Goal: Task Accomplishment & Management: Manage account settings

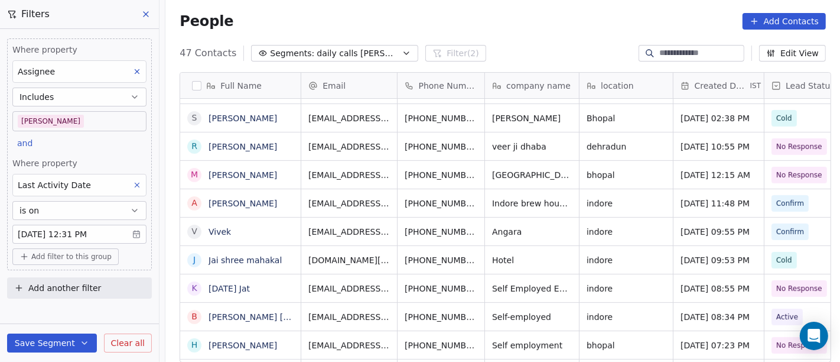
scroll to position [308, 670]
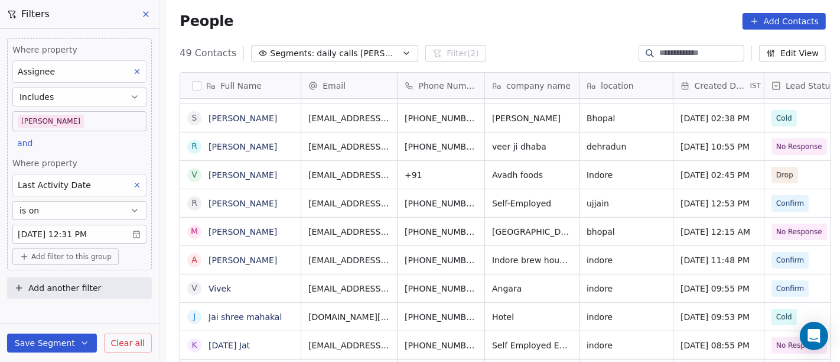
click at [70, 119] on body "On2Cook India Pvt. Ltd. Contacts People Marketing Workflows Campaigns Sales Pip…" at bounding box center [420, 181] width 840 height 362
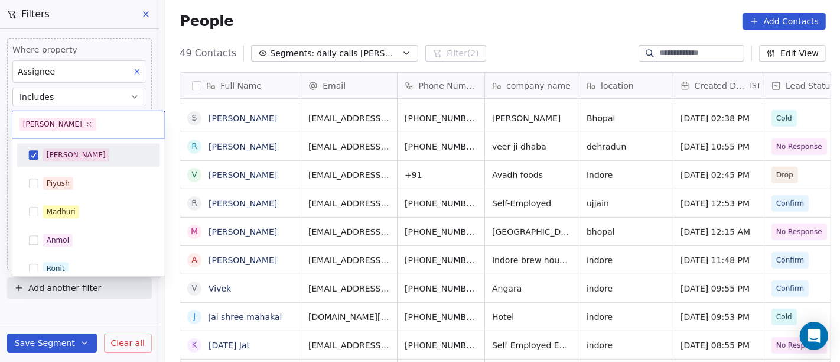
click at [66, 156] on span "[PERSON_NAME]" at bounding box center [76, 154] width 66 height 13
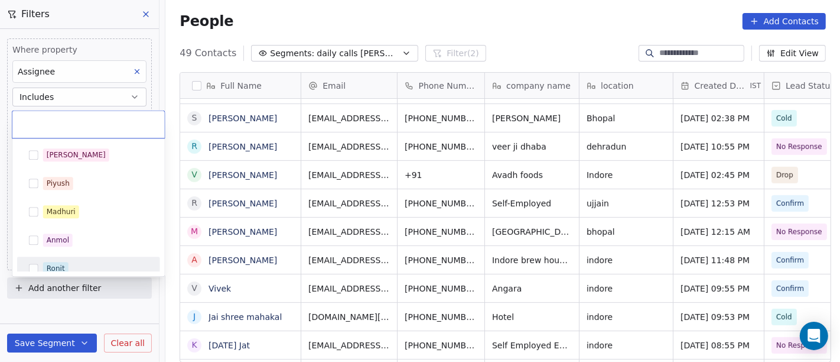
click at [74, 264] on div "Ronit" at bounding box center [95, 268] width 105 height 13
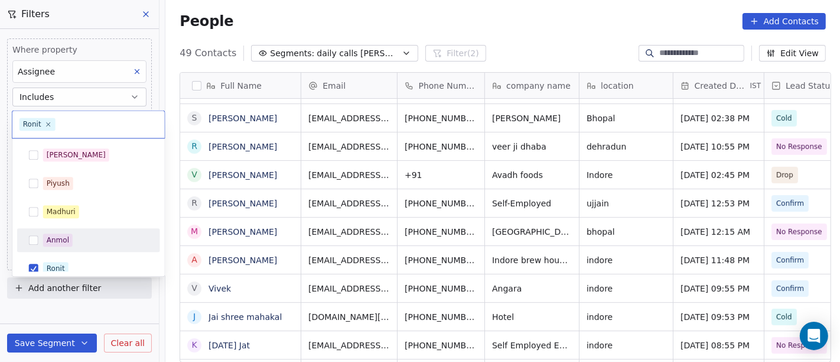
click at [411, 19] on html "On2Cook India Pvt. Ltd. Contacts People Marketing Workflows Campaigns Sales Pip…" at bounding box center [420, 181] width 840 height 362
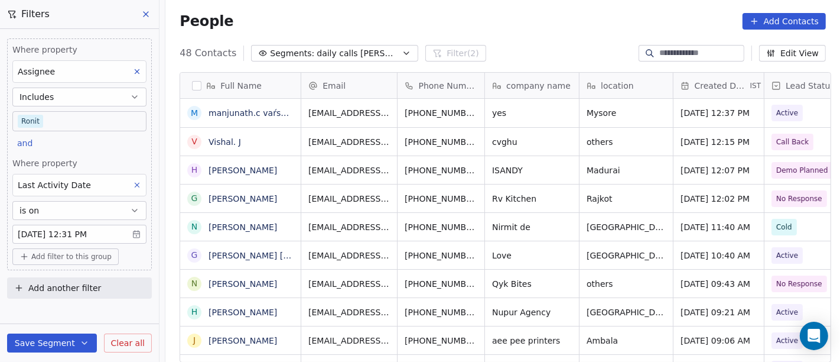
click at [79, 119] on body "On2Cook India Pvt. Ltd. Contacts People Marketing Workflows Campaigns Sales Pip…" at bounding box center [420, 181] width 840 height 362
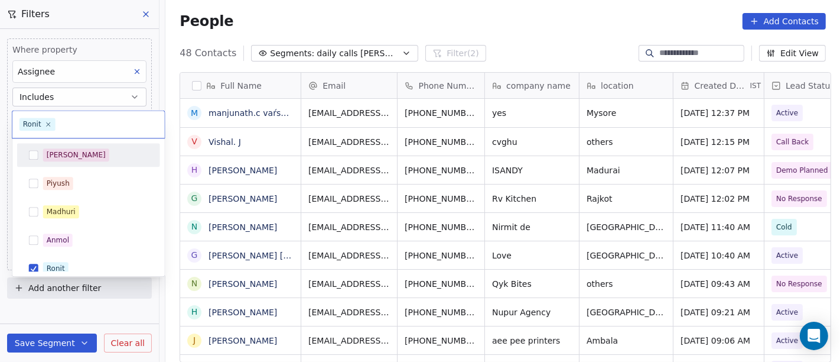
scroll to position [8, 0]
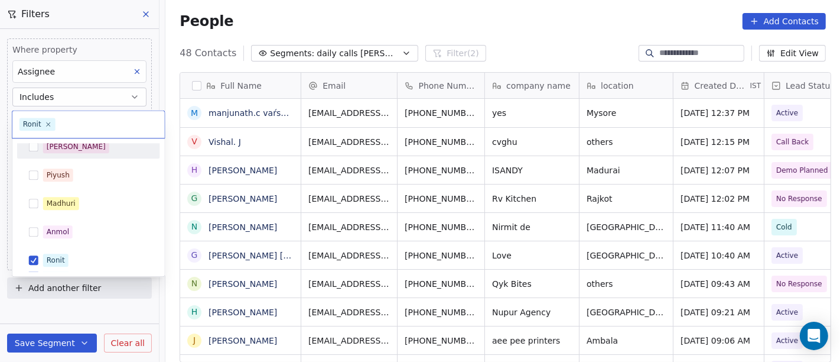
click at [69, 151] on div "[PERSON_NAME]" at bounding box center [95, 146] width 105 height 13
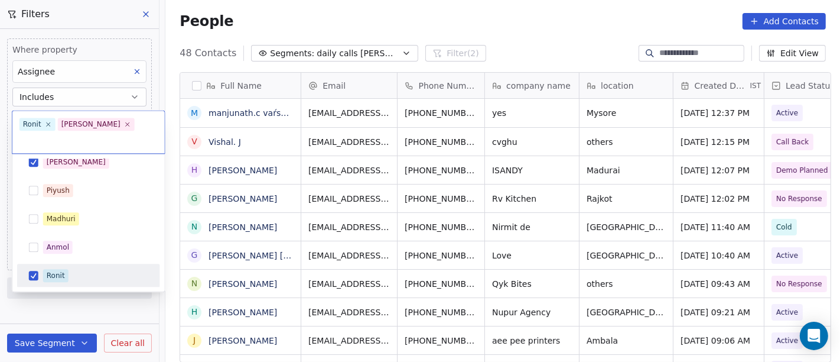
click at [63, 270] on div "Ronit" at bounding box center [56, 275] width 18 height 11
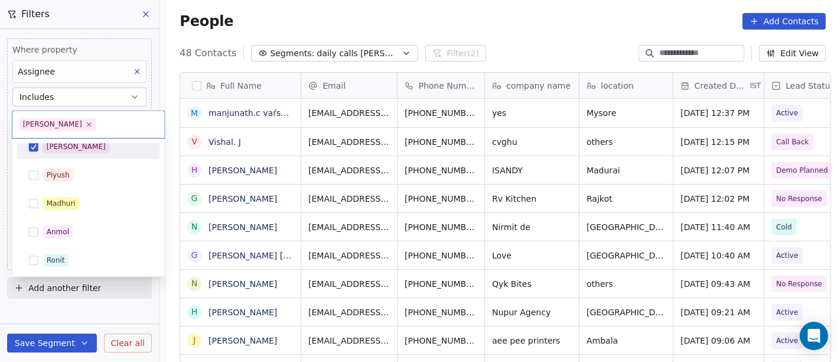
click at [416, 31] on html "On2Cook India Pvt. Ltd. Contacts People Marketing Workflows Campaigns Sales Pip…" at bounding box center [420, 181] width 840 height 362
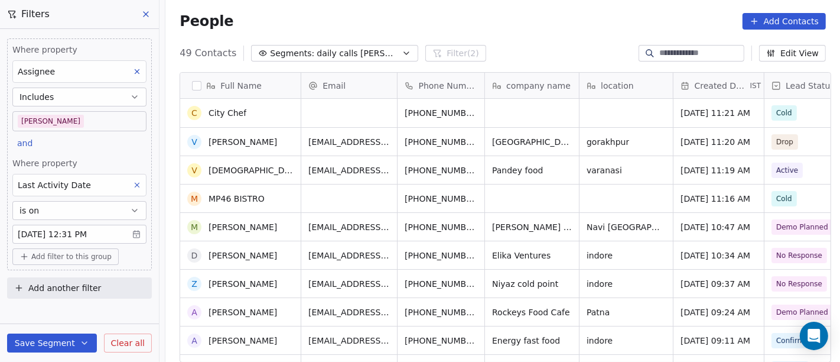
scroll to position [0, 0]
click at [493, 40] on div "People Add Contacts" at bounding box center [502, 21] width 675 height 45
click at [537, 18] on div "People Add Contacts" at bounding box center [503, 21] width 646 height 17
click at [480, 30] on div "People Add Contacts" at bounding box center [502, 21] width 675 height 45
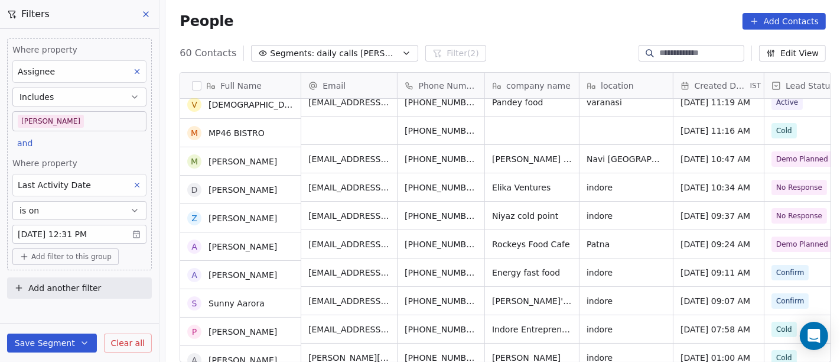
scroll to position [66, 0]
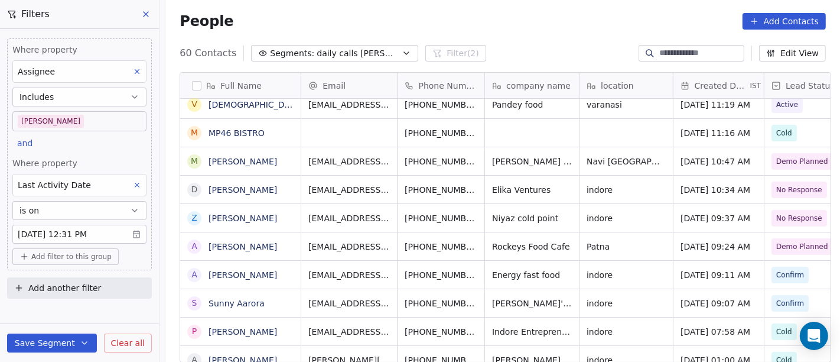
click at [48, 125] on body "On2Cook India Pvt. Ltd. Contacts People Marketing Workflows Campaigns Sales Pip…" at bounding box center [420, 181] width 840 height 362
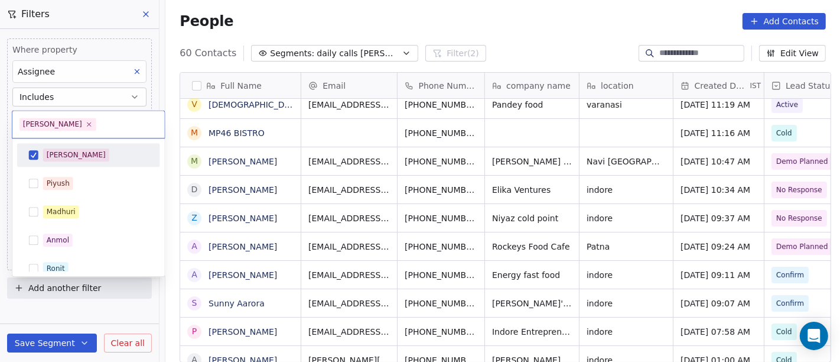
click at [59, 145] on div "[PERSON_NAME]" at bounding box center [89, 154] width 134 height 19
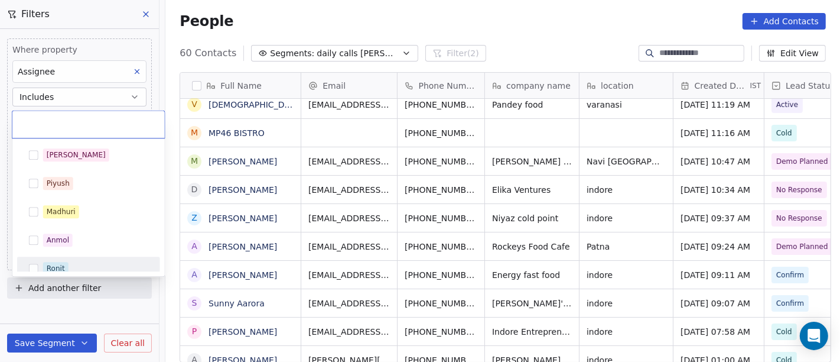
click at [61, 271] on div "Salim Piyush Madhuri Anmol Ronit Saurabh Sapan Falguni Mary Ajay Ankit" at bounding box center [88, 207] width 152 height 138
click at [35, 270] on button "Suggestions" at bounding box center [33, 268] width 9 height 9
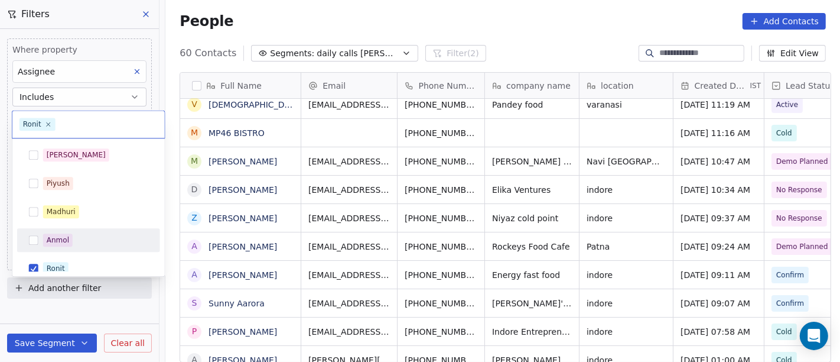
click at [482, 25] on html "On2Cook India Pvt. Ltd. Contacts People Marketing Workflows Campaigns Sales Pip…" at bounding box center [420, 181] width 840 height 362
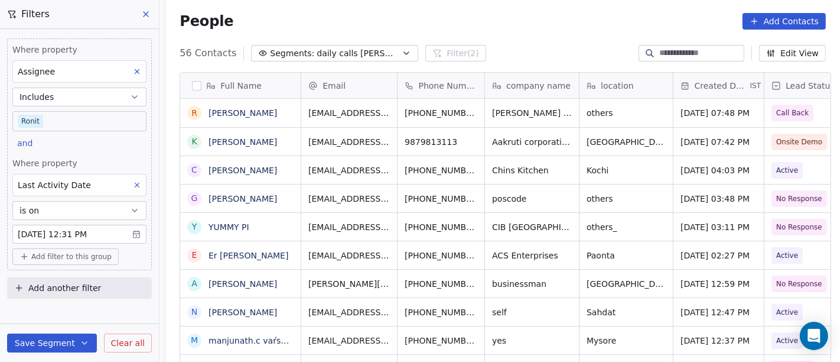
scroll to position [308, 670]
click at [62, 121] on body "On2Cook India Pvt. Ltd. Contacts People Marketing Workflows Campaigns Sales Pip…" at bounding box center [420, 181] width 840 height 362
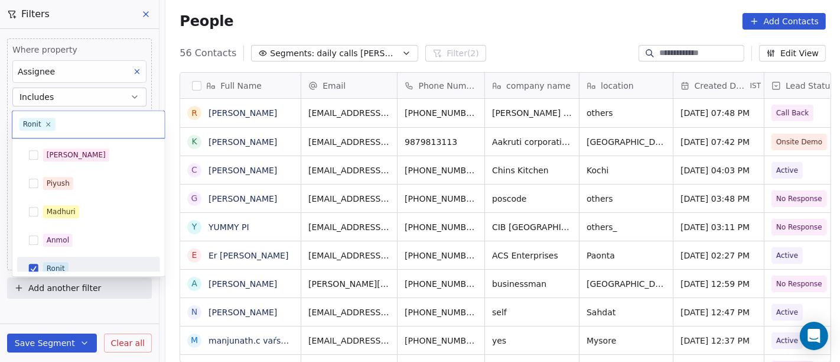
scroll to position [8, 0]
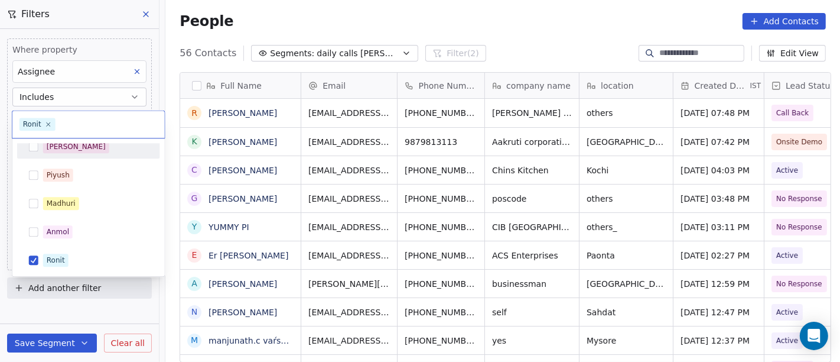
click at [56, 148] on div "[PERSON_NAME]" at bounding box center [76, 146] width 59 height 11
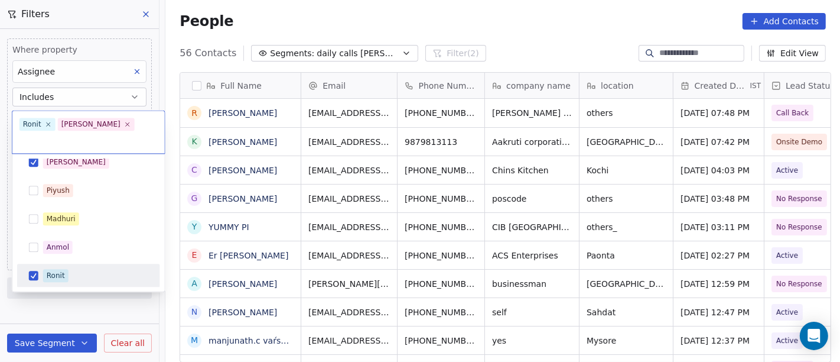
click at [62, 270] on div "Ronit" at bounding box center [56, 275] width 18 height 11
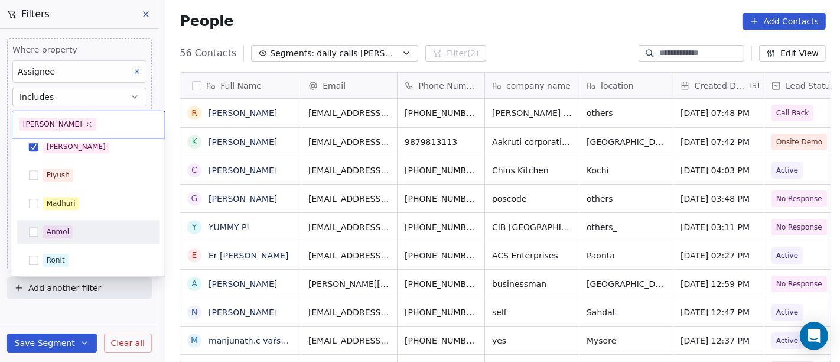
click at [509, 14] on html "On2Cook India Pvt. Ltd. Contacts People Marketing Workflows Campaigns Sales Pip…" at bounding box center [420, 181] width 840 height 362
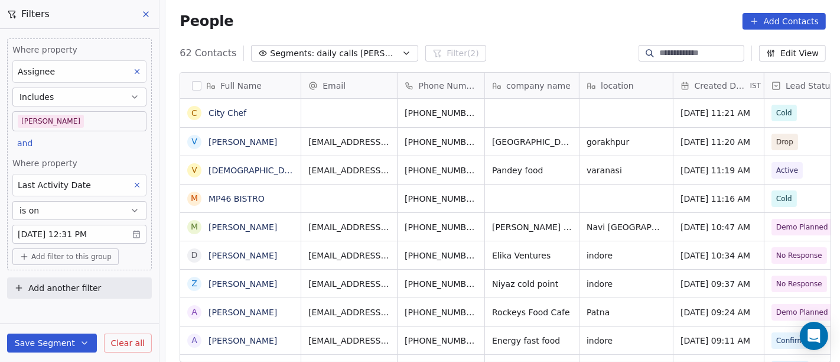
click at [489, 22] on div "People Add Contacts" at bounding box center [503, 21] width 646 height 17
click at [509, 43] on div "People Add Contacts" at bounding box center [502, 21] width 675 height 45
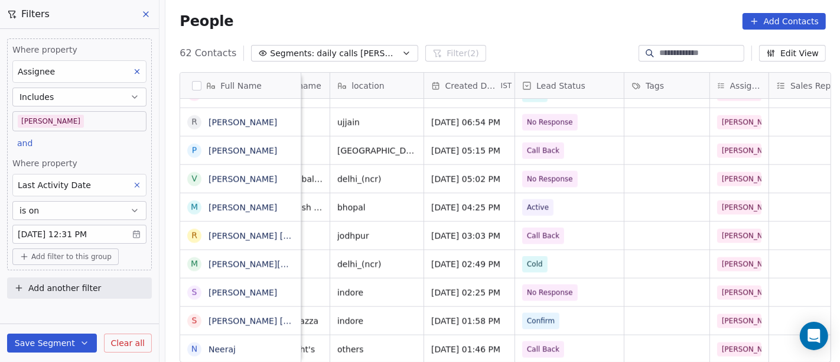
scroll to position [0, 0]
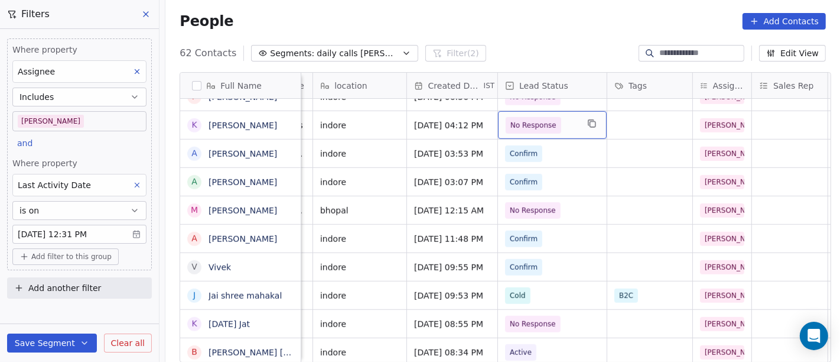
click at [544, 119] on span "No Response" at bounding box center [533, 125] width 46 height 12
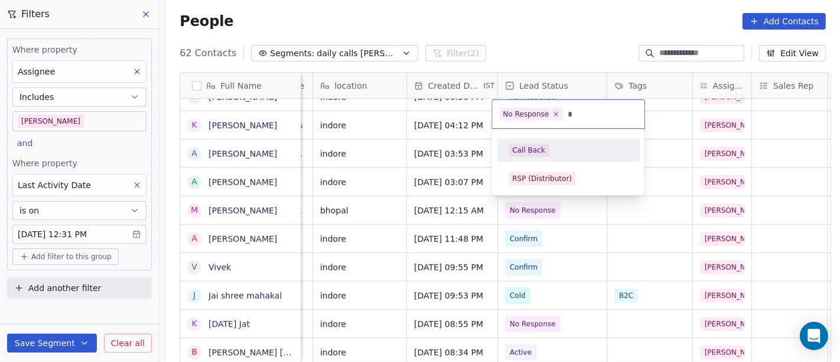
type input "*"
click at [650, 110] on html "On2Cook India Pvt. Ltd. Contacts People Marketing Workflows Campaigns Sales Pip…" at bounding box center [420, 181] width 840 height 362
click at [546, 152] on div "Call Back" at bounding box center [568, 150] width 119 height 13
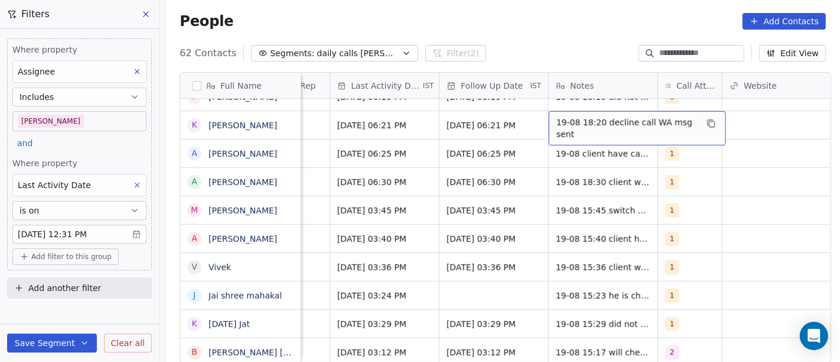
click at [593, 116] on span "19-08 18:20 decline call WA msg sent" at bounding box center [627, 128] width 141 height 24
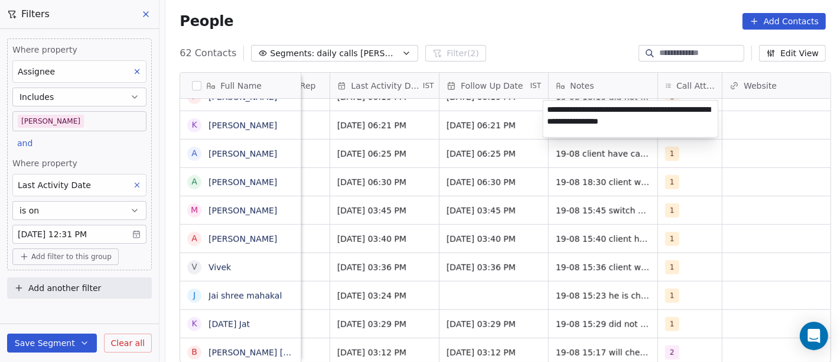
type textarea "**********"
click at [754, 108] on html "On2Cook India Pvt. Ltd. Contacts People Marketing Workflows Campaigns Sales Pip…" at bounding box center [420, 181] width 840 height 362
click at [737, 111] on html "On2Cook India Pvt. Ltd. Contacts People Marketing Workflows Campaigns Sales Pip…" at bounding box center [420, 181] width 840 height 362
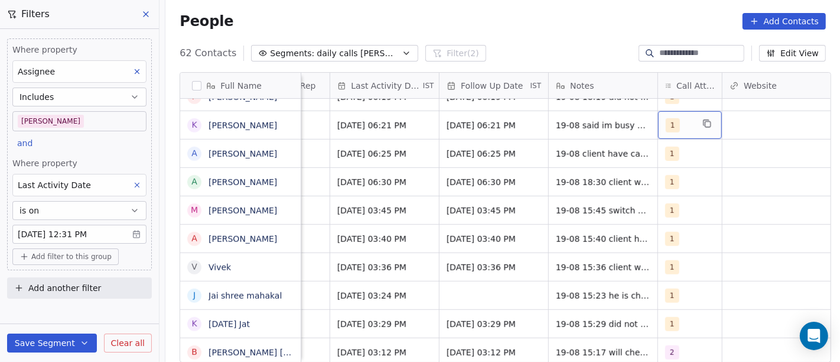
click at [688, 111] on div "1" at bounding box center [690, 125] width 64 height 28
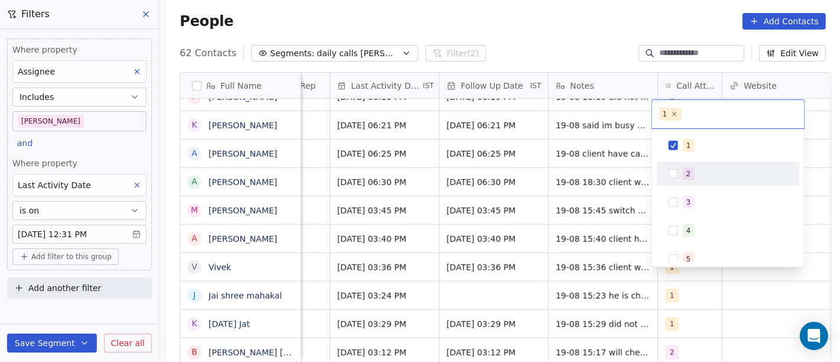
click at [690, 181] on div "2" at bounding box center [729, 173] width 134 height 19
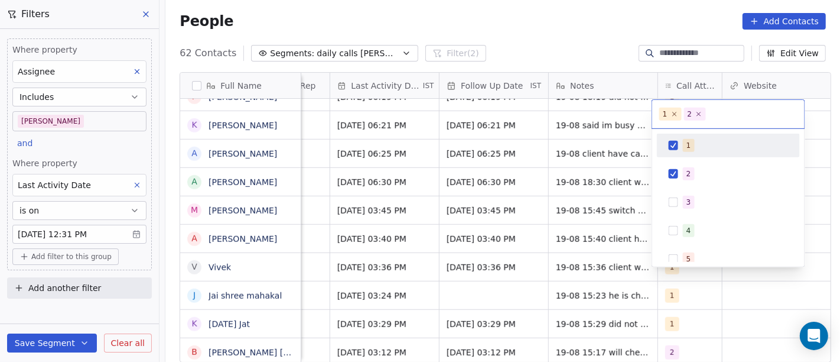
click at [675, 151] on div "1" at bounding box center [729, 145] width 134 height 19
click at [580, 30] on html "On2Cook India Pvt. Ltd. Contacts People Marketing Workflows Campaigns Sales Pip…" at bounding box center [420, 181] width 840 height 362
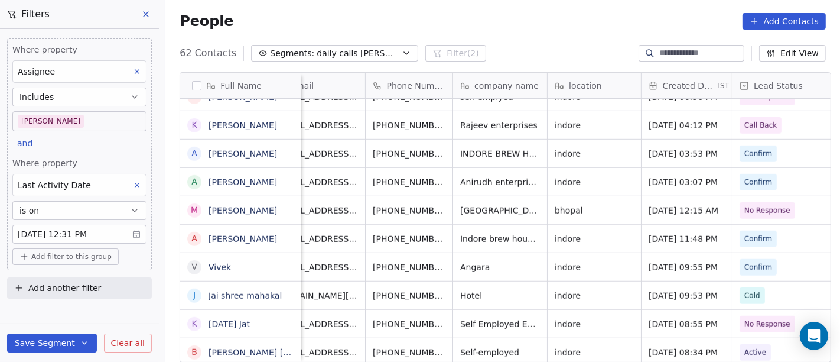
click at [466, 19] on div "People Add Contacts" at bounding box center [503, 21] width 646 height 17
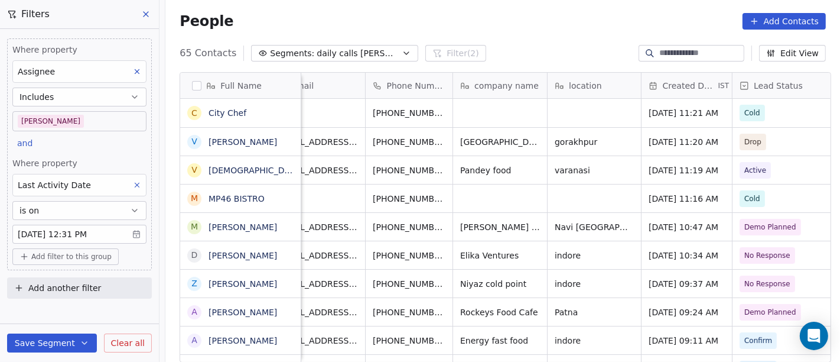
click at [504, 32] on div "People Add Contacts" at bounding box center [502, 21] width 675 height 45
click at [97, 254] on span "Add filter to this group" at bounding box center [71, 256] width 80 height 9
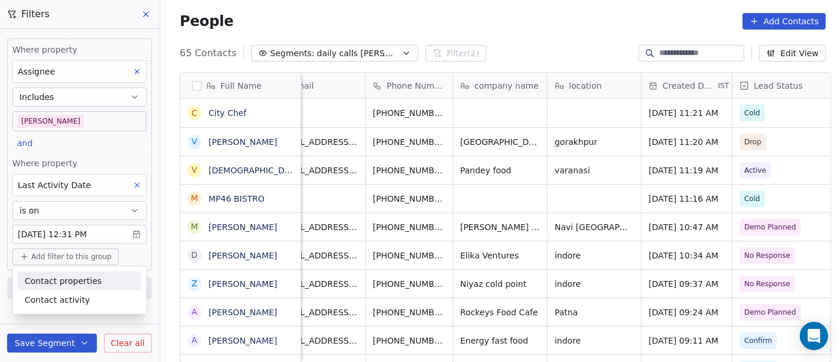
click at [56, 282] on span "Contact properties" at bounding box center [63, 280] width 77 height 12
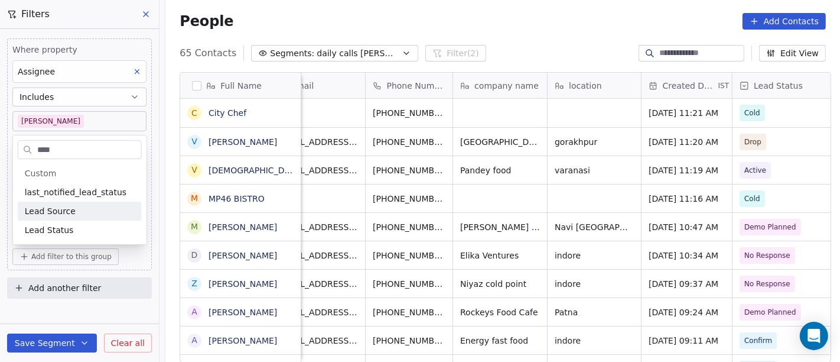
type input "****"
click at [91, 224] on div "Lead Status" at bounding box center [80, 230] width 110 height 12
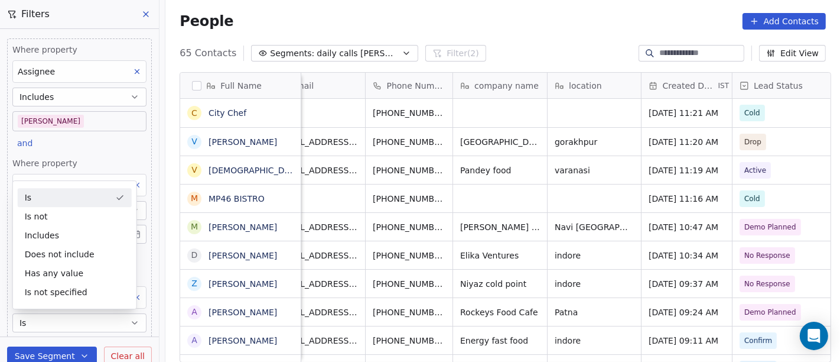
click at [46, 197] on div "Is" at bounding box center [75, 197] width 114 height 19
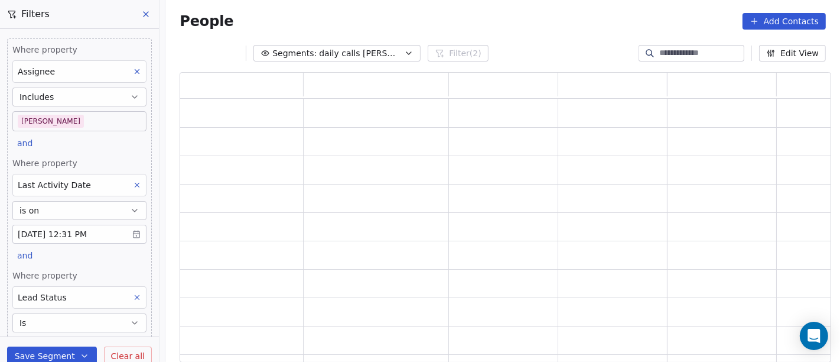
scroll to position [76, 0]
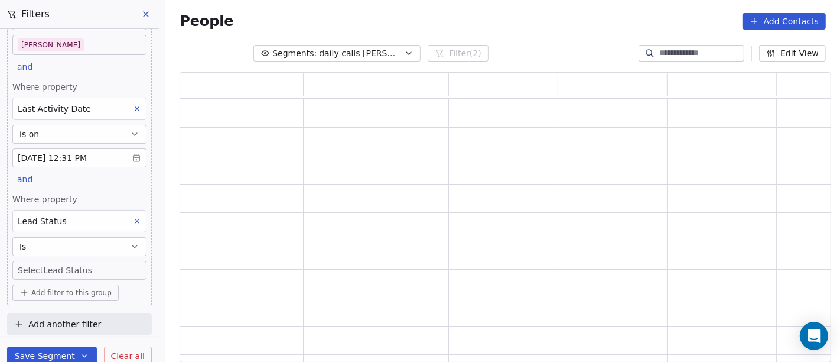
click at [81, 281] on div "Where property Assignee Includes Salim and Where property Last Activity Date is…" at bounding box center [79, 134] width 145 height 344
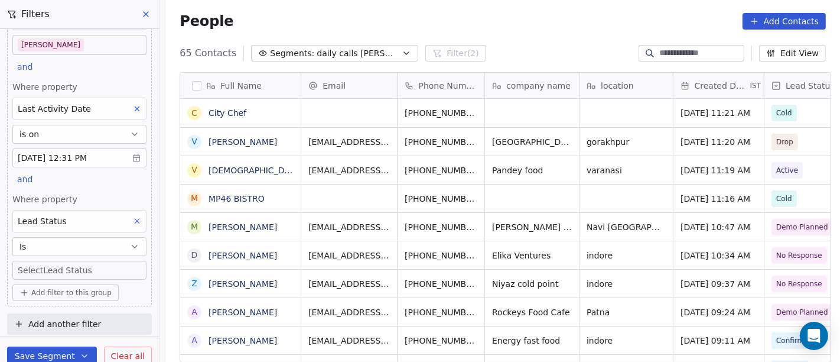
click at [78, 265] on body "On2Cook India Pvt. Ltd. Contacts People Marketing Workflows Campaigns Sales Pip…" at bounding box center [420, 181] width 840 height 362
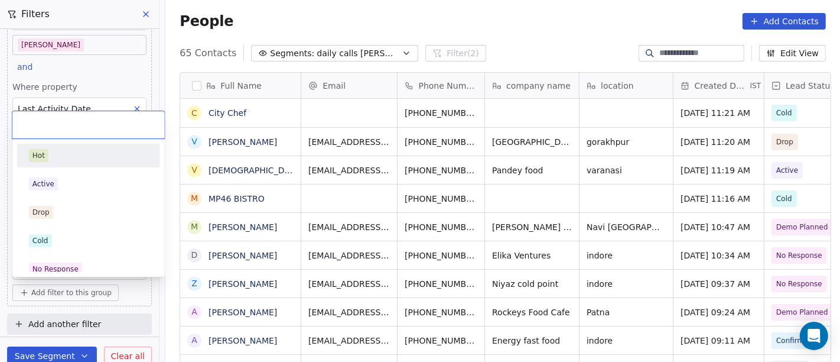
scroll to position [308, 670]
click at [71, 155] on div "Hot" at bounding box center [88, 155] width 119 height 13
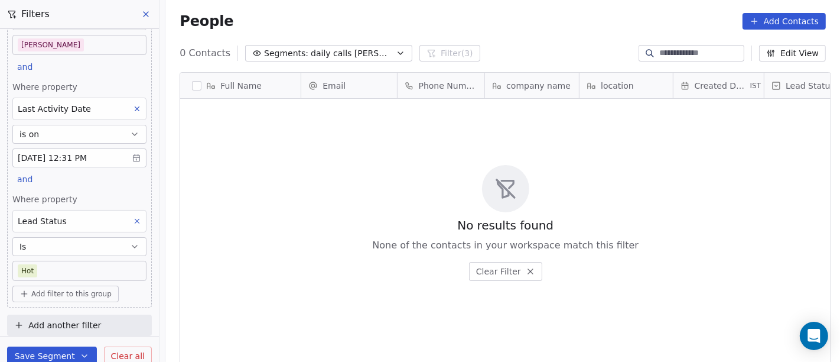
click at [81, 268] on body "On2Cook India Pvt. Ltd. Contacts People Marketing Workflows Campaigns Sales Pip…" at bounding box center [420, 181] width 840 height 362
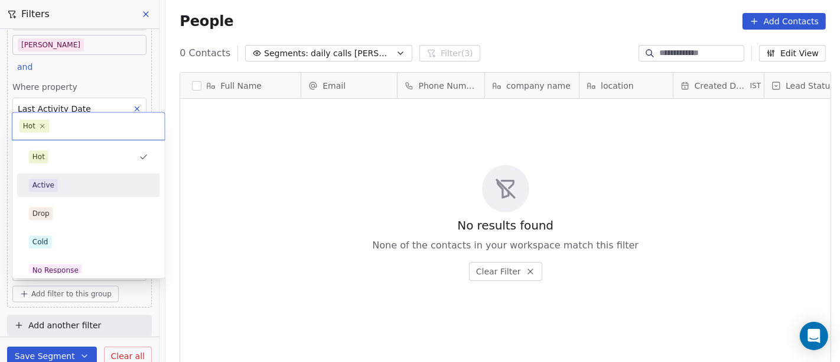
click at [77, 186] on div "Active" at bounding box center [88, 184] width 119 height 13
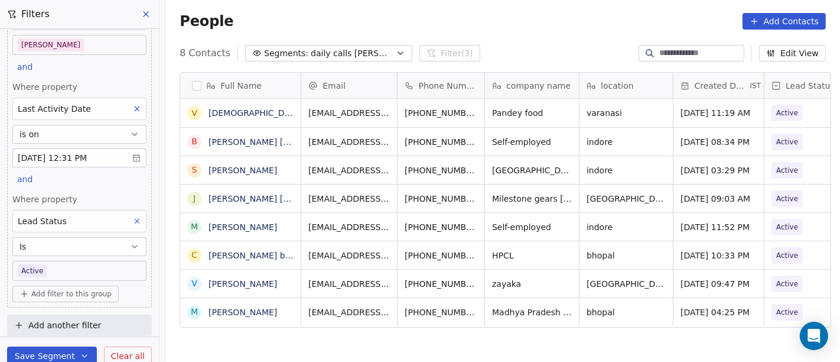
scroll to position [77, 0]
click at [83, 269] on body "On2Cook India Pvt. Ltd. Contacts People Marketing Workflows Campaigns Sales Pip…" at bounding box center [420, 181] width 840 height 362
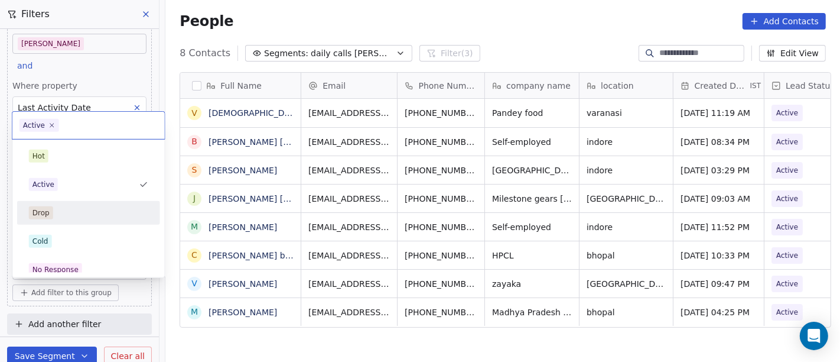
click at [80, 212] on div "Drop" at bounding box center [88, 212] width 119 height 13
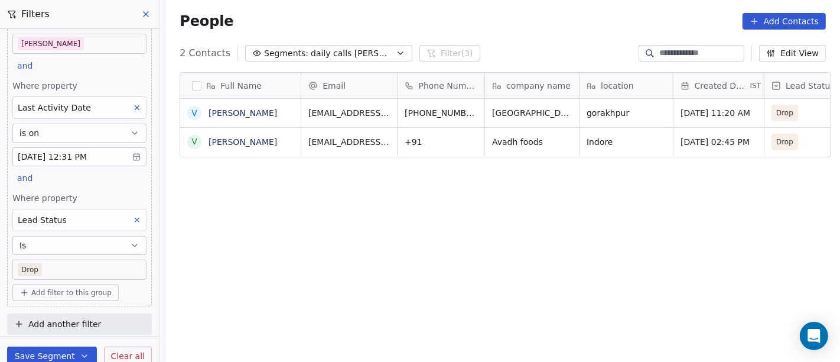
scroll to position [308, 670]
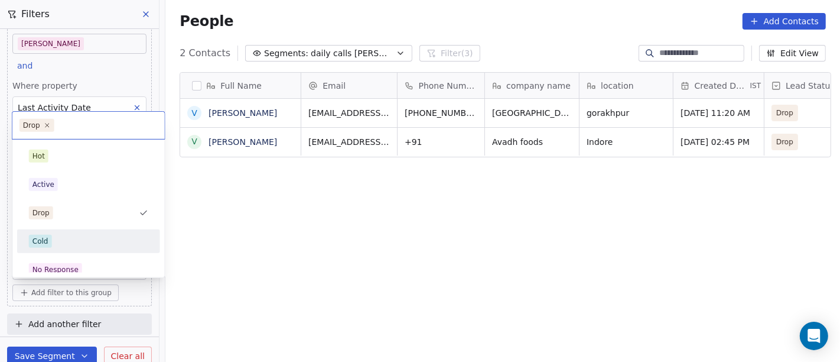
click at [99, 247] on div "Cold" at bounding box center [88, 241] width 119 height 13
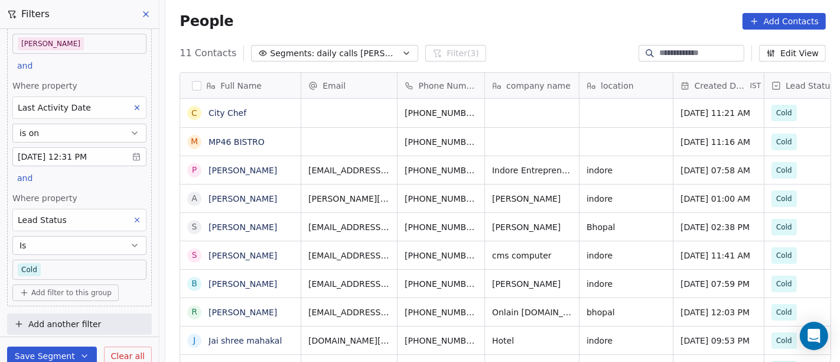
click at [102, 264] on body "On2Cook India Pvt. Ltd. Contacts People Marketing Workflows Campaigns Sales Pip…" at bounding box center [420, 181] width 840 height 362
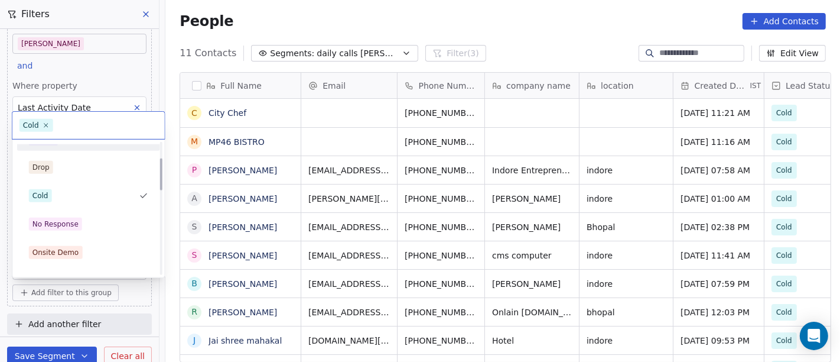
scroll to position [66, 0]
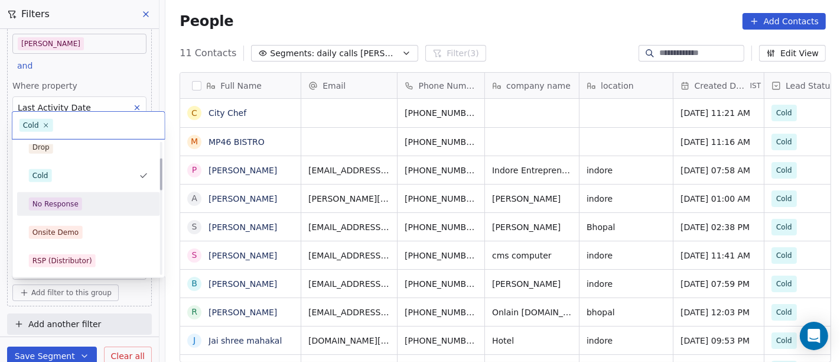
click at [83, 212] on div "No Response" at bounding box center [89, 203] width 134 height 19
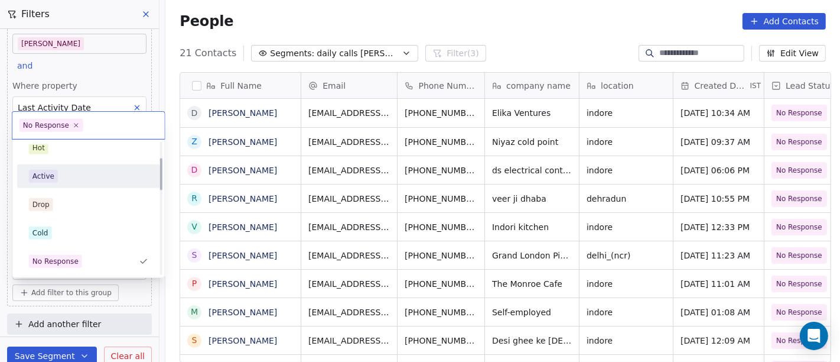
scroll to position [74, 0]
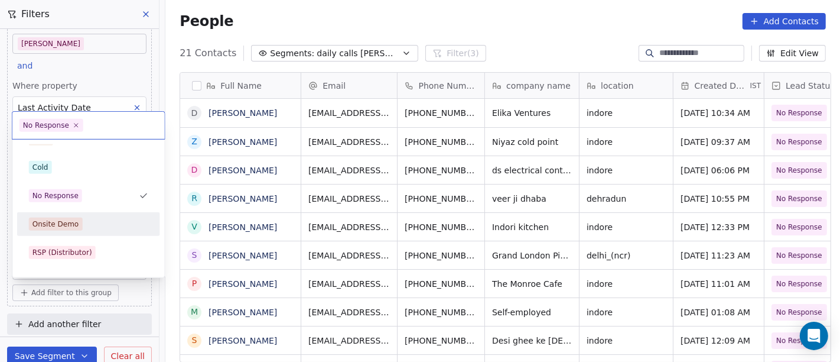
click at [83, 226] on div "Onsite Demo" at bounding box center [88, 223] width 119 height 13
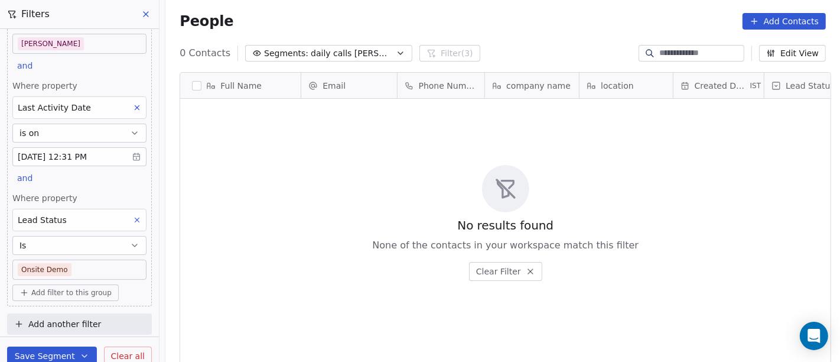
scroll to position [308, 670]
click at [101, 269] on body "On2Cook India Pvt. Ltd. Contacts People Marketing Workflows Campaigns Sales Pip…" at bounding box center [420, 181] width 840 height 362
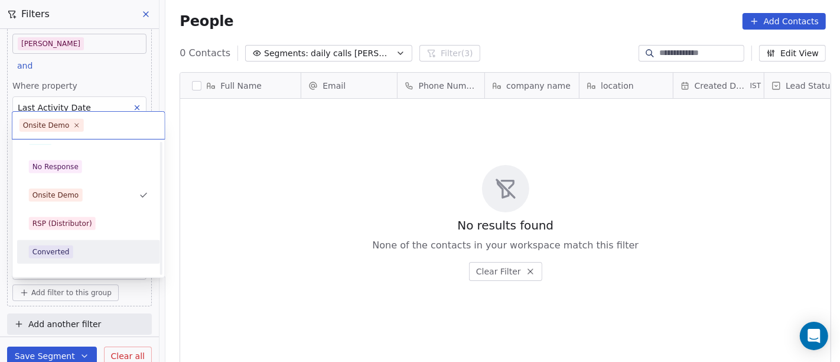
scroll to position [168, 0]
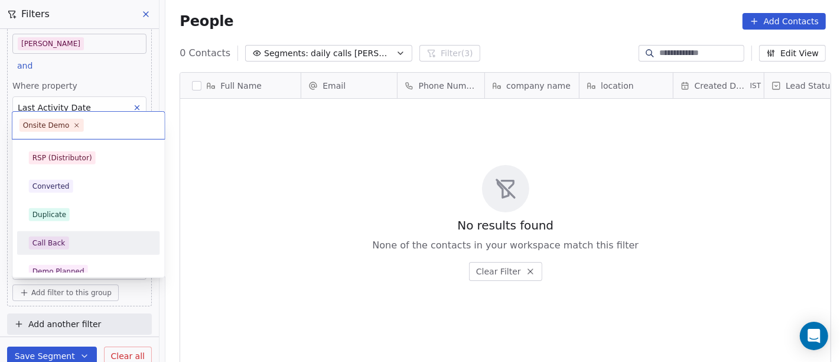
click at [70, 242] on div "Call Back" at bounding box center [88, 242] width 119 height 13
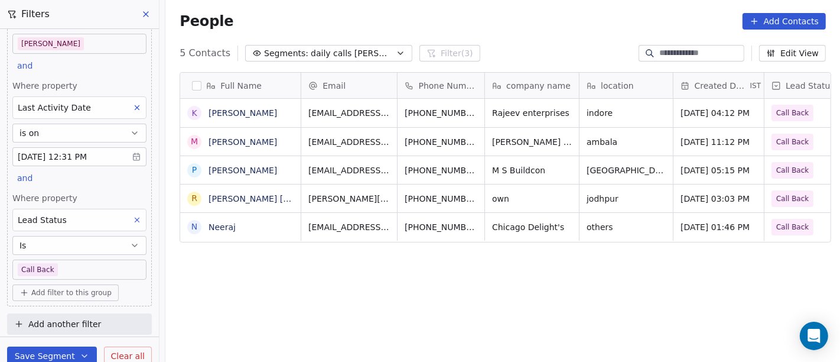
click at [60, 261] on body "On2Cook India Pvt. Ltd. Contacts People Marketing Workflows Campaigns Sales Pip…" at bounding box center [420, 181] width 840 height 362
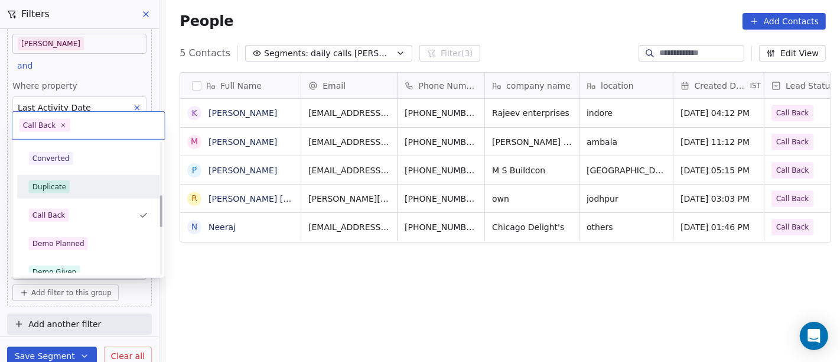
scroll to position [216, 0]
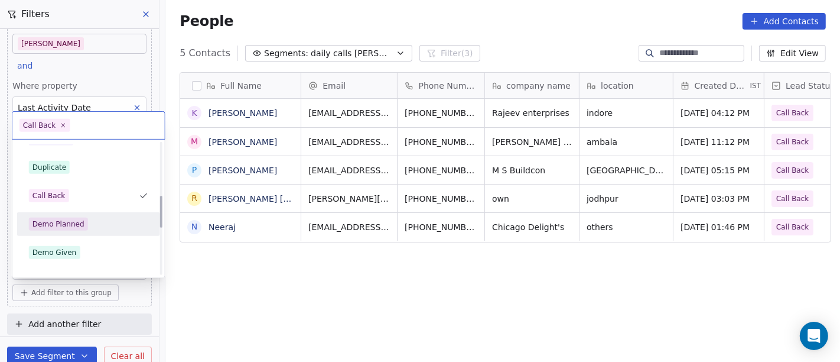
click at [121, 230] on div "Demo Planned" at bounding box center [89, 223] width 134 height 19
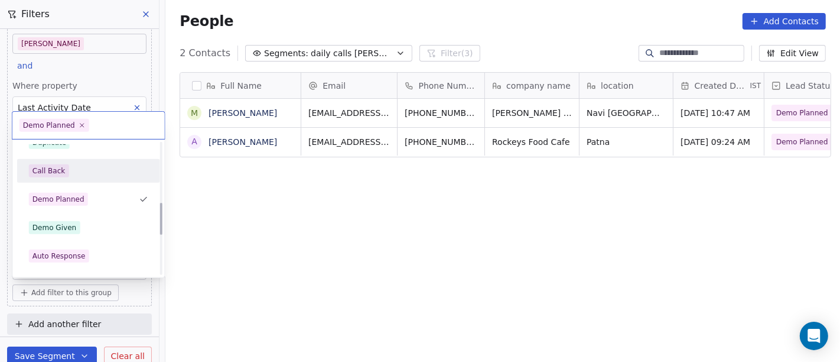
scroll to position [245, 0]
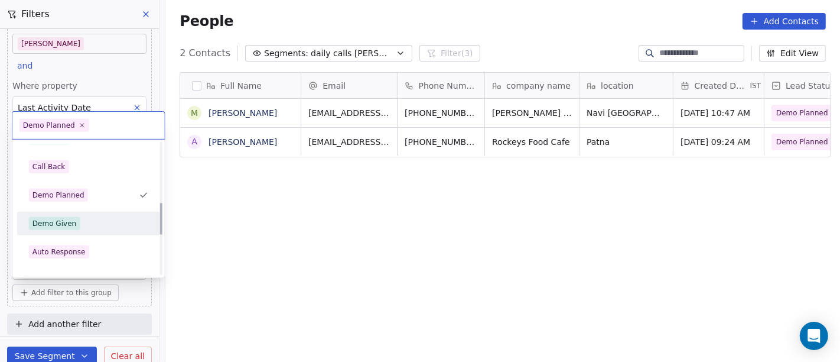
click at [77, 230] on div "Demo Given" at bounding box center [89, 223] width 134 height 19
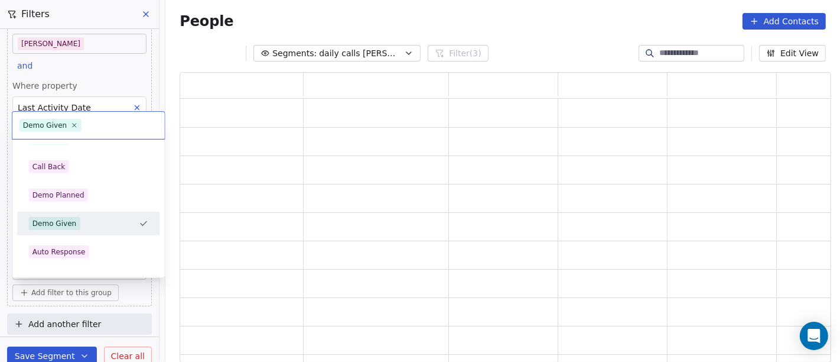
scroll to position [280, 642]
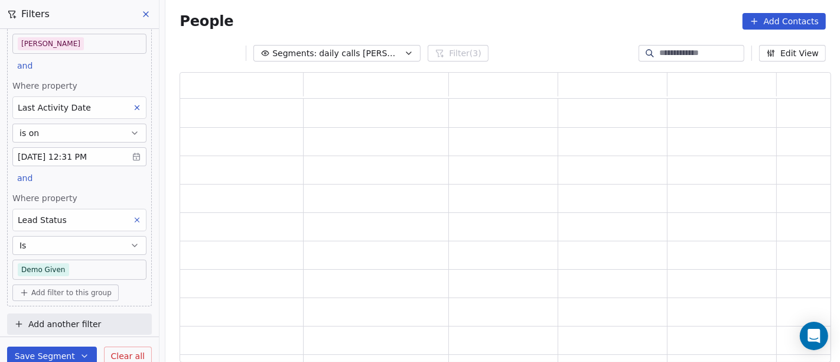
click at [71, 268] on body "On2Cook India Pvt. Ltd. Contacts People Marketing Workflows Campaigns Sales Pip…" at bounding box center [420, 181] width 840 height 362
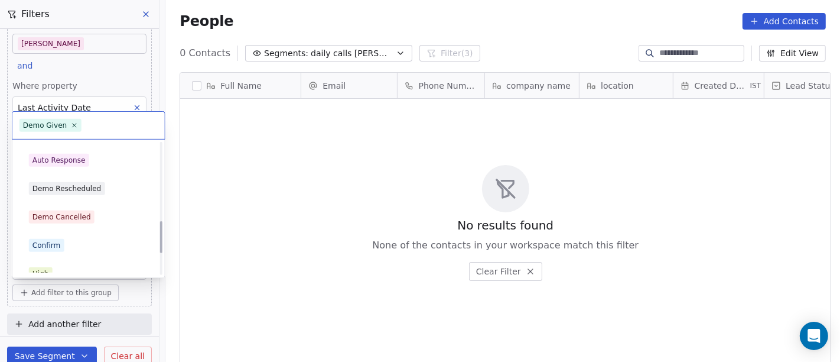
scroll to position [339, 0]
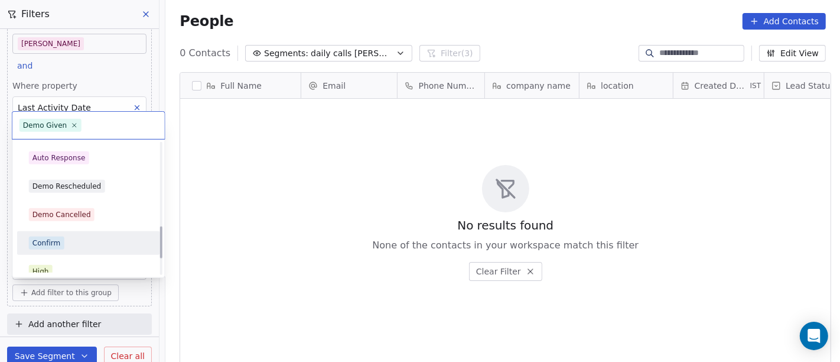
click at [75, 242] on div "Confirm" at bounding box center [88, 242] width 119 height 13
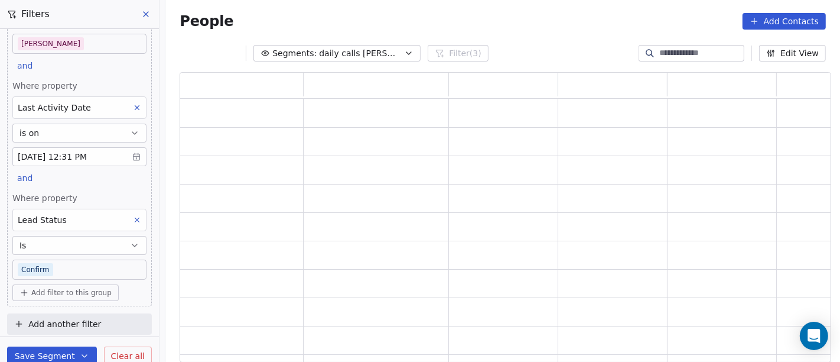
scroll to position [280, 642]
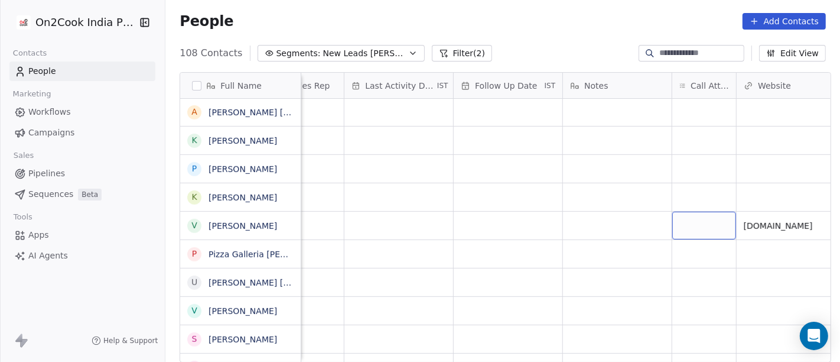
click at [688, 229] on div "grid" at bounding box center [704, 226] width 64 height 28
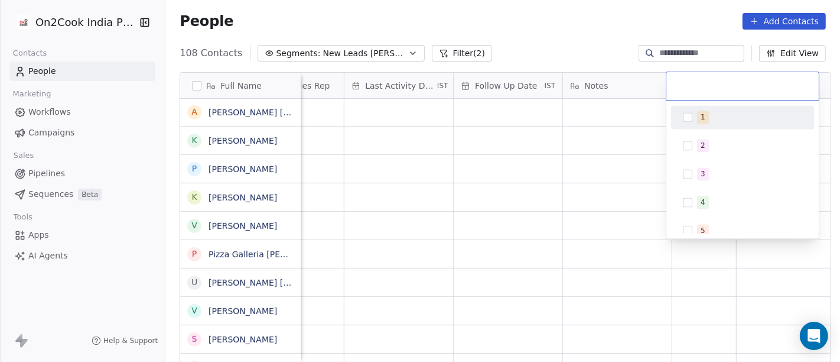
click at [694, 114] on div "1" at bounding box center [743, 117] width 134 height 19
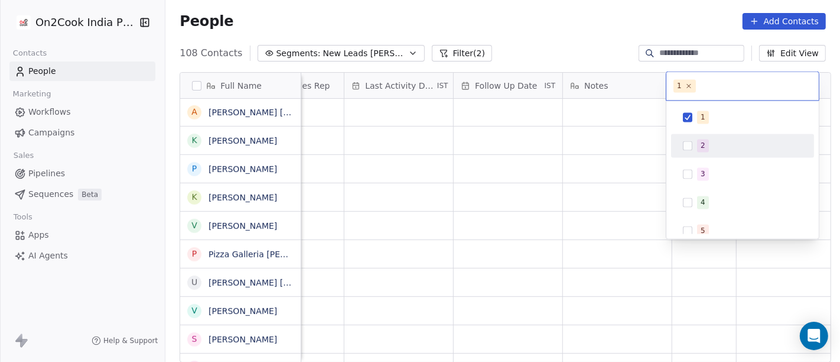
click at [601, 219] on html "On2Cook India Pvt. Ltd. Contacts People Marketing Workflows Campaigns Sales Pip…" at bounding box center [420, 181] width 840 height 362
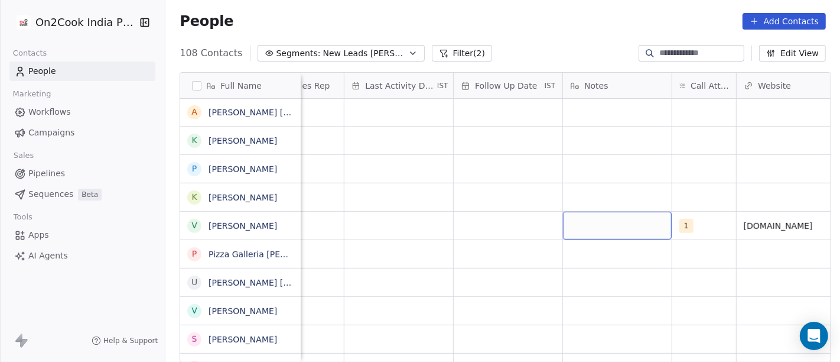
click at [601, 219] on div "grid" at bounding box center [617, 226] width 109 height 28
type textarea "**********"
click at [469, 222] on html "On2Cook India Pvt. Ltd. Contacts People Marketing Workflows Campaigns Sales Pip…" at bounding box center [420, 181] width 840 height 362
click at [375, 227] on html "On2Cook India Pvt. Ltd. Contacts People Marketing Workflows Campaigns Sales Pip…" at bounding box center [420, 181] width 840 height 362
click at [400, 225] on div "grid" at bounding box center [398, 226] width 109 height 28
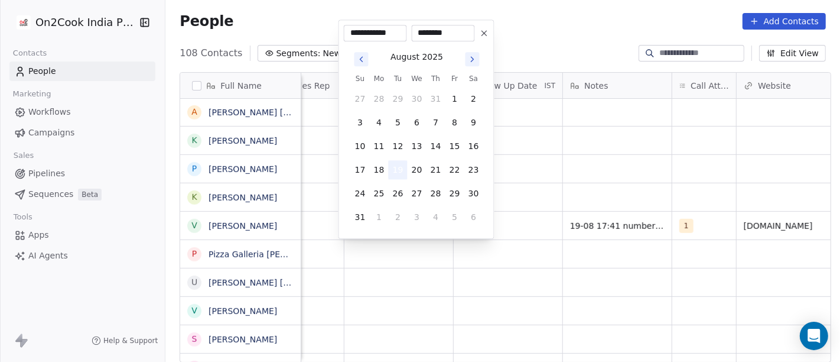
click at [397, 164] on button "19" at bounding box center [398, 169] width 19 height 19
click at [544, 174] on html "On2Cook India Pvt. Ltd. Contacts People Marketing Workflows Campaigns Sales Pip…" at bounding box center [420, 181] width 840 height 362
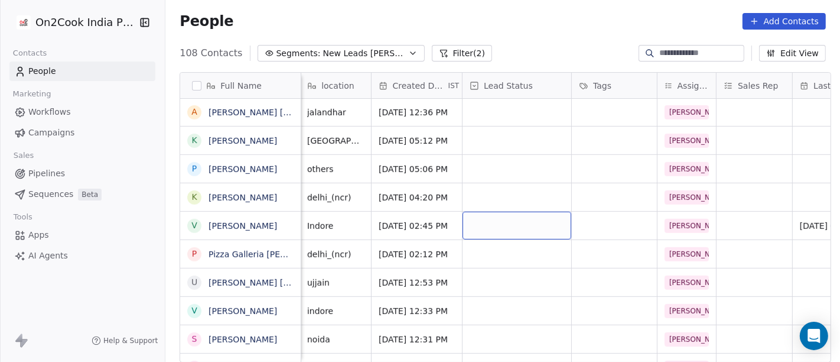
click at [466, 226] on div "grid" at bounding box center [517, 226] width 109 height 28
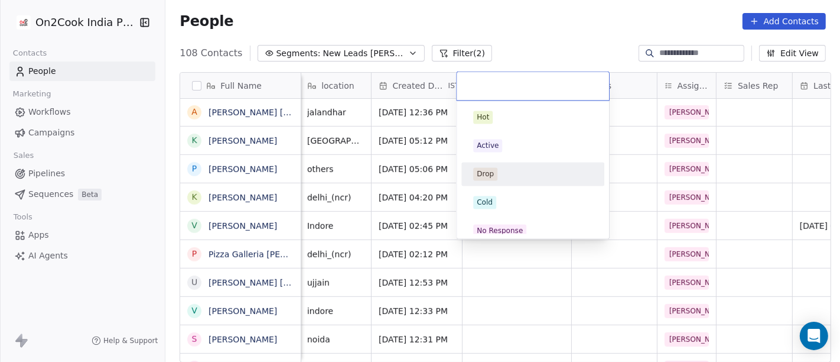
click at [499, 172] on div "Drop" at bounding box center [532, 173] width 119 height 13
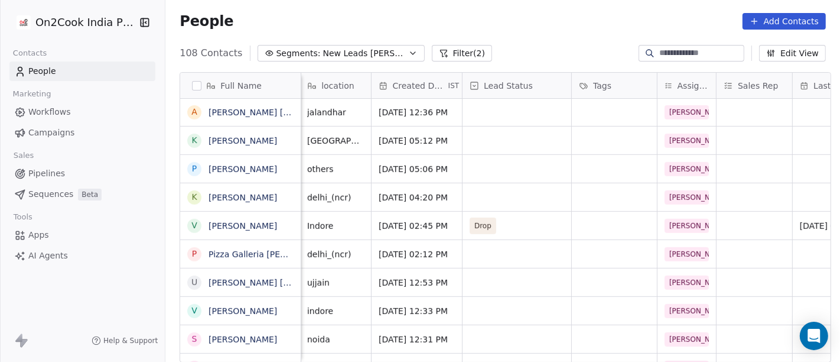
click at [498, 34] on div "People Add Contacts" at bounding box center [502, 21] width 675 height 45
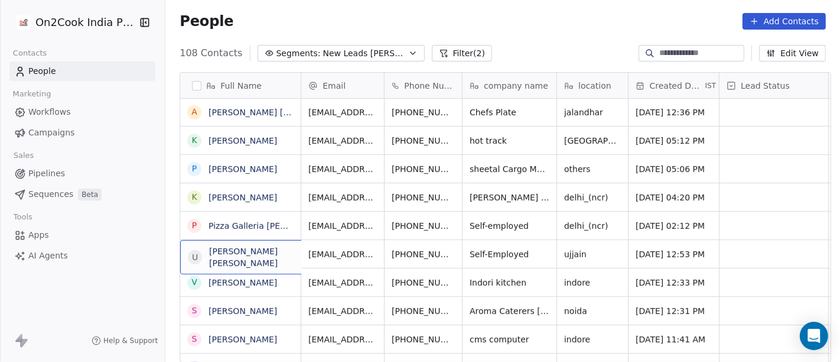
click at [255, 261] on div "U Umesh Prem Karunesh" at bounding box center [268, 257] width 177 height 34
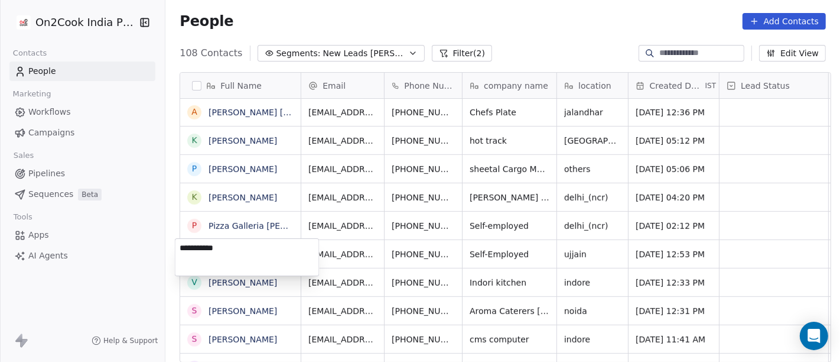
type textarea "**********"
click at [404, 258] on html "On2Cook India Pvt. Ltd. Contacts People Marketing Workflows Campaigns Sales Pip…" at bounding box center [420, 181] width 840 height 362
click at [417, 250] on html "On2Cook India Pvt. Ltd. Contacts People Marketing Workflows Campaigns Sales Pip…" at bounding box center [420, 181] width 840 height 362
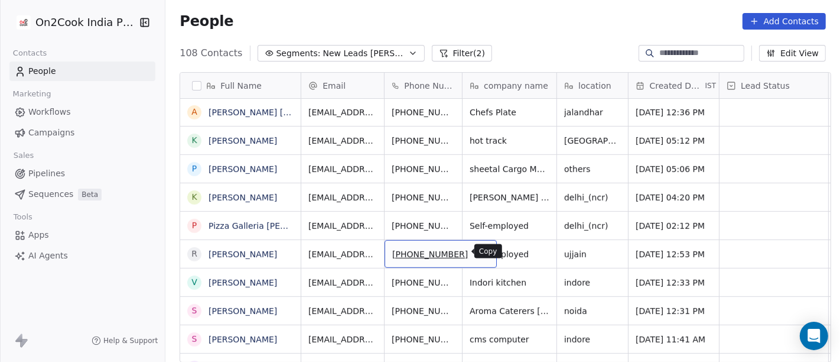
click at [480, 254] on icon "grid" at bounding box center [482, 253] width 5 height 5
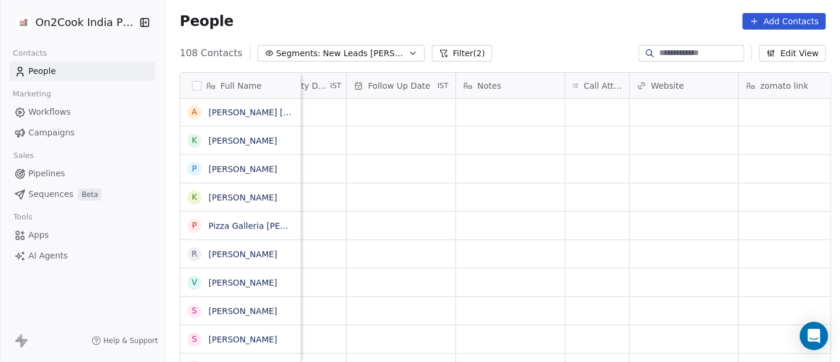
scroll to position [0, 820]
click at [572, 259] on div "grid" at bounding box center [590, 254] width 64 height 28
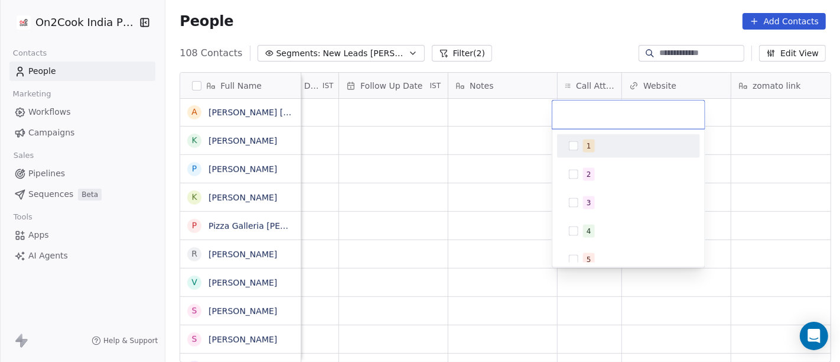
click at [570, 149] on button "Suggestions" at bounding box center [573, 145] width 9 height 9
click at [523, 168] on html "On2Cook India Pvt. Ltd. Contacts People Marketing Workflows Campaigns Sales Pip…" at bounding box center [420, 181] width 840 height 362
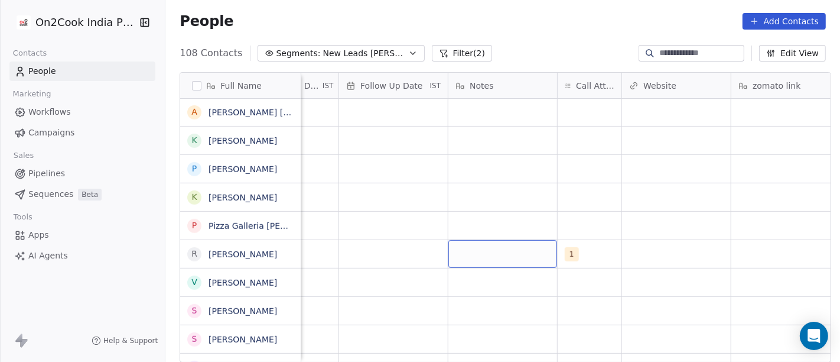
click at [508, 254] on div "grid" at bounding box center [502, 254] width 109 height 28
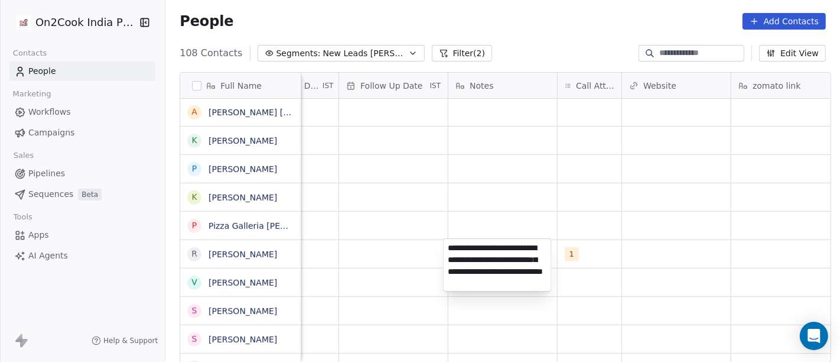
type textarea "**********"
click at [655, 263] on html "On2Cook India Pvt. Ltd. Contacts People Marketing Workflows Campaigns Sales Pip…" at bounding box center [420, 181] width 840 height 362
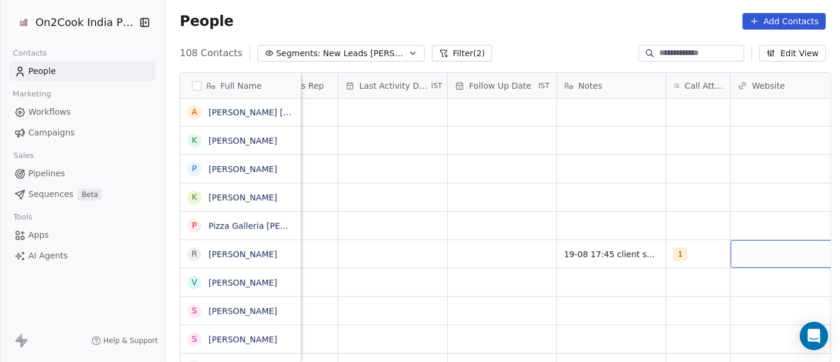
scroll to position [0, 711]
click at [477, 255] on div "grid" at bounding box center [502, 254] width 109 height 28
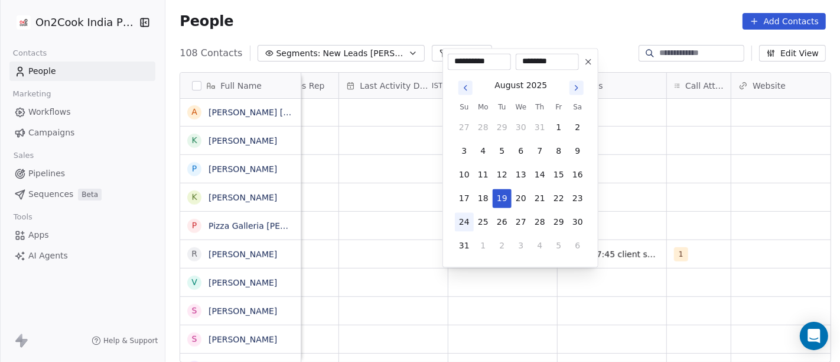
click at [466, 220] on button "24" at bounding box center [464, 221] width 19 height 19
type input "**********"
click at [651, 201] on html "On2Cook India Pvt. Ltd. Contacts People Marketing Workflows Campaigns Sales Pip…" at bounding box center [420, 181] width 840 height 362
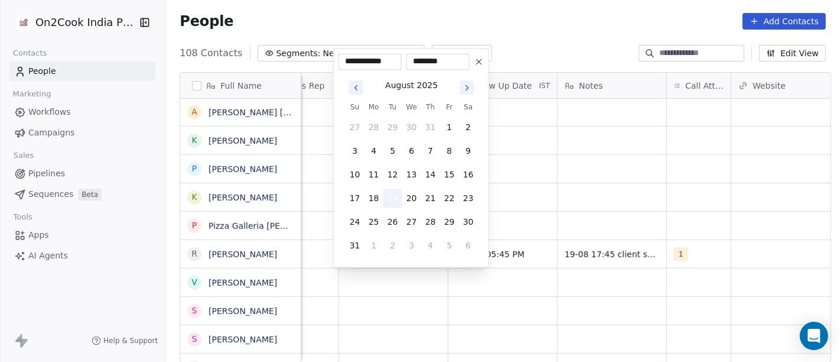
click at [390, 197] on button "19" at bounding box center [392, 197] width 19 height 19
click at [593, 213] on html "On2Cook India Pvt. Ltd. Contacts People Marketing Workflows Campaigns Sales Pip…" at bounding box center [420, 181] width 840 height 362
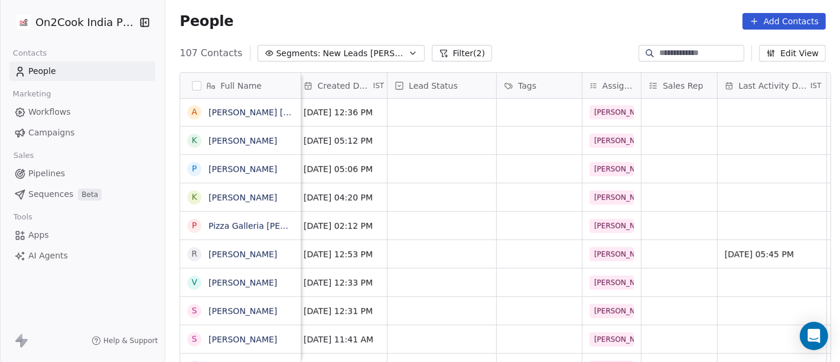
scroll to position [0, 326]
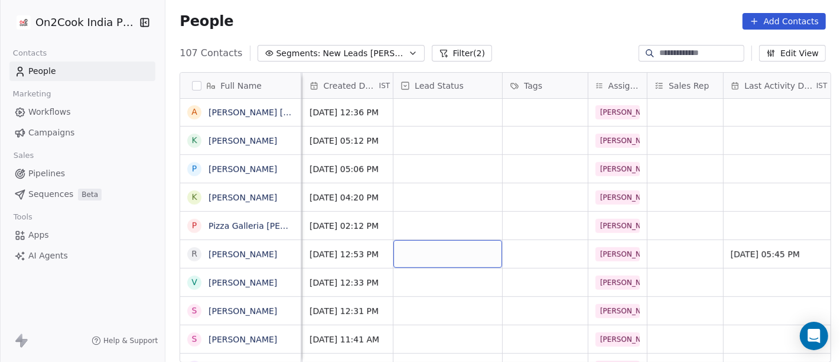
click at [461, 250] on div "grid" at bounding box center [448, 254] width 109 height 28
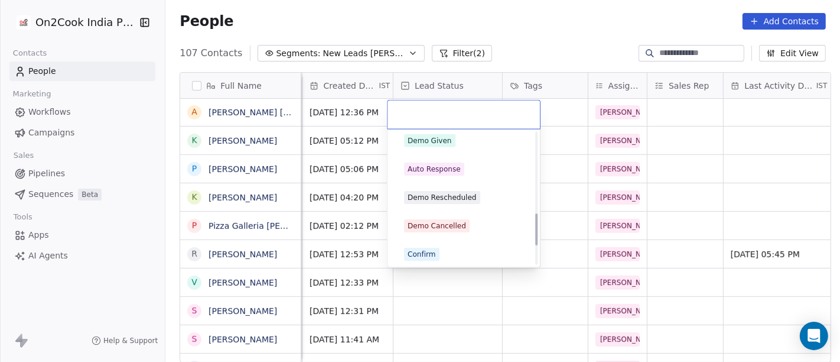
scroll to position [328, 0]
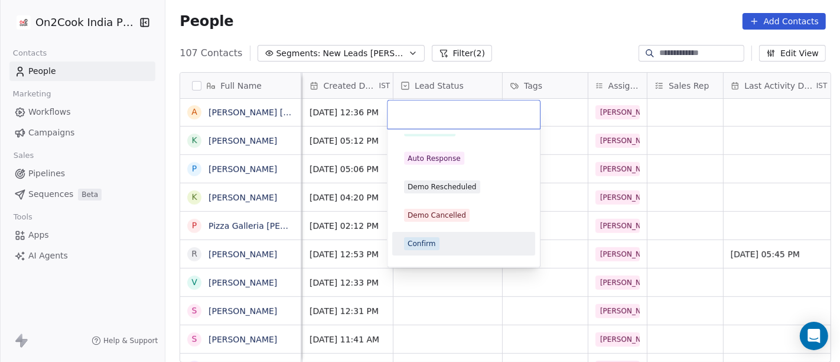
click at [444, 243] on div "Confirm" at bounding box center [463, 243] width 119 height 13
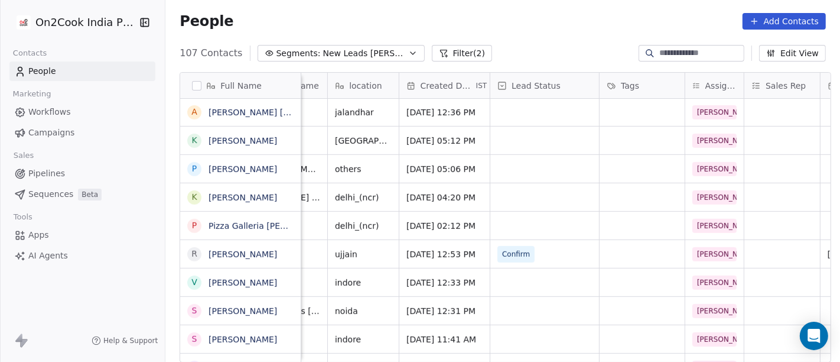
scroll to position [0, 0]
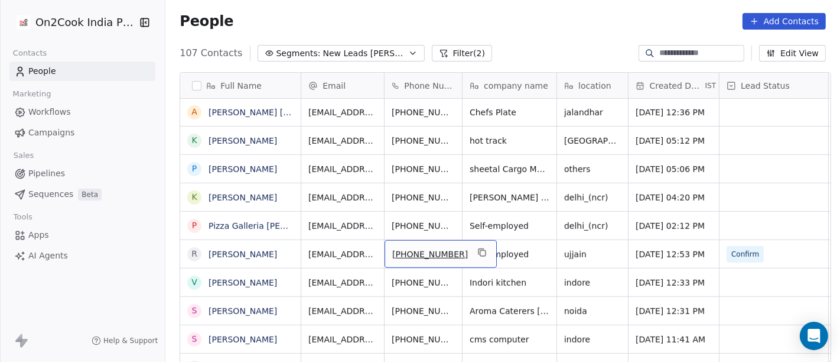
click at [454, 253] on div "+919425093850" at bounding box center [441, 254] width 112 height 28
click at [477, 253] on icon "grid" at bounding box center [481, 252] width 9 height 9
click at [477, 252] on icon "grid" at bounding box center [481, 252] width 9 height 9
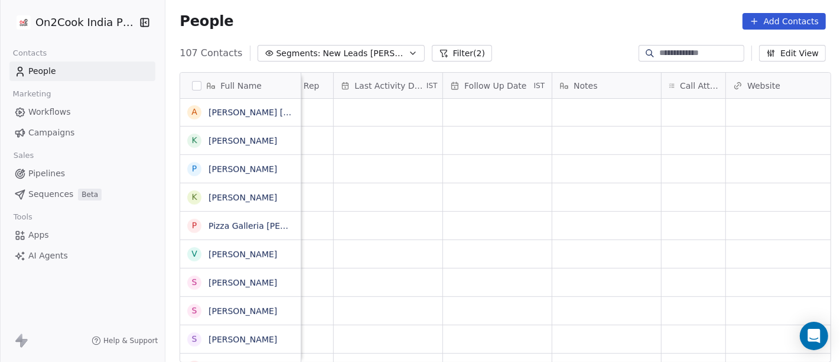
scroll to position [0, 743]
click at [640, 251] on div "grid" at bounding box center [667, 254] width 64 height 28
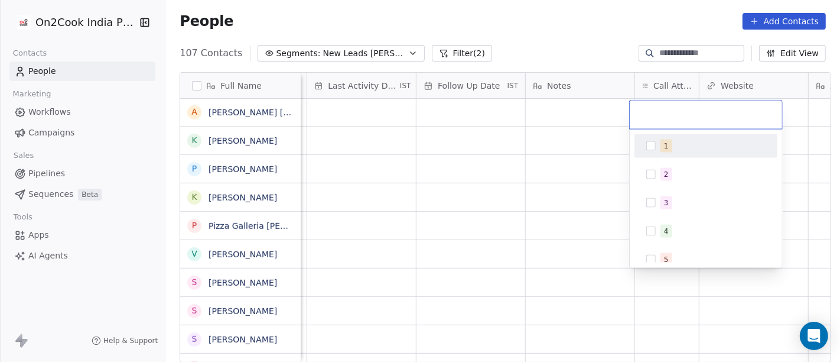
click at [666, 144] on div "1" at bounding box center [666, 146] width 5 height 11
drag, startPoint x: 591, startPoint y: 154, endPoint x: 587, endPoint y: 250, distance: 96.4
click at [591, 154] on html "On2Cook India Pvt. Ltd. Contacts People Marketing Workflows Campaigns Sales Pip…" at bounding box center [420, 181] width 840 height 362
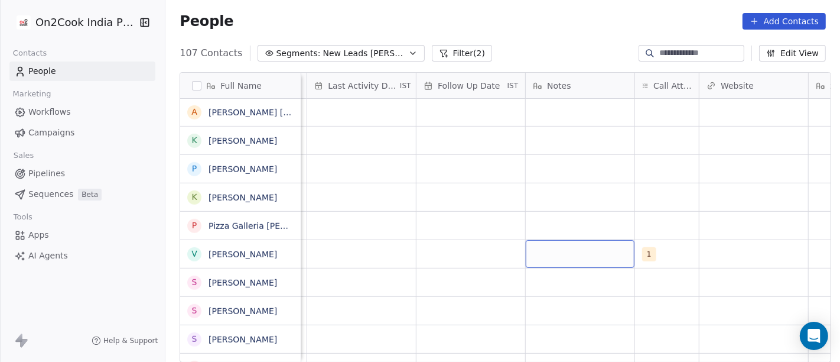
click at [587, 250] on div "grid" at bounding box center [580, 254] width 109 height 28
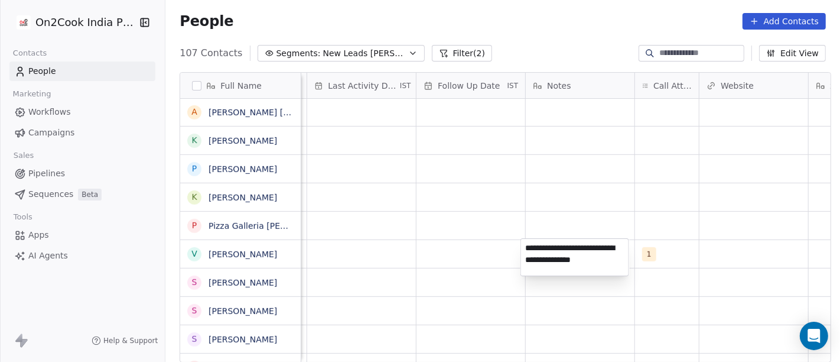
type textarea "**********"
click at [460, 249] on html "On2Cook India Pvt. Ltd. Contacts People Marketing Workflows Campaigns Sales Pip…" at bounding box center [420, 181] width 840 height 362
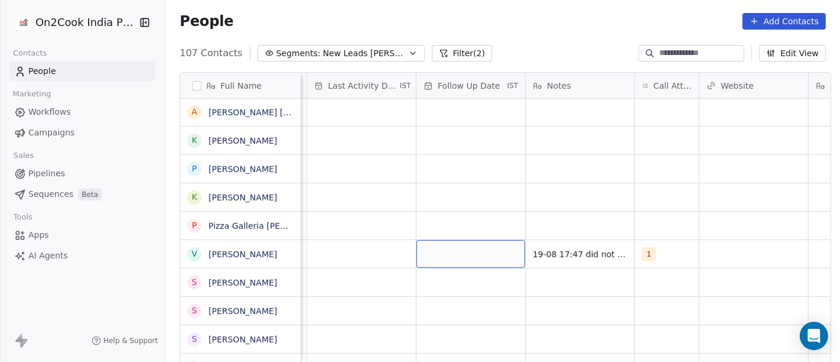
click at [456, 251] on div "grid" at bounding box center [471, 254] width 109 height 28
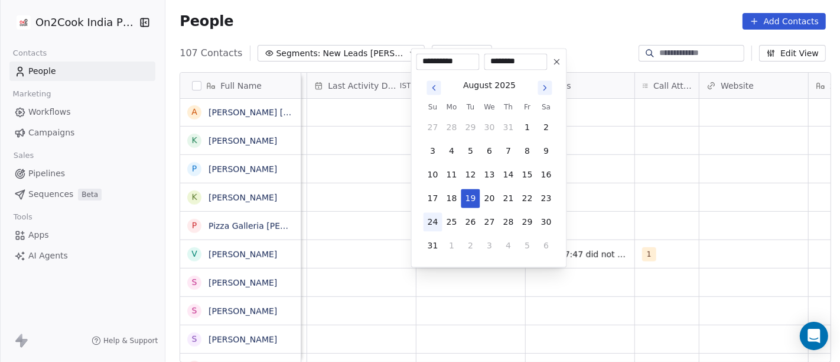
click at [432, 226] on button "24" at bounding box center [433, 221] width 19 height 19
type input "**********"
click at [369, 232] on html "On2Cook India Pvt. Ltd. Contacts People Marketing Workflows Campaigns Sales Pip…" at bounding box center [420, 181] width 840 height 362
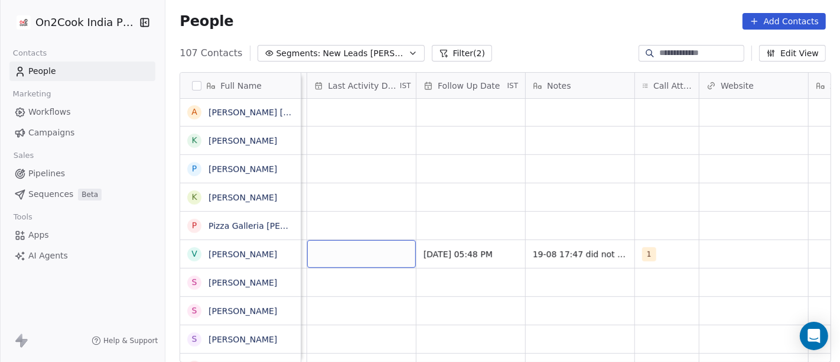
click at [338, 256] on div "grid" at bounding box center [361, 254] width 109 height 28
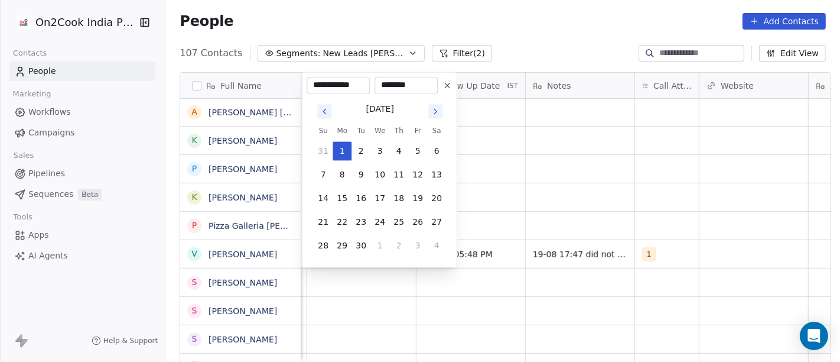
click at [326, 109] on icon "Go to previous month" at bounding box center [324, 110] width 9 height 9
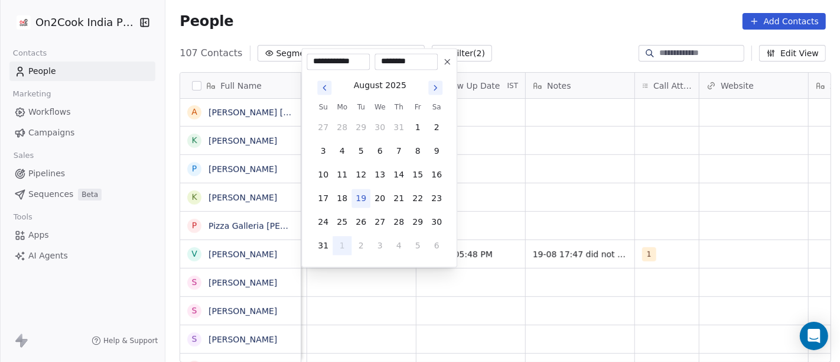
click at [356, 196] on button "19" at bounding box center [361, 197] width 19 height 19
type input "**********"
click at [482, 199] on html "On2Cook India Pvt. Ltd. Contacts People Marketing Workflows Campaigns Sales Pip…" at bounding box center [420, 181] width 840 height 362
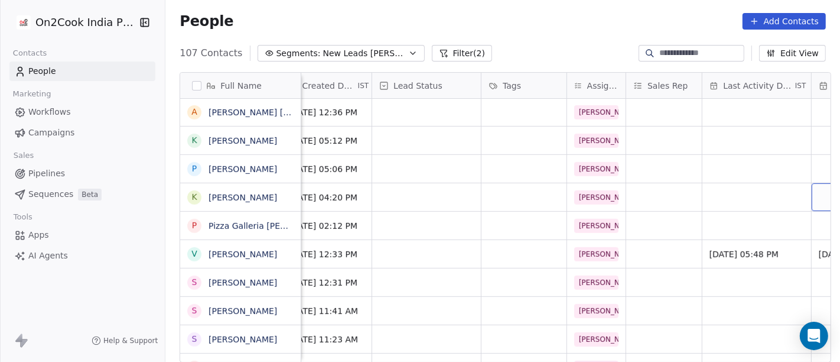
scroll to position [0, 347]
click at [389, 249] on div "grid" at bounding box center [426, 254] width 109 height 28
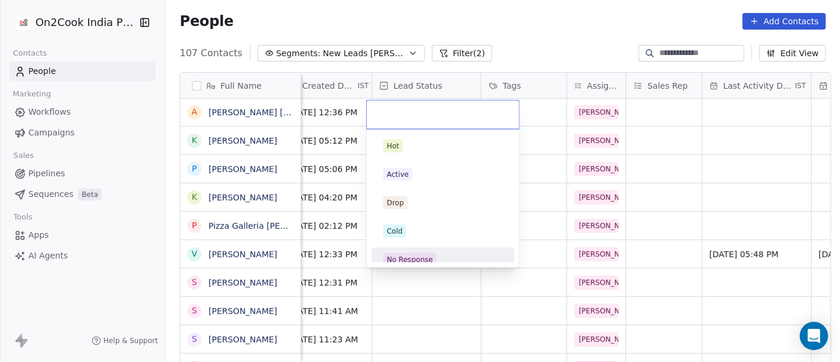
click at [431, 253] on span "No Response" at bounding box center [409, 259] width 53 height 13
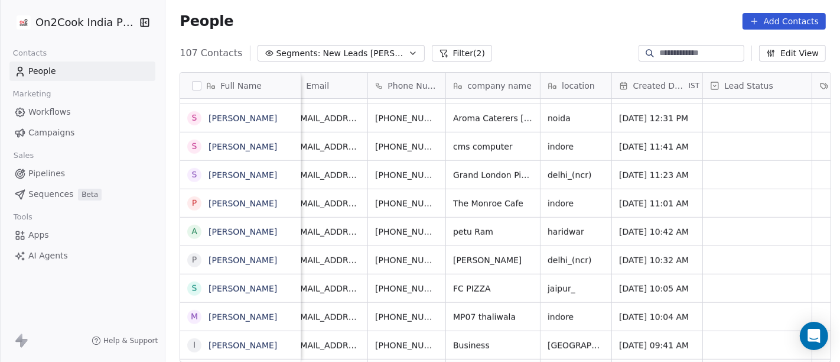
scroll to position [0, 0]
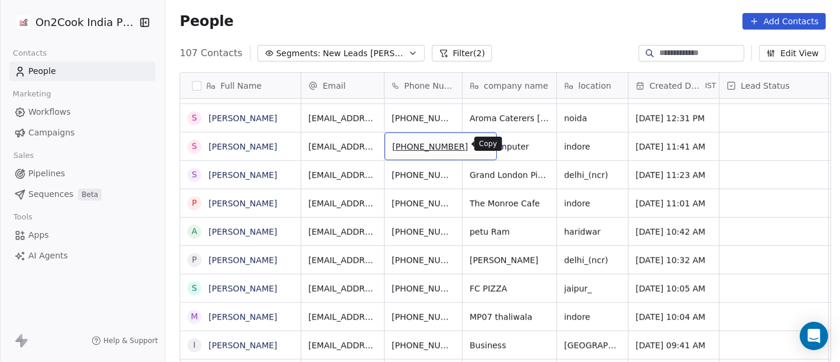
click at [477, 141] on icon "grid" at bounding box center [481, 144] width 9 height 9
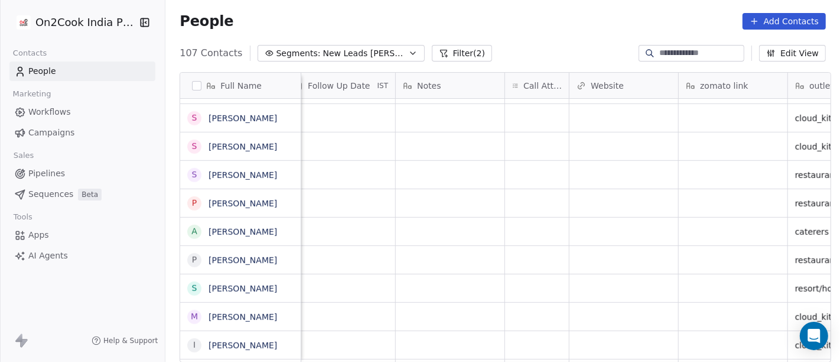
scroll to position [0, 899]
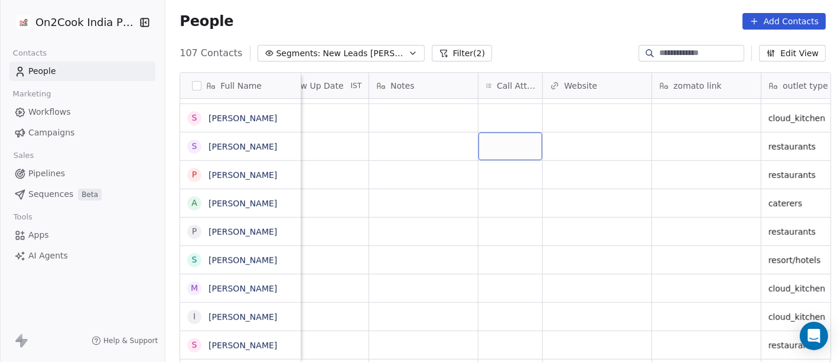
click at [517, 142] on div "grid" at bounding box center [511, 146] width 64 height 28
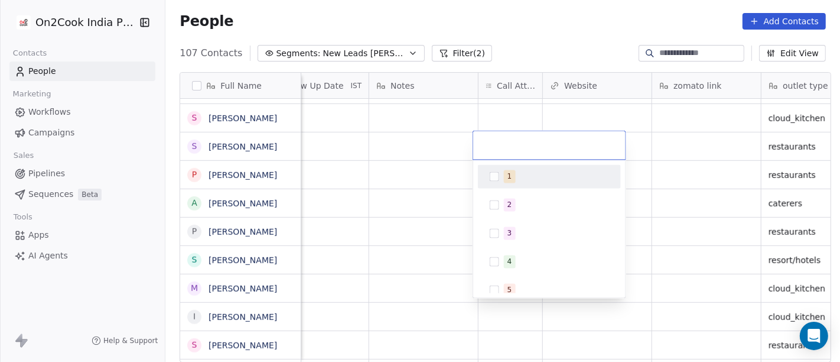
click at [502, 178] on div "1" at bounding box center [550, 176] width 134 height 19
click at [425, 141] on html "On2Cook India Pvt. Ltd. Contacts People Marketing Workflows Campaigns Sales Pip…" at bounding box center [420, 181] width 840 height 362
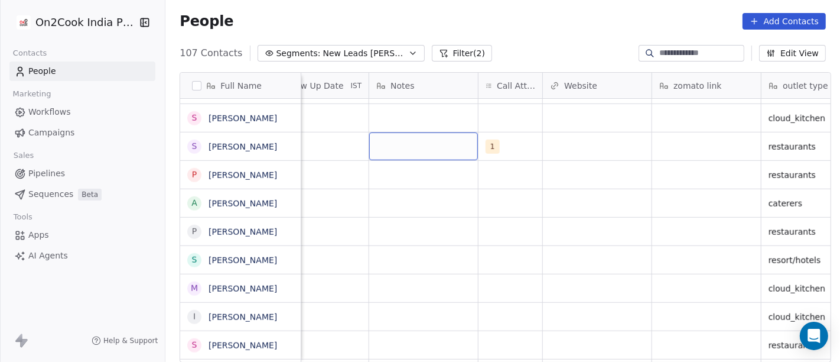
click at [405, 147] on div "grid" at bounding box center [423, 146] width 109 height 28
type textarea "**********"
click at [337, 151] on html "On2Cook India Pvt. Ltd. Contacts People Marketing Workflows Campaigns Sales Pip…" at bounding box center [420, 181] width 840 height 362
click at [334, 142] on html "On2Cook India Pvt. Ltd. Contacts People Marketing Workflows Campaigns Sales Pip…" at bounding box center [420, 181] width 840 height 362
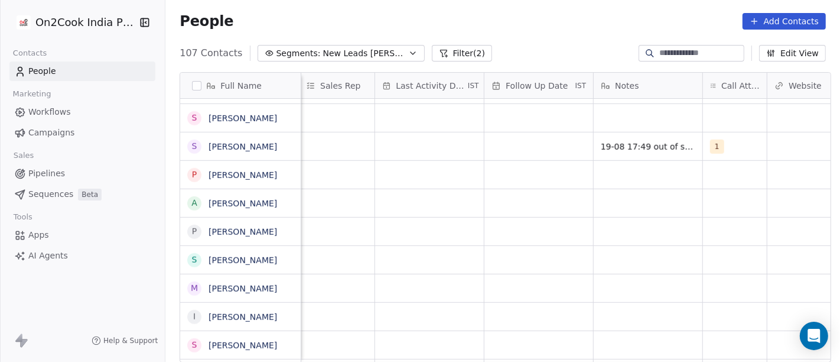
scroll to position [0, 668]
click at [438, 151] on div "grid" at bounding box center [436, 146] width 109 height 28
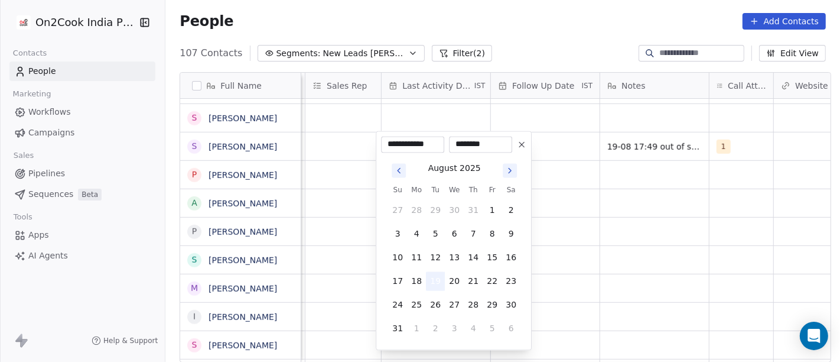
click at [435, 274] on button "19" at bounding box center [435, 280] width 19 height 19
click at [672, 190] on html "On2Cook India Pvt. Ltd. Contacts People Marketing Workflows Campaigns Sales Pip…" at bounding box center [420, 181] width 840 height 362
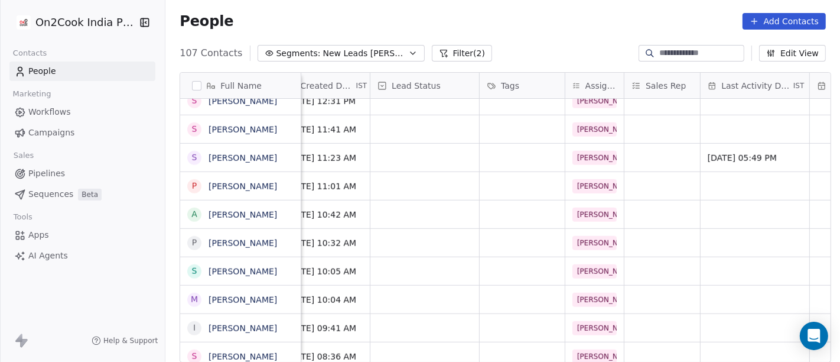
scroll to position [0, 345]
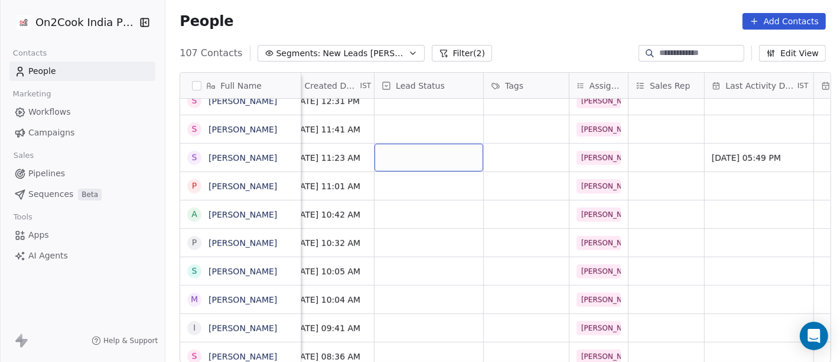
click at [406, 154] on div "grid" at bounding box center [429, 158] width 109 height 28
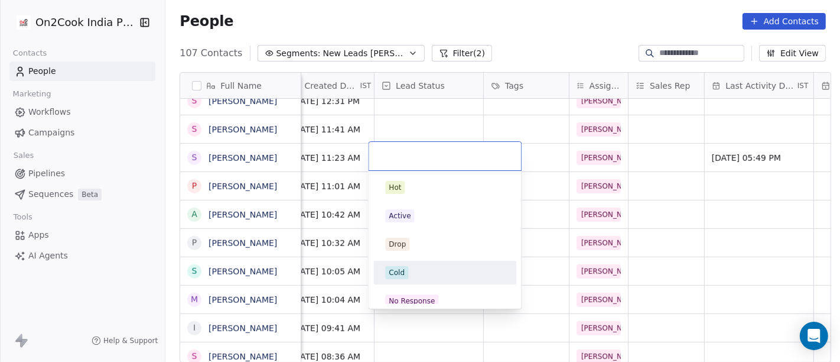
click at [394, 269] on div "Cold" at bounding box center [397, 272] width 16 height 11
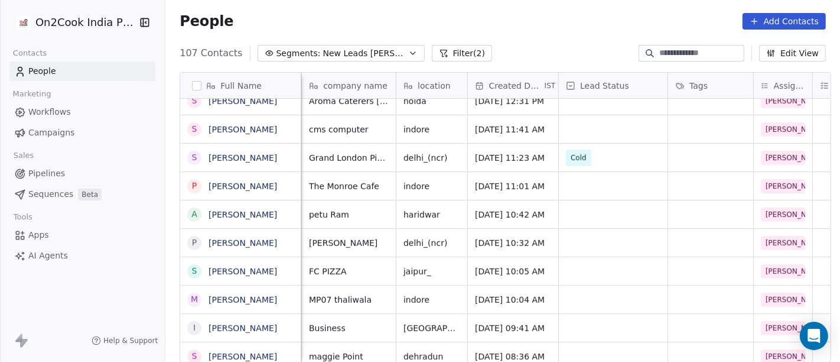
scroll to position [0, 155]
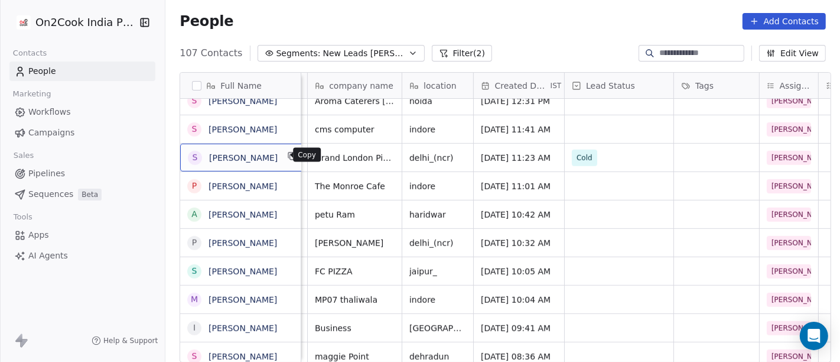
click at [290, 154] on icon "grid" at bounding box center [292, 156] width 5 height 5
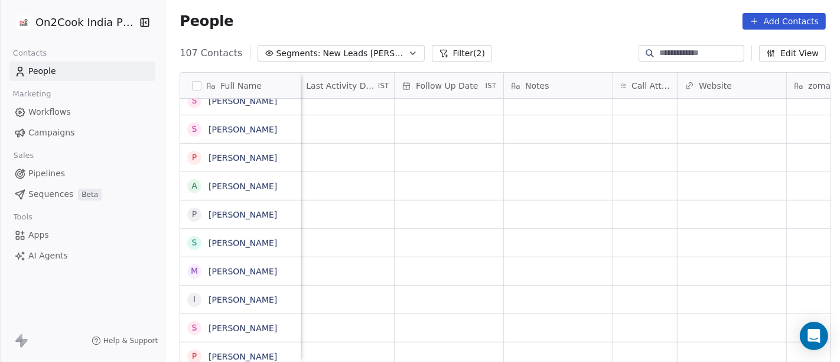
scroll to position [0, 766]
click at [629, 129] on div "grid" at bounding box center [644, 129] width 64 height 28
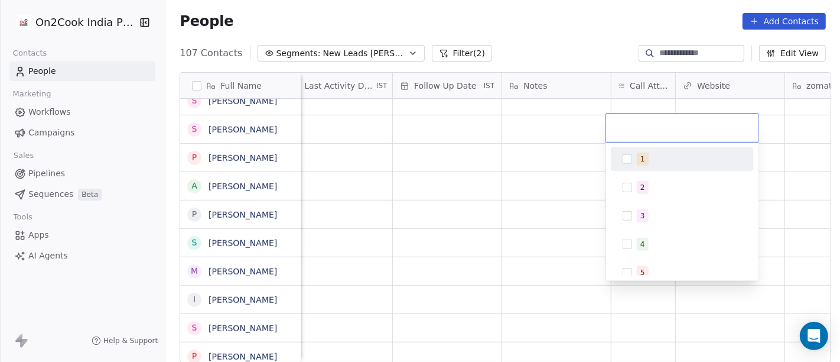
click at [639, 155] on span "1" at bounding box center [643, 158] width 12 height 13
click at [549, 123] on html "On2Cook India Pvt. Ltd. Contacts People Marketing Workflows Campaigns Sales Pip…" at bounding box center [420, 181] width 840 height 362
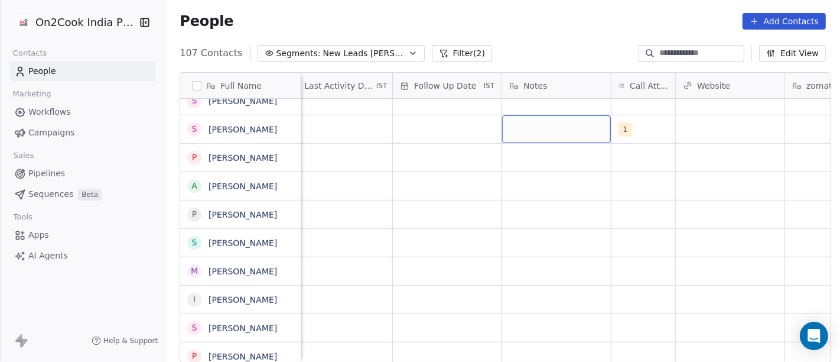
click at [534, 125] on div "grid" at bounding box center [556, 129] width 109 height 28
type textarea "**********"
click at [429, 128] on html "On2Cook India Pvt. Ltd. Contacts People Marketing Workflows Campaigns Sales Pip…" at bounding box center [420, 181] width 840 height 362
click at [420, 121] on html "On2Cook India Pvt. Ltd. Contacts People Marketing Workflows Campaigns Sales Pip…" at bounding box center [420, 181] width 840 height 362
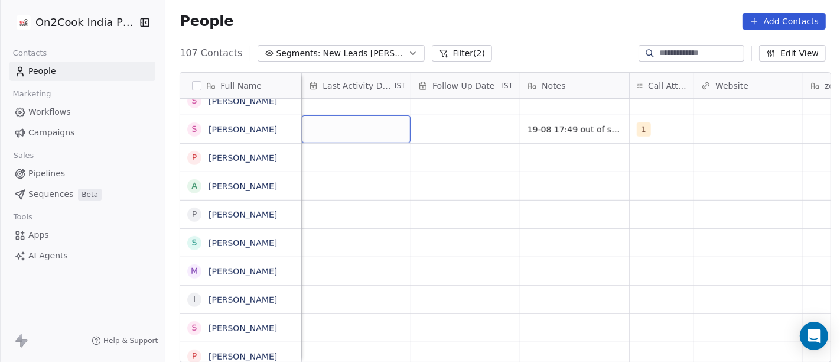
click at [359, 124] on div "grid" at bounding box center [356, 129] width 109 height 28
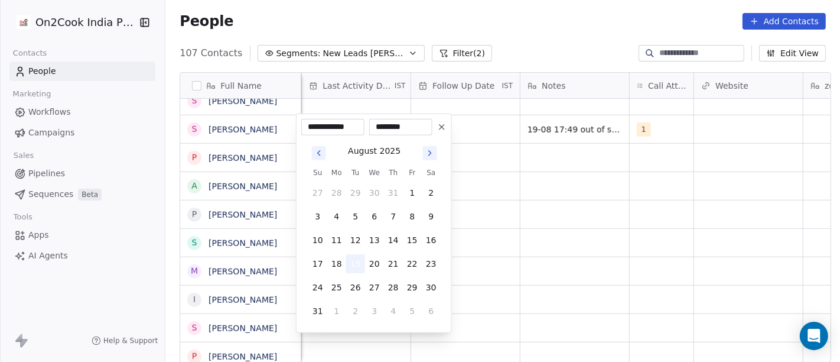
click at [357, 260] on button "19" at bounding box center [355, 263] width 19 height 19
click at [537, 151] on html "On2Cook India Pvt. Ltd. Contacts People Marketing Workflows Campaigns Sales Pip…" at bounding box center [420, 181] width 840 height 362
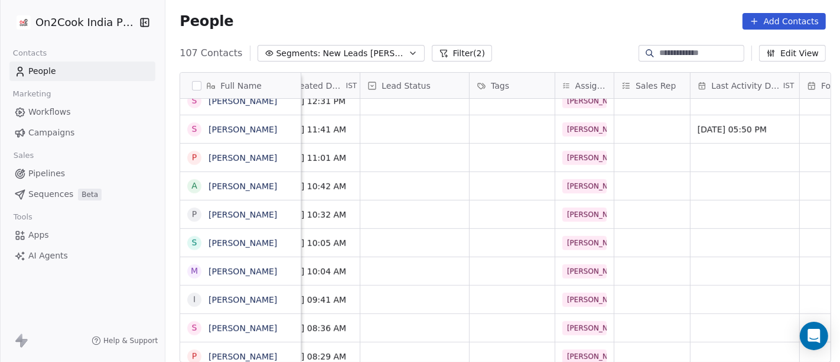
scroll to position [0, 359]
click at [402, 129] on div "grid" at bounding box center [415, 129] width 109 height 28
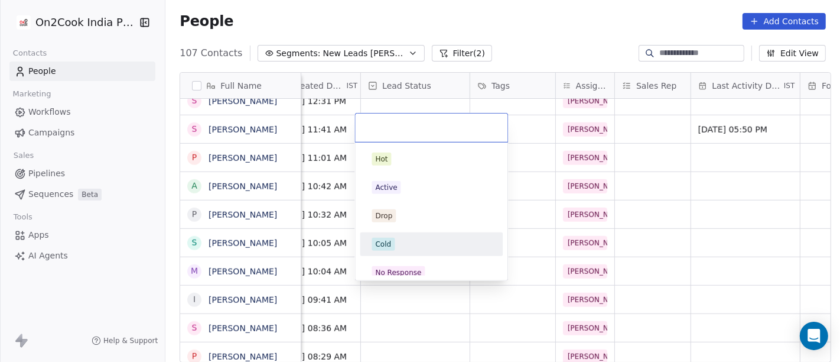
click at [395, 239] on div "Cold" at bounding box center [431, 244] width 119 height 13
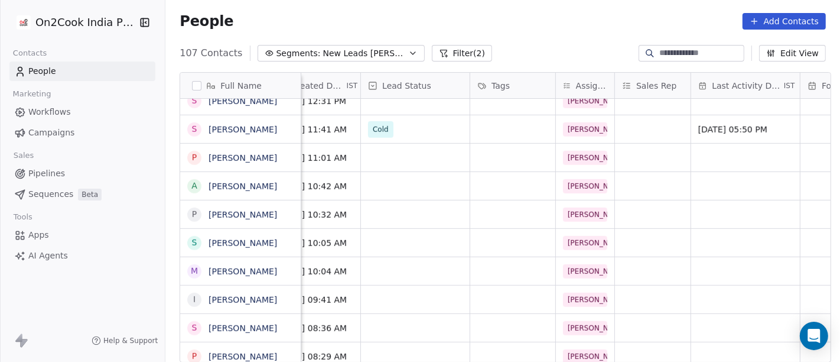
click at [502, 45] on div "107 Contacts Segments: New Leads Salim Filter (2) Edit View" at bounding box center [502, 53] width 675 height 19
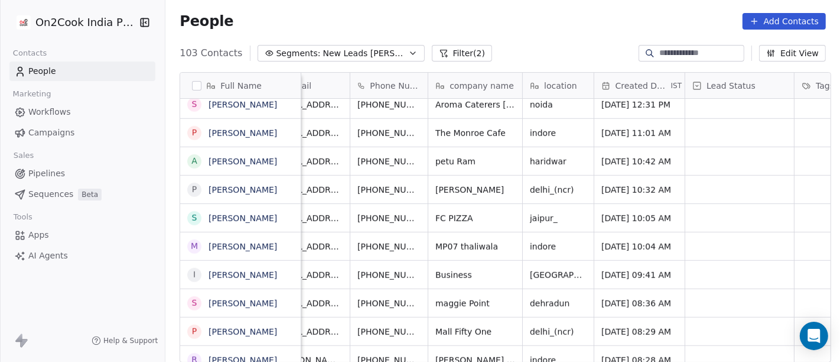
scroll to position [1, 34]
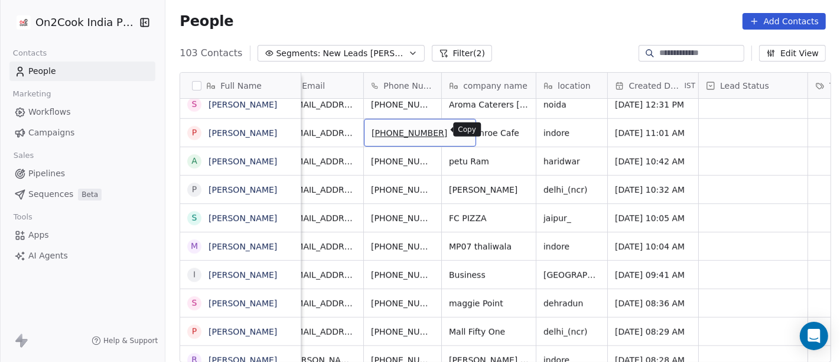
click at [457, 131] on icon "grid" at bounding box center [461, 130] width 9 height 9
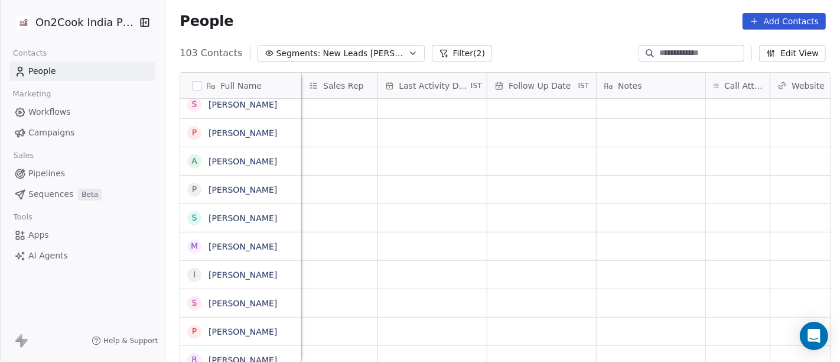
scroll to position [1, 687]
click at [698, 134] on div "grid" at bounding box center [723, 133] width 64 height 28
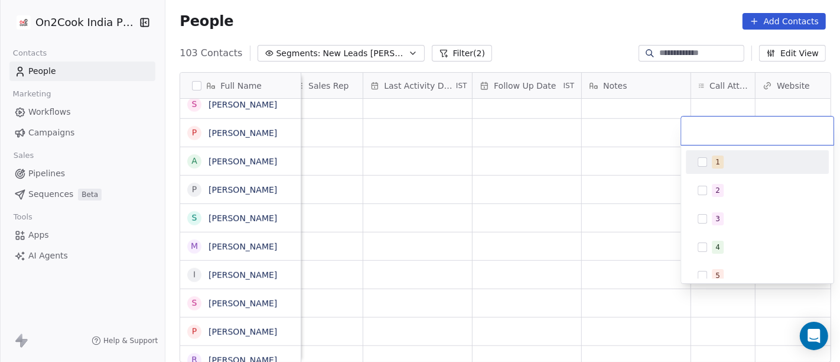
click at [721, 170] on div "1" at bounding box center [758, 161] width 134 height 19
click at [619, 142] on html "On2Cook India Pvt. Ltd. Contacts People Marketing Workflows Campaigns Sales Pip…" at bounding box center [420, 181] width 840 height 362
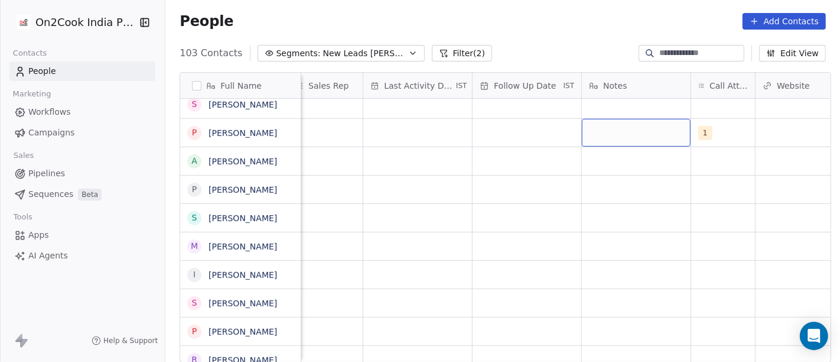
click at [607, 135] on div "grid" at bounding box center [636, 133] width 109 height 28
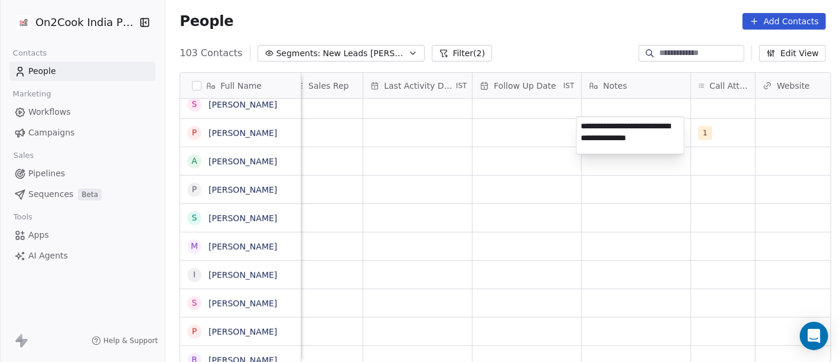
type textarea "**********"
click at [539, 174] on html "On2Cook India Pvt. Ltd. Contacts People Marketing Workflows Campaigns Sales Pip…" at bounding box center [420, 181] width 840 height 362
click at [515, 126] on html "On2Cook India Pvt. Ltd. Contacts People Marketing Workflows Campaigns Sales Pip…" at bounding box center [420, 181] width 840 height 362
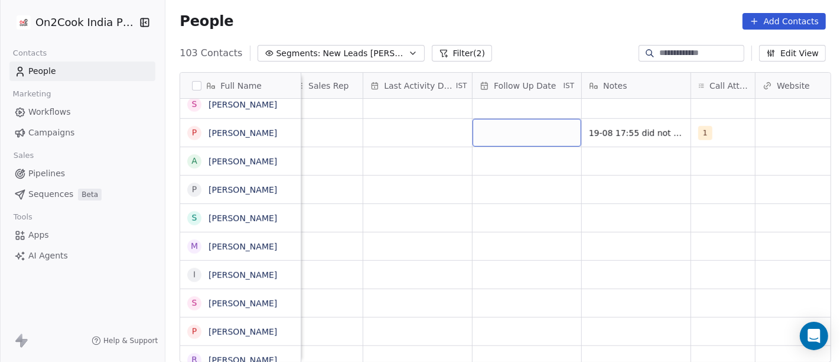
click at [515, 126] on div "grid" at bounding box center [527, 133] width 109 height 28
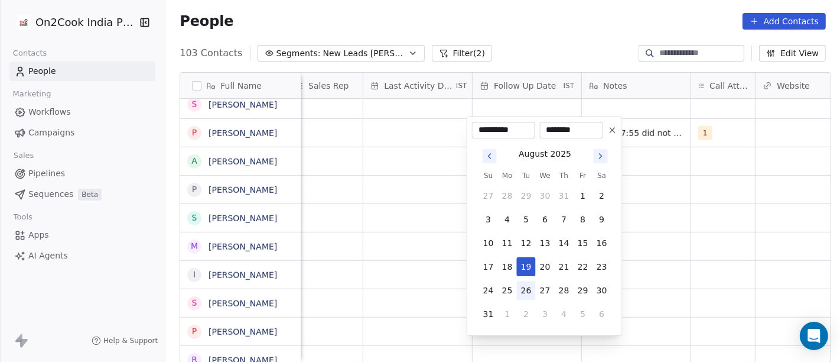
click at [526, 298] on button "26" at bounding box center [526, 290] width 19 height 19
click at [489, 288] on button "24" at bounding box center [488, 290] width 19 height 19
type input "**********"
click at [695, 258] on html "On2Cook India Pvt. Ltd. Contacts People Marketing Workflows Campaigns Sales Pip…" at bounding box center [420, 181] width 840 height 362
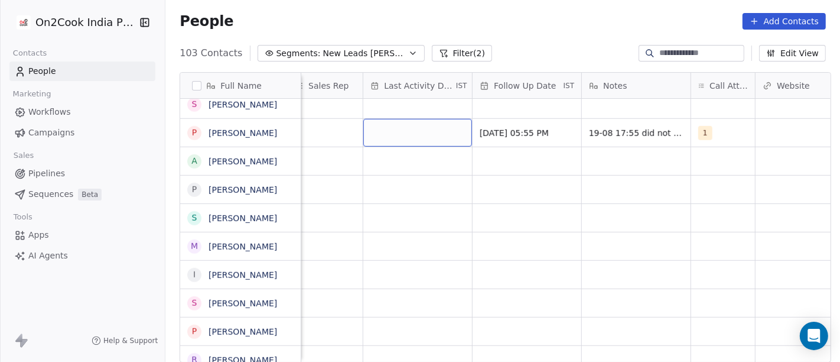
click at [409, 131] on div "grid" at bounding box center [417, 133] width 109 height 28
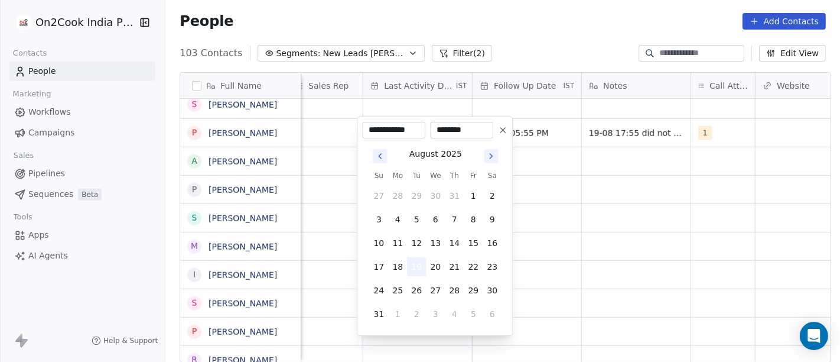
click at [423, 264] on button "19" at bounding box center [416, 266] width 19 height 19
click at [632, 243] on html "On2Cook India Pvt. Ltd. Contacts People Marketing Workflows Campaigns Sales Pip…" at bounding box center [420, 181] width 840 height 362
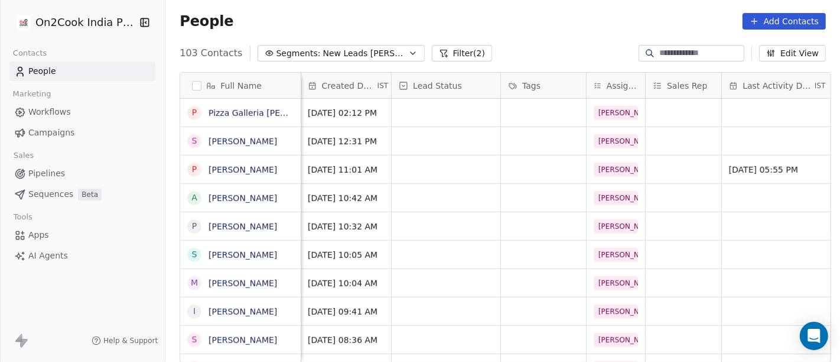
scroll to position [5, 324]
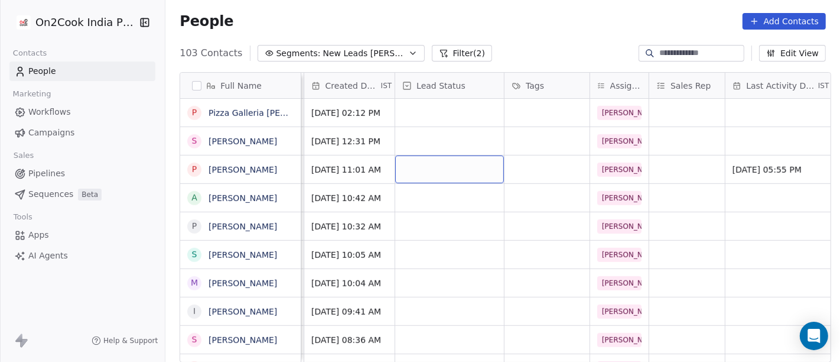
click at [447, 165] on div "grid" at bounding box center [449, 169] width 109 height 28
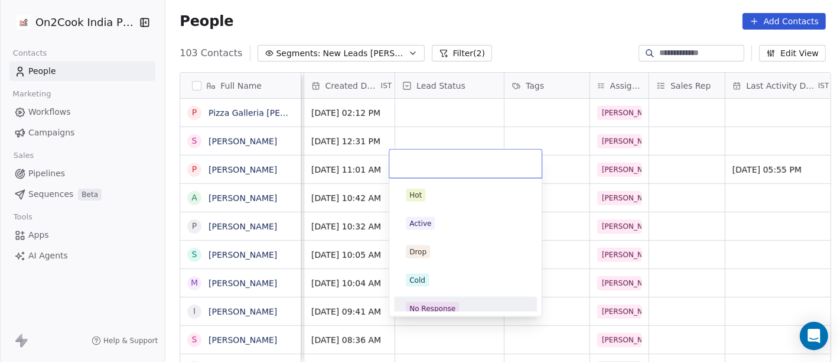
click at [445, 299] on div "No Response" at bounding box center [466, 308] width 134 height 19
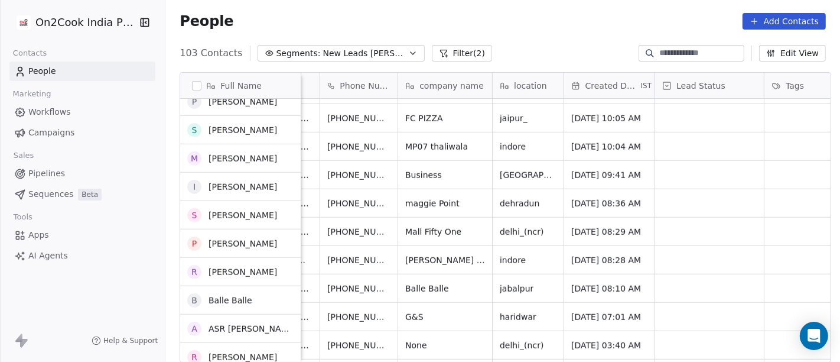
scroll to position [903, 0]
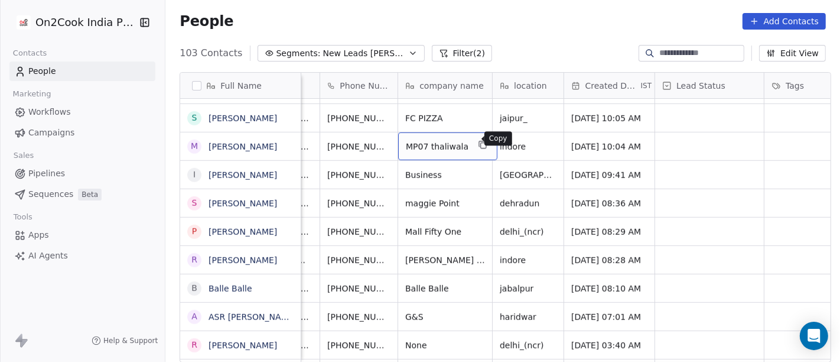
click at [478, 141] on icon "grid" at bounding box center [482, 144] width 9 height 9
click at [542, 145] on button "grid" at bounding box center [549, 145] width 14 height 14
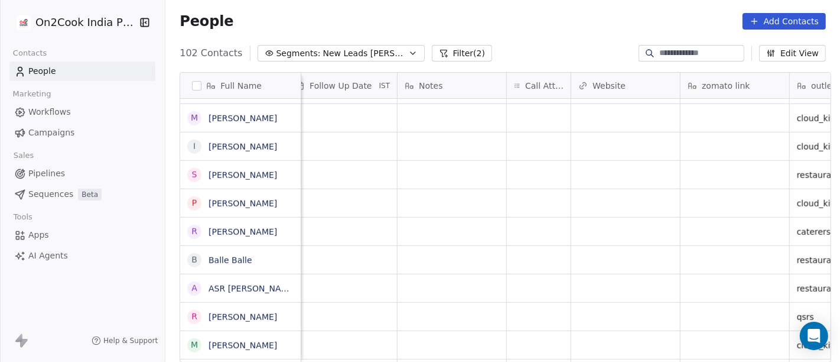
scroll to position [5, 922]
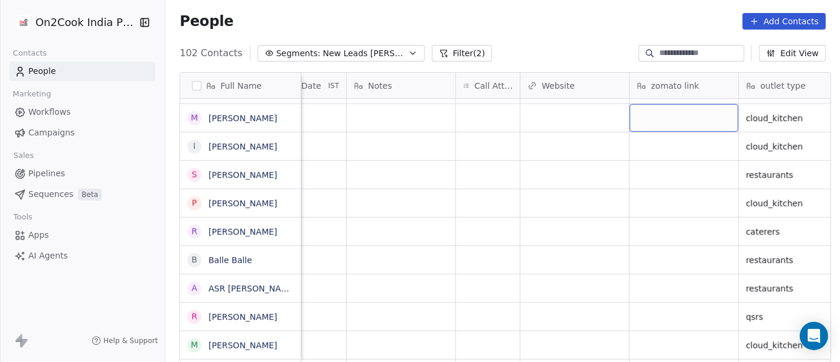
click at [677, 115] on div "grid" at bounding box center [684, 118] width 109 height 28
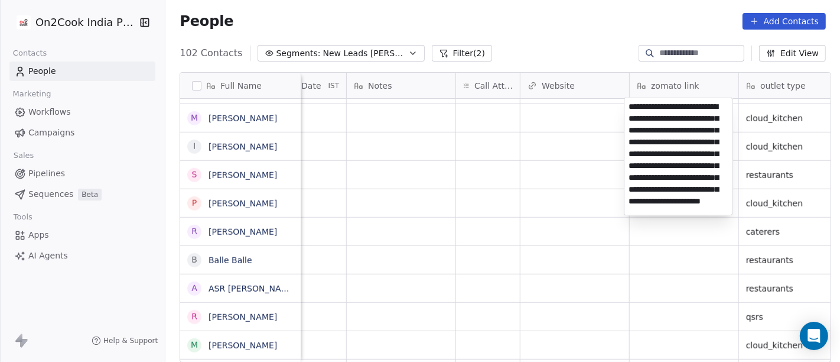
scroll to position [63, 0]
type textarea "**********"
click at [568, 97] on html "On2Cook India Pvt. Ltd. Contacts People Marketing Workflows Campaigns Sales Pip…" at bounding box center [420, 181] width 840 height 362
click at [486, 108] on html "On2Cook India Pvt. Ltd. Contacts People Marketing Workflows Campaigns Sales Pip…" at bounding box center [420, 181] width 840 height 362
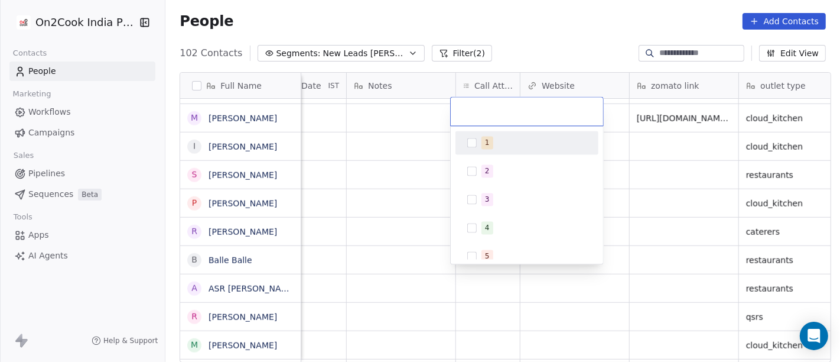
click at [482, 146] on span "1" at bounding box center [488, 142] width 12 height 13
click at [412, 136] on html "On2Cook India Pvt. Ltd. Contacts People Marketing Workflows Campaigns Sales Pip…" at bounding box center [420, 181] width 840 height 362
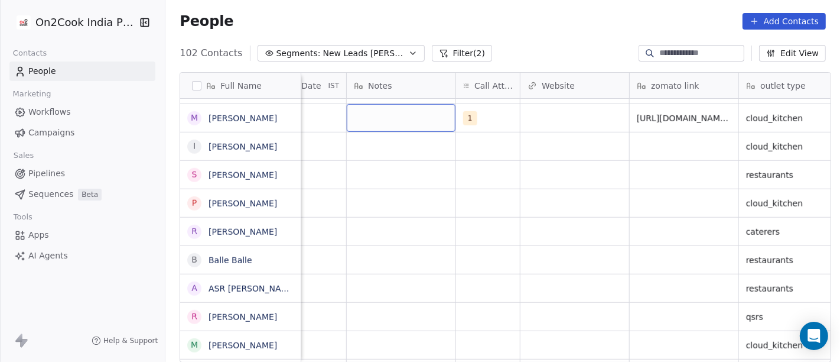
click at [375, 113] on div "grid" at bounding box center [401, 118] width 109 height 28
type textarea "**********"
click at [606, 285] on html "On2Cook India Pvt. Ltd. Contacts People Marketing Workflows Campaigns Sales Pip…" at bounding box center [420, 181] width 840 height 362
click at [479, 145] on html "On2Cook India Pvt. Ltd. Contacts People Marketing Workflows Campaigns Sales Pip…" at bounding box center [420, 181] width 840 height 362
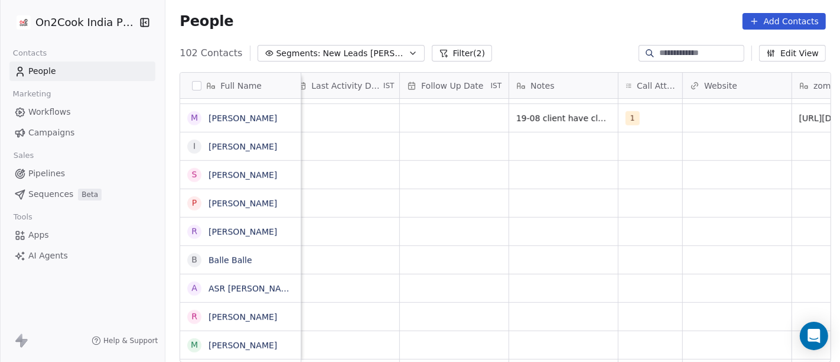
scroll to position [5, 755]
click at [436, 107] on div "grid" at bounding box center [459, 118] width 109 height 28
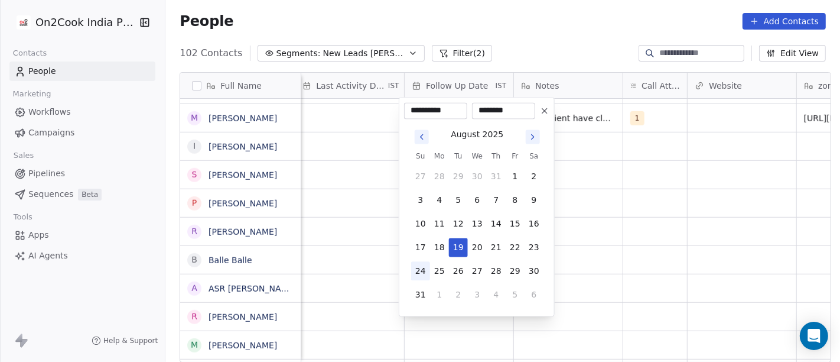
click at [419, 269] on button "24" at bounding box center [420, 270] width 19 height 19
type input "**********"
click at [638, 206] on html "On2Cook India Pvt. Ltd. Contacts People Marketing Workflows Campaigns Sales Pip…" at bounding box center [420, 181] width 840 height 362
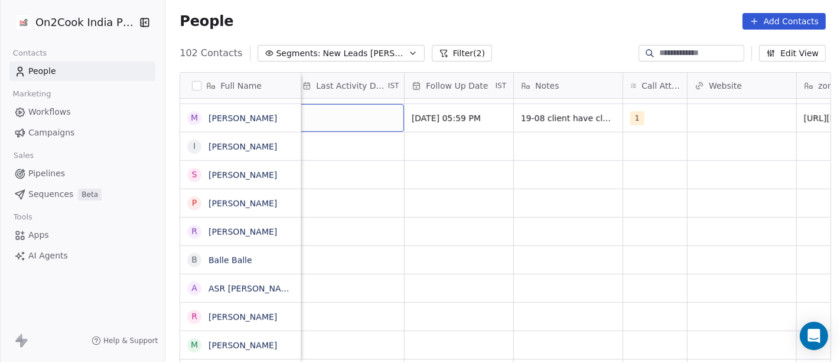
scroll to position [5, 748]
click at [360, 117] on div "grid" at bounding box center [356, 118] width 109 height 28
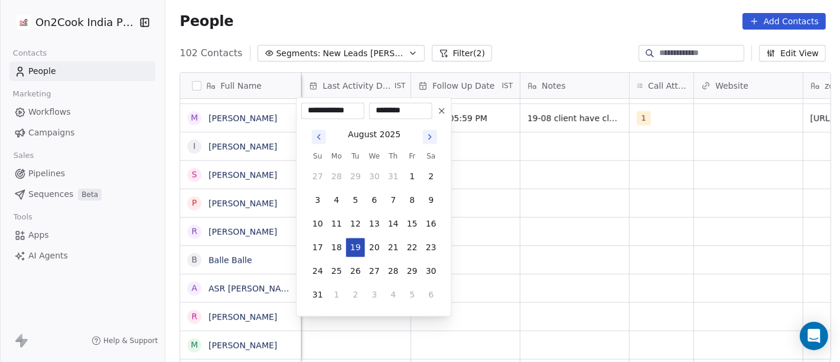
click at [357, 245] on button "19" at bounding box center [355, 247] width 19 height 19
click at [545, 188] on html "On2Cook India Pvt. Ltd. Contacts People Marketing Workflows Campaigns Sales Pip…" at bounding box center [420, 181] width 840 height 362
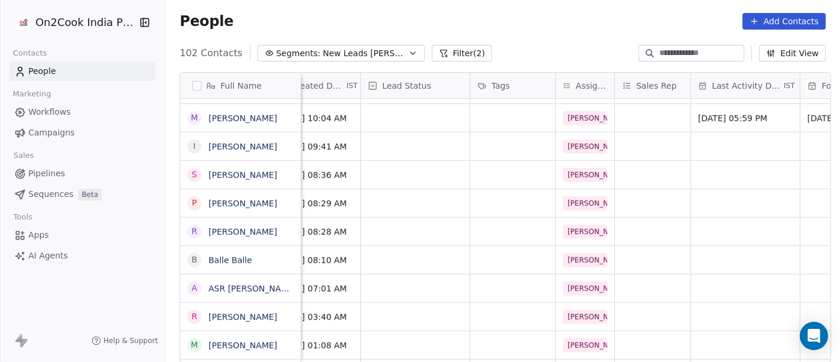
scroll to position [5, 343]
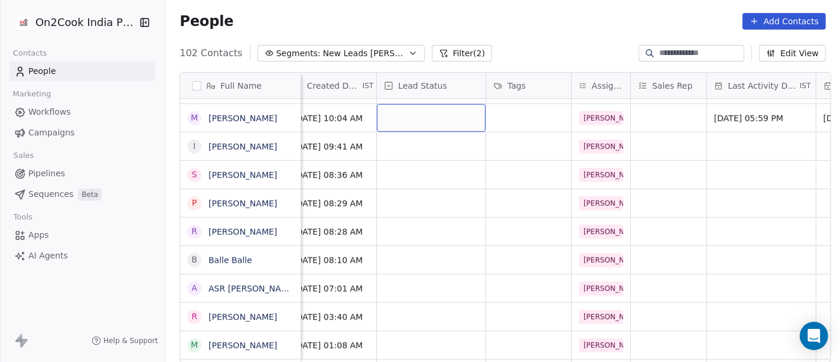
click at [397, 109] on div "grid" at bounding box center [431, 118] width 109 height 28
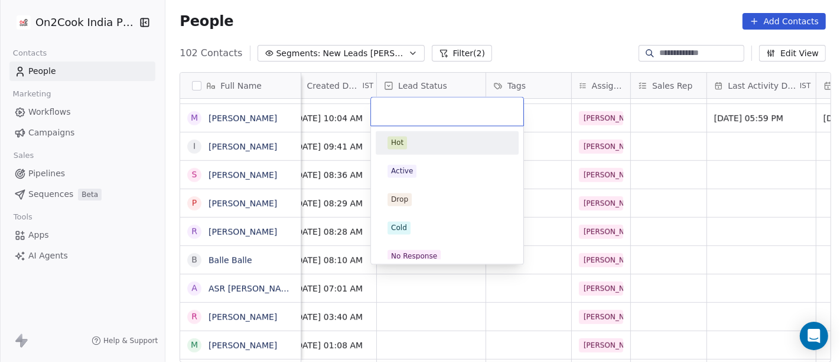
click at [487, 21] on html "On2Cook India Pvt. Ltd. Contacts People Marketing Workflows Campaigns Sales Pip…" at bounding box center [420, 181] width 840 height 362
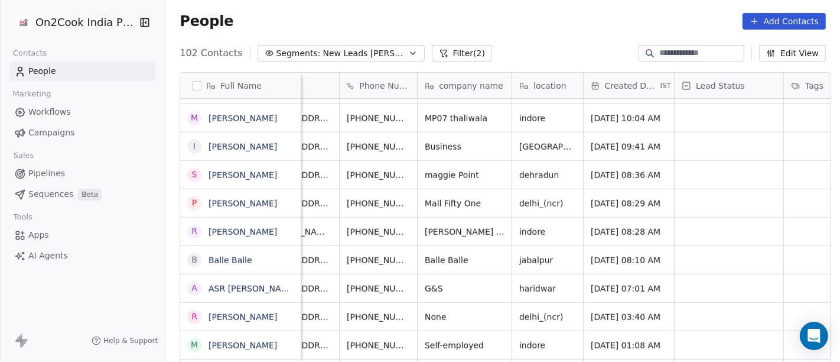
scroll to position [10, 44]
click at [433, 112] on icon "grid" at bounding box center [437, 116] width 9 height 9
click at [698, 112] on div "grid" at bounding box center [729, 118] width 109 height 28
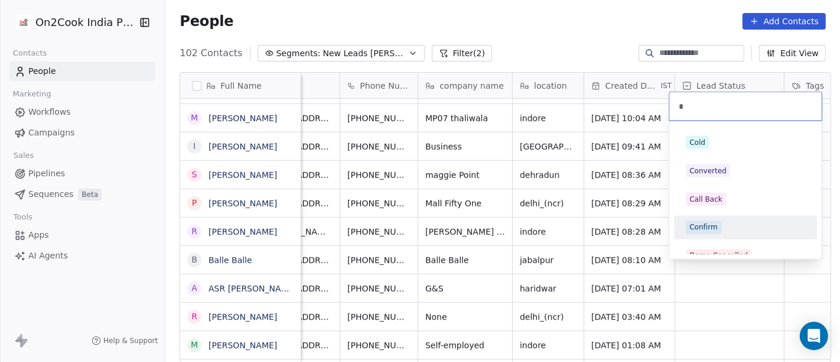
type input "*"
click at [705, 225] on div "Confirm" at bounding box center [704, 227] width 28 height 11
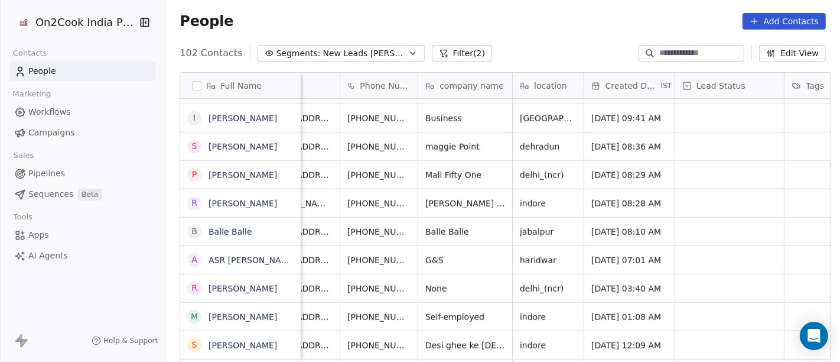
scroll to position [10, 0]
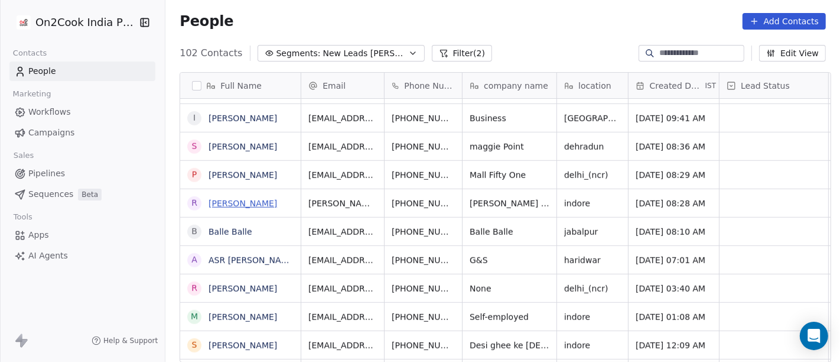
click at [224, 201] on link "Rishabh Jain" at bounding box center [243, 203] width 69 height 9
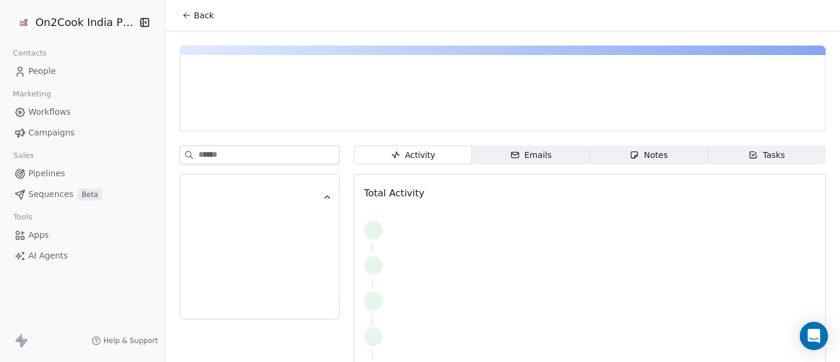
click at [187, 16] on button "Back" at bounding box center [198, 15] width 46 height 21
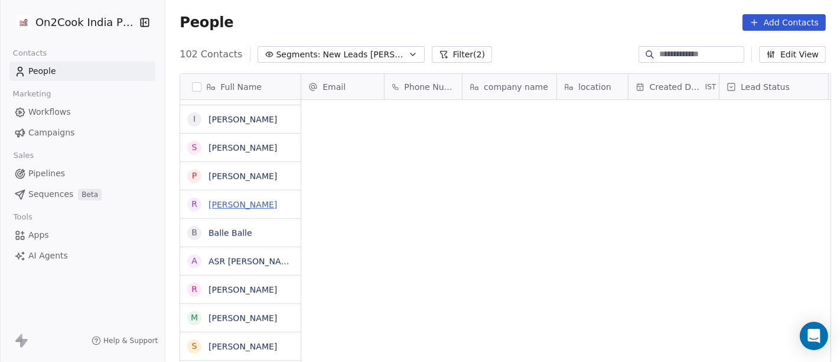
scroll to position [308, 670]
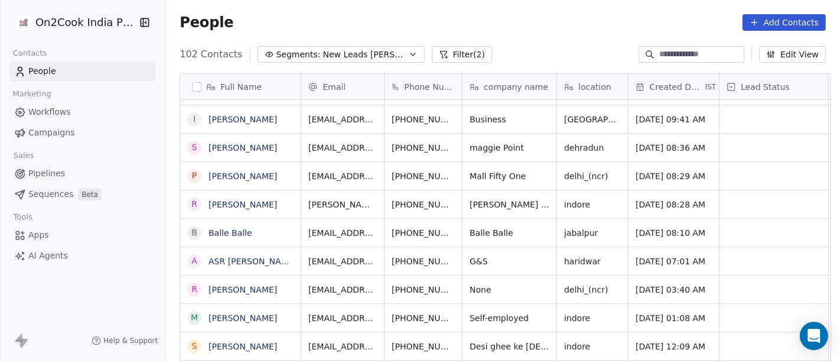
click at [493, 29] on div "People Add Contacts" at bounding box center [503, 22] width 646 height 17
click at [480, 201] on icon "grid" at bounding box center [482, 203] width 5 height 5
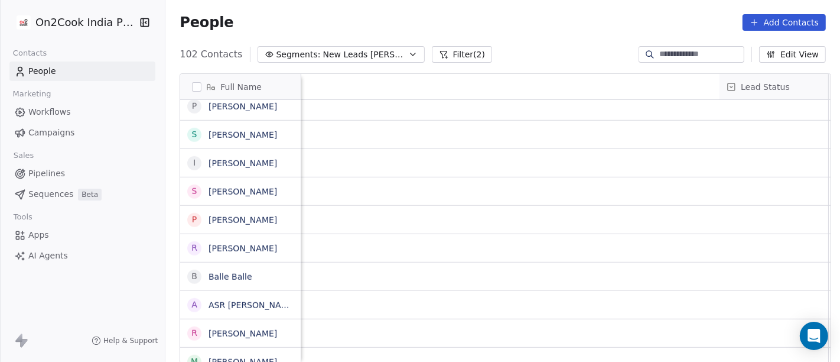
scroll to position [0, 695]
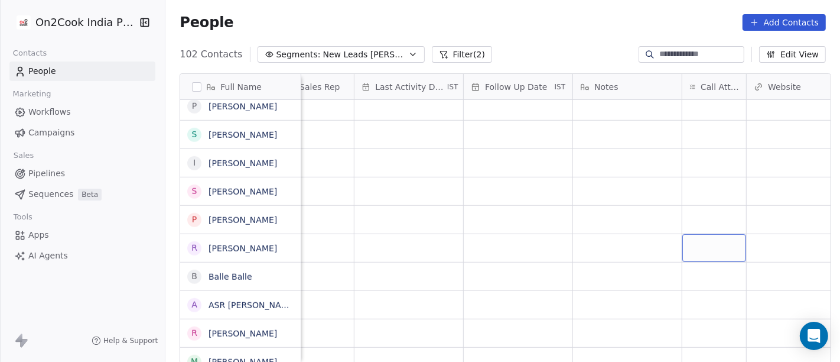
click at [698, 254] on div "grid" at bounding box center [714, 248] width 64 height 28
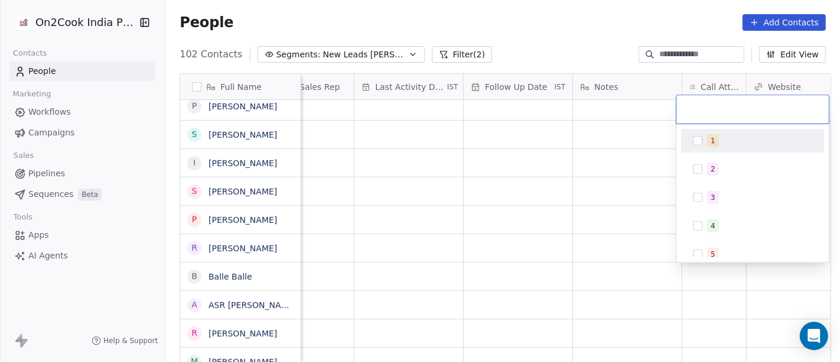
click at [710, 146] on span "1" at bounding box center [713, 140] width 12 height 13
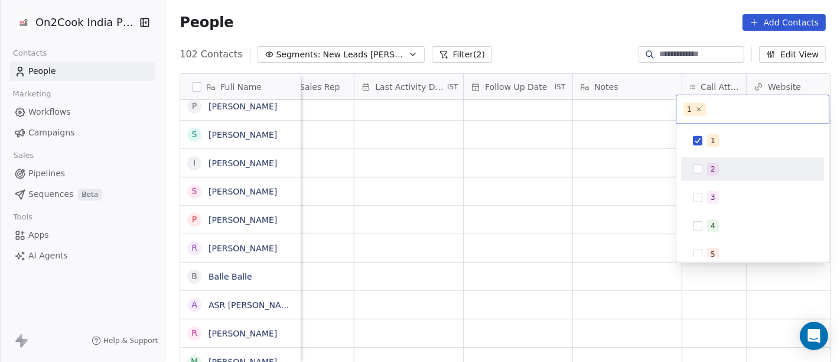
click at [604, 266] on html "On2Cook India Pvt. Ltd. Contacts People Marketing Workflows Campaigns Sales Pip…" at bounding box center [420, 181] width 840 height 362
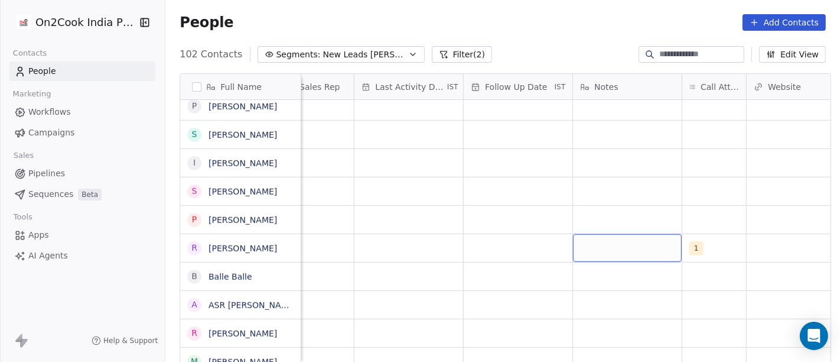
click at [599, 242] on div "grid" at bounding box center [627, 248] width 109 height 28
click at [599, 242] on textarea at bounding box center [622, 251] width 108 height 37
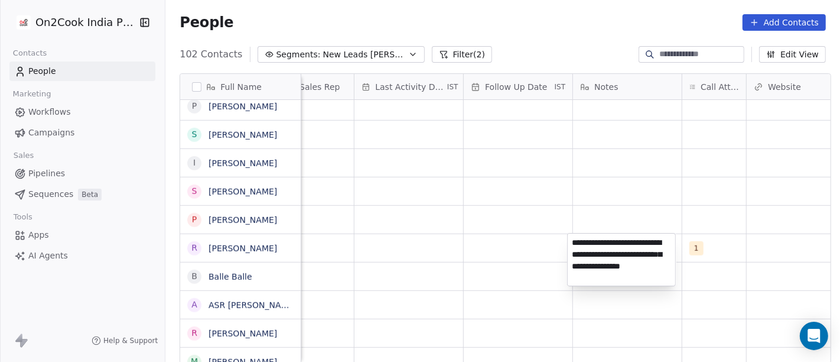
type textarea "**********"
click at [561, 243] on html "On2Cook India Pvt. Ltd. Contacts People Marketing Workflows Campaigns Sales Pip…" at bounding box center [420, 181] width 840 height 362
click at [508, 239] on html "On2Cook India Pvt. Ltd. Contacts People Marketing Workflows Campaigns Sales Pip…" at bounding box center [420, 181] width 840 height 362
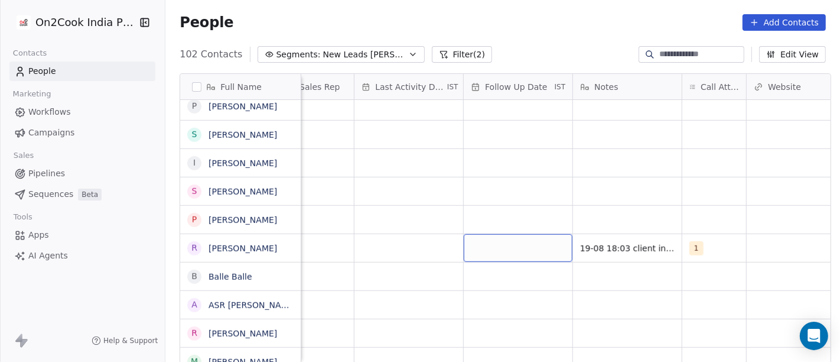
click at [479, 243] on div "grid" at bounding box center [518, 248] width 109 height 28
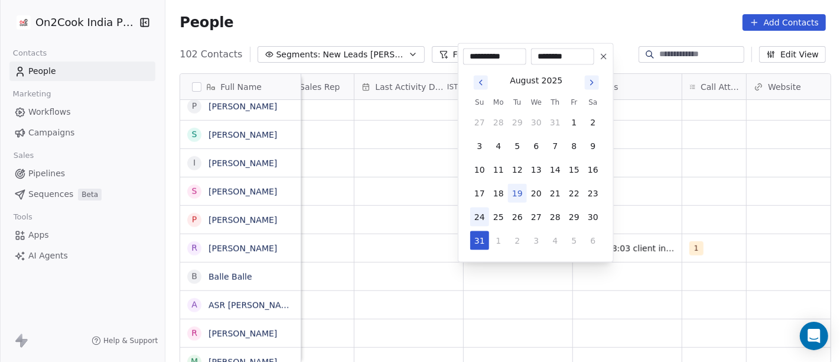
click at [479, 216] on button "24" at bounding box center [479, 216] width 19 height 19
type input "**********"
click at [698, 183] on html "On2Cook India Pvt. Ltd. Contacts People Marketing Workflows Campaigns Sales Pip…" at bounding box center [420, 181] width 840 height 362
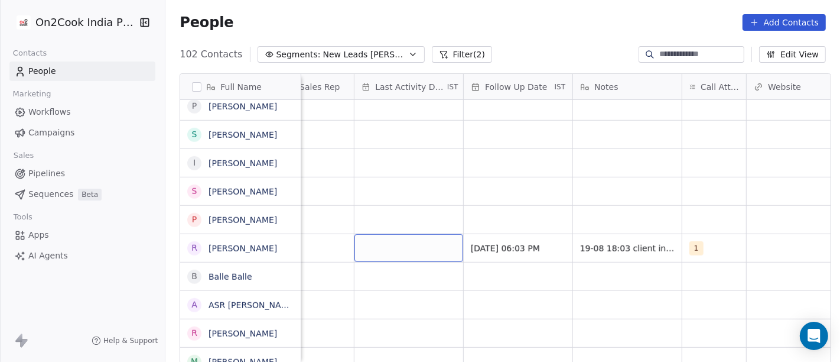
click at [411, 251] on div "grid" at bounding box center [409, 248] width 109 height 28
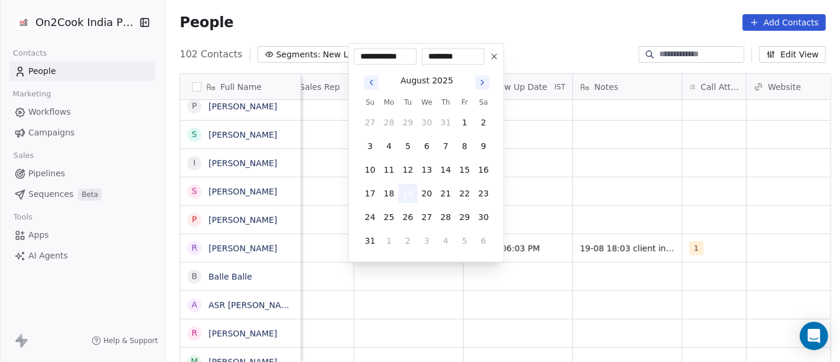
click at [412, 194] on button "19" at bounding box center [408, 193] width 19 height 19
click at [668, 200] on html "On2Cook India Pvt. Ltd. Contacts People Marketing Workflows Campaigns Sales Pip…" at bounding box center [420, 181] width 840 height 362
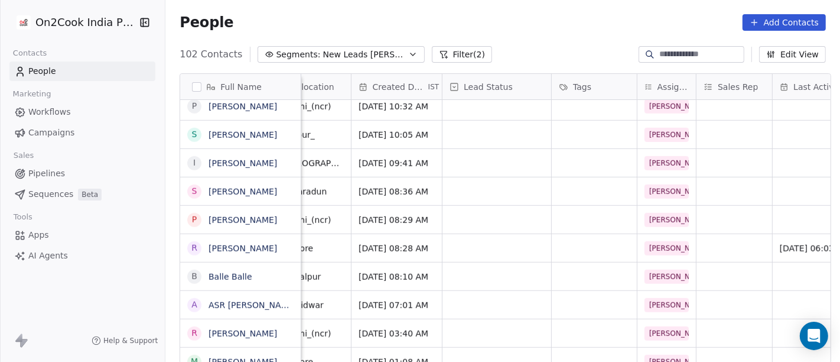
scroll to position [0, 277]
click at [454, 253] on div "grid" at bounding box center [497, 248] width 109 height 28
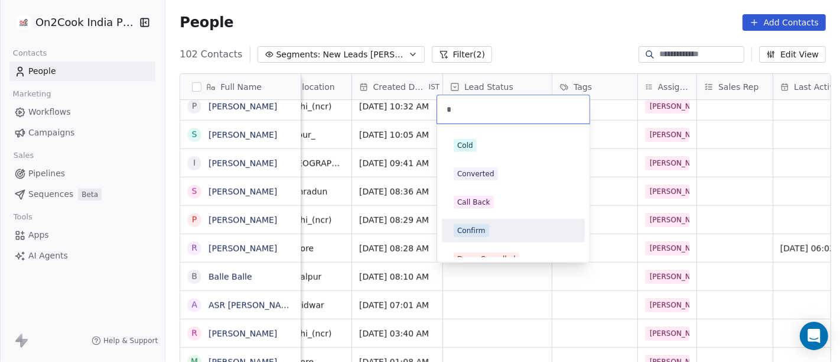
type input "*"
click at [487, 222] on div "Confirm" at bounding box center [514, 230] width 134 height 19
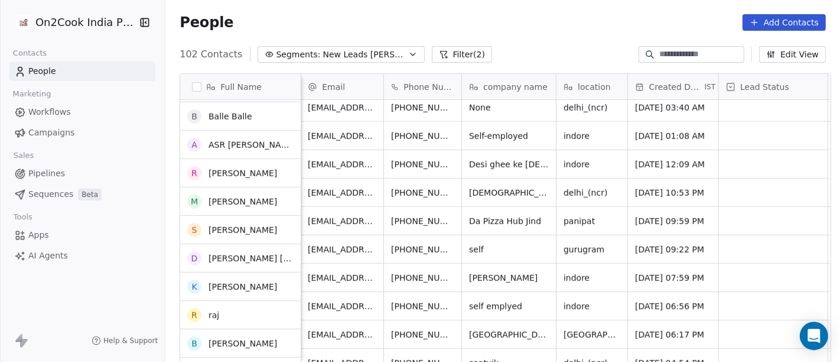
scroll to position [1056, 0]
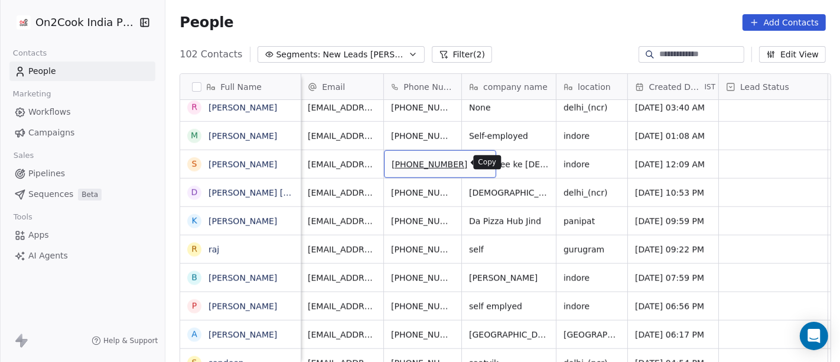
click at [477, 164] on icon "grid" at bounding box center [481, 162] width 9 height 9
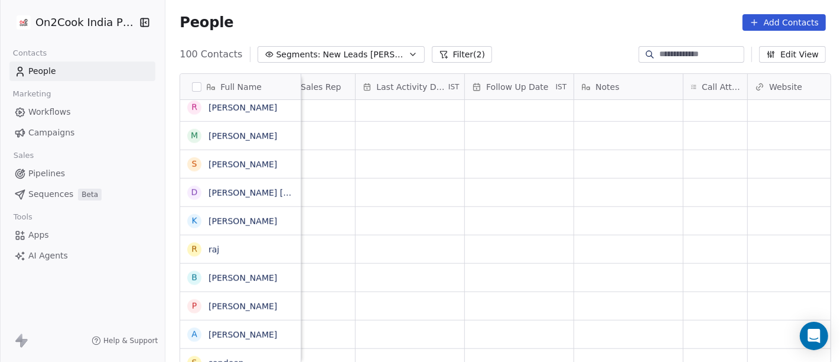
scroll to position [0, 774]
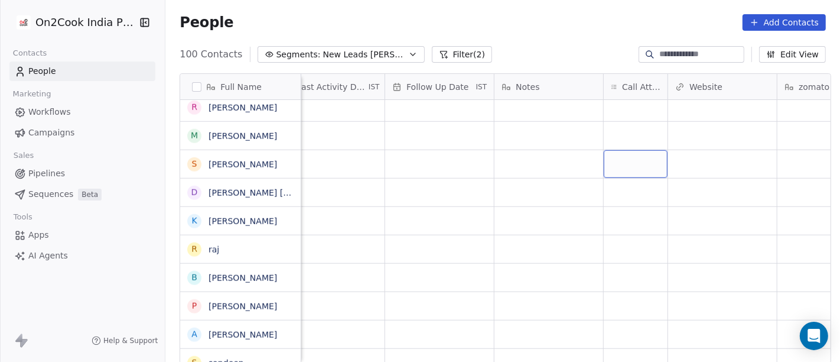
click at [621, 170] on div "grid" at bounding box center [636, 164] width 64 height 28
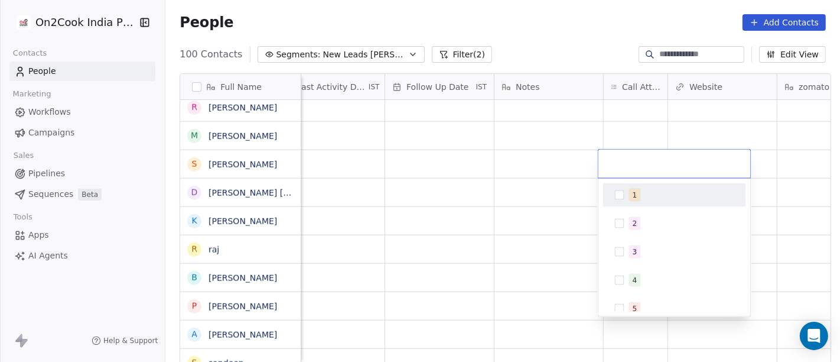
click at [623, 193] on button "Suggestions" at bounding box center [619, 194] width 9 height 9
click at [395, 164] on html "On2Cook India Pvt. Ltd. Contacts People Marketing Workflows Campaigns Sales Pip…" at bounding box center [420, 181] width 840 height 362
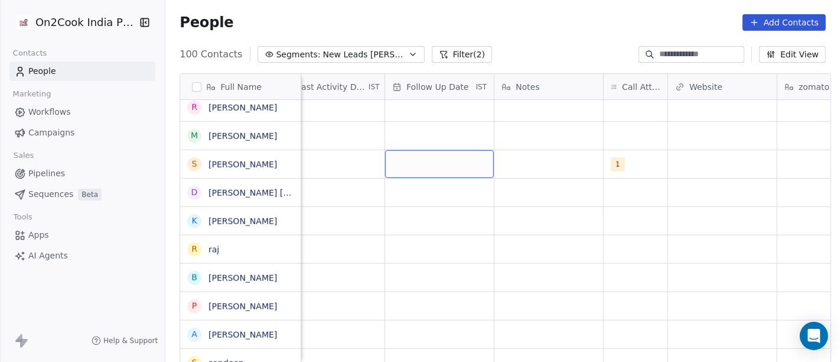
click at [395, 164] on div "grid" at bounding box center [439, 164] width 109 height 28
click at [409, 167] on div "grid" at bounding box center [439, 164] width 109 height 28
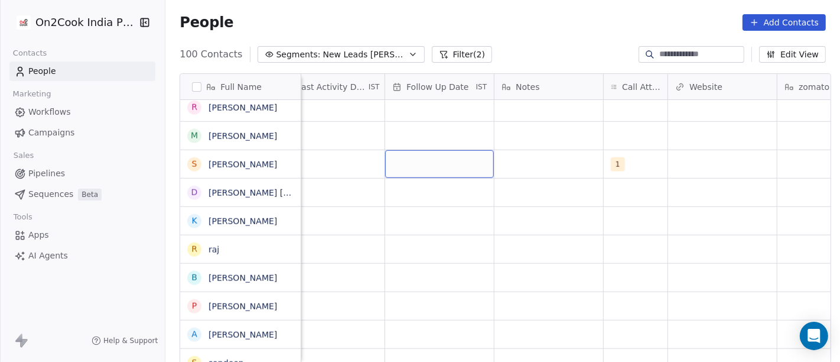
click at [409, 167] on div "grid" at bounding box center [439, 164] width 109 height 28
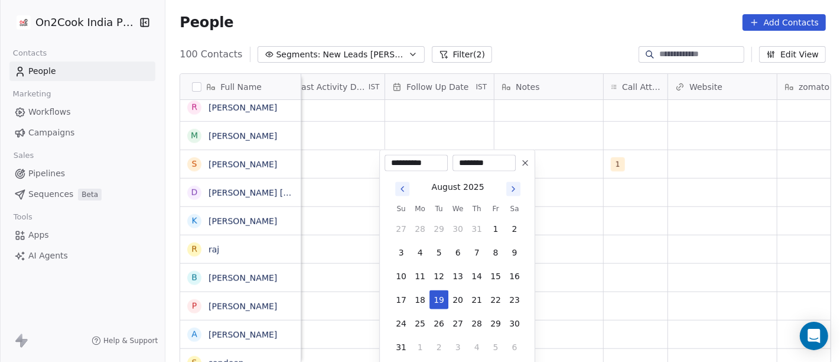
click at [398, 313] on tbody "27 28 29 30 31 1 2 3 4 5 6 7 8 9 10 11 12 13 14 15 16 17 18 19 20 21 22 23 24 2…" at bounding box center [458, 285] width 132 height 142
click at [410, 320] on button "24" at bounding box center [401, 323] width 19 height 19
type input "**********"
drag, startPoint x: 721, startPoint y: 290, endPoint x: 344, endPoint y: 165, distance: 397.2
click at [721, 290] on html "On2Cook India Pvt. Ltd. Contacts People Marketing Workflows Campaigns Sales Pip…" at bounding box center [420, 181] width 840 height 362
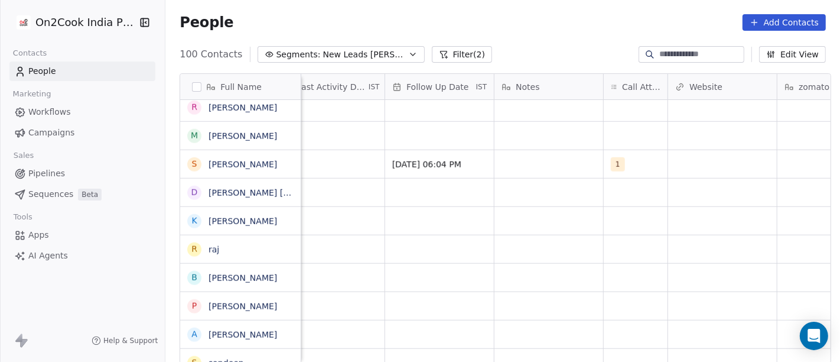
scroll to position [0, 748]
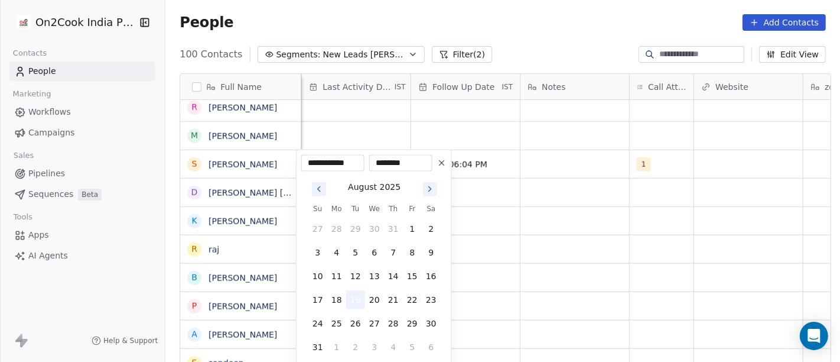
click at [359, 299] on button "19" at bounding box center [355, 299] width 19 height 19
click at [542, 303] on html "On2Cook India Pvt. Ltd. Contacts People Marketing Workflows Campaigns Sales Pip…" at bounding box center [420, 181] width 840 height 362
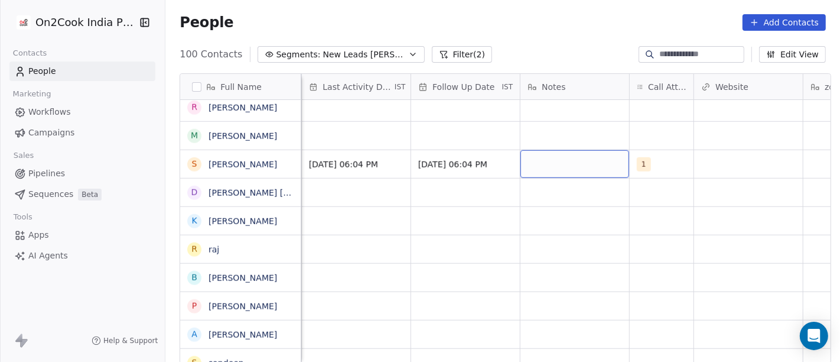
click at [572, 160] on div "grid" at bounding box center [575, 164] width 109 height 28
type textarea "**********"
click at [570, 245] on html "On2Cook India Pvt. Ltd. Contacts People Marketing Workflows Campaigns Sales Pip…" at bounding box center [420, 181] width 840 height 362
click at [437, 149] on html "On2Cook India Pvt. Ltd. Contacts People Marketing Workflows Campaigns Sales Pip…" at bounding box center [420, 181] width 840 height 362
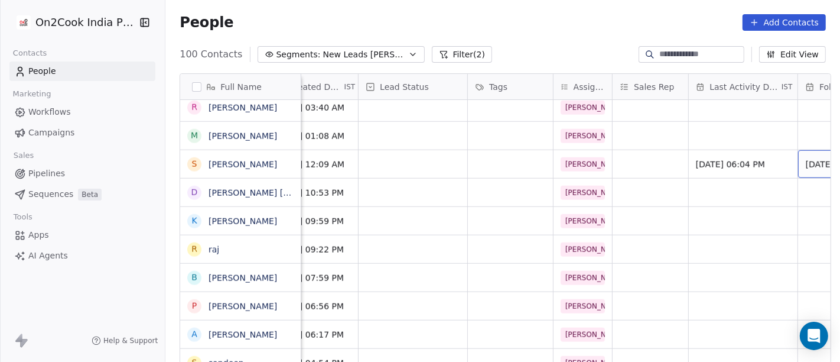
scroll to position [0, 360]
click at [411, 166] on div "grid" at bounding box center [414, 164] width 109 height 28
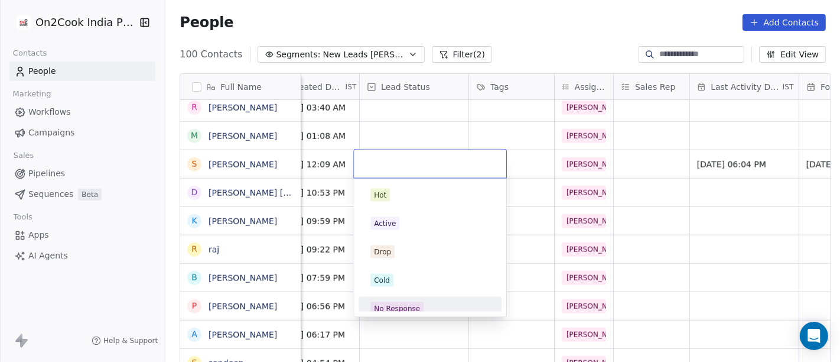
click at [442, 305] on div "No Response" at bounding box center [429, 308] width 119 height 13
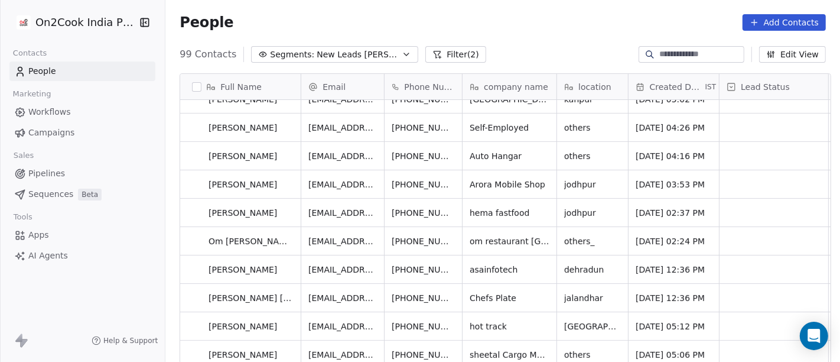
scroll to position [572, 0]
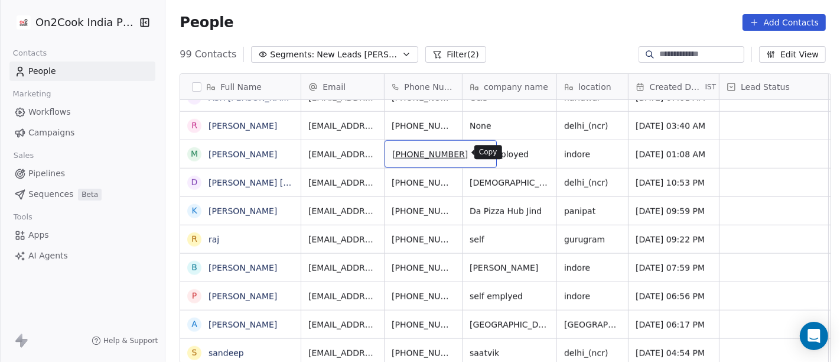
click at [479, 153] on icon "grid" at bounding box center [481, 151] width 5 height 5
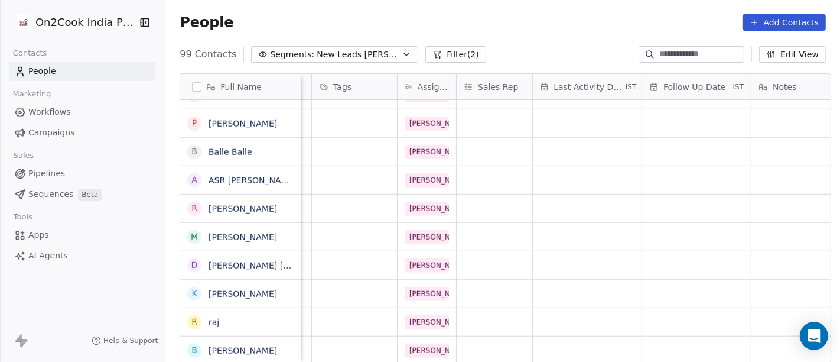
scroll to position [0, 705]
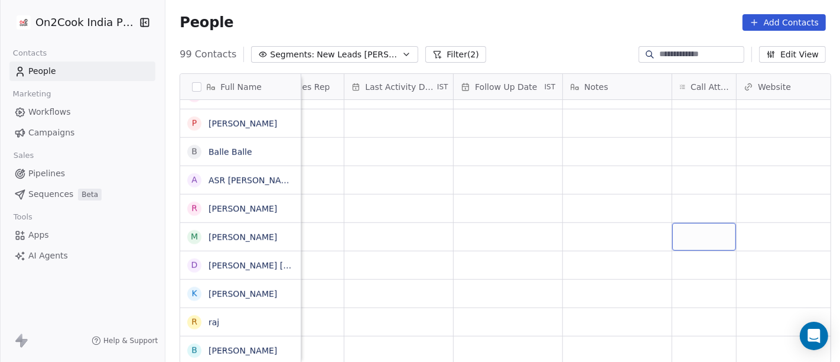
click at [674, 236] on div "grid" at bounding box center [704, 237] width 64 height 28
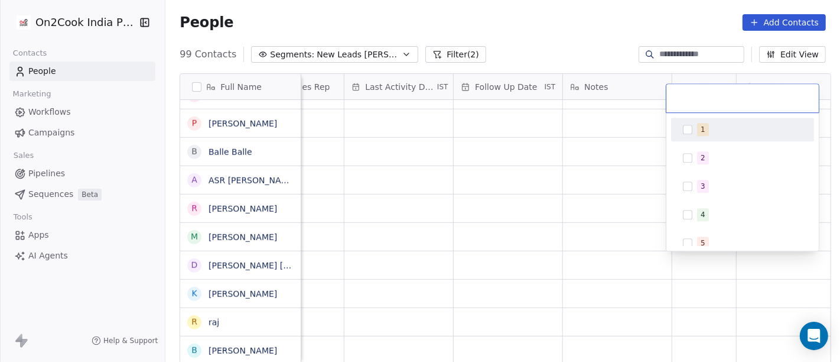
click at [678, 120] on div "1" at bounding box center [743, 129] width 134 height 19
click at [560, 44] on html "On2Cook India Pvt. Ltd. Contacts People Marketing Workflows Campaigns Sales Pip…" at bounding box center [420, 181] width 840 height 362
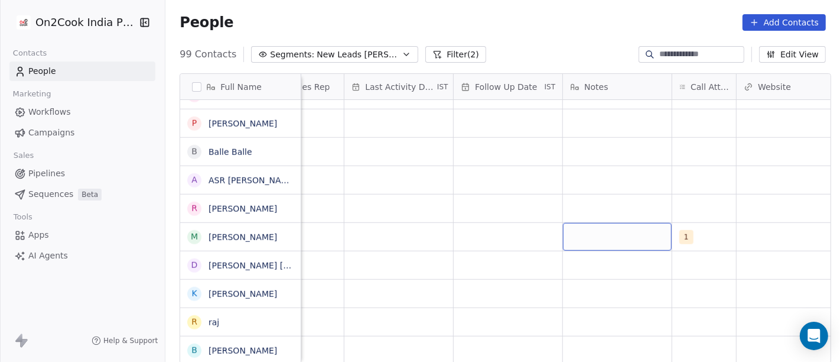
click at [604, 237] on div "grid" at bounding box center [617, 237] width 109 height 28
type textarea "**********"
click at [475, 229] on html "On2Cook India Pvt. Ltd. Contacts People Marketing Workflows Campaigns Sales Pip…" at bounding box center [420, 181] width 840 height 362
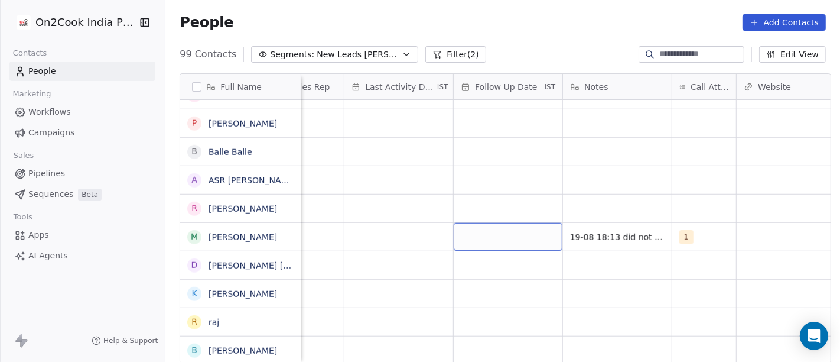
click at [475, 229] on div "grid" at bounding box center [508, 237] width 109 height 28
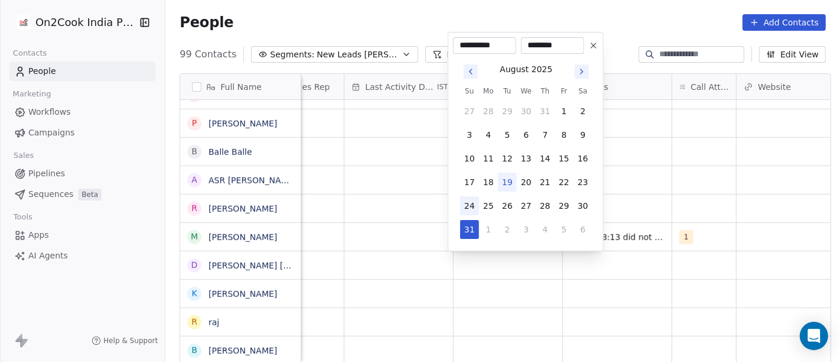
click at [473, 206] on button "24" at bounding box center [469, 205] width 19 height 19
type input "**********"
click at [645, 177] on html "On2Cook India Pvt. Ltd. Contacts People Marketing Workflows Campaigns Sales Pip…" at bounding box center [420, 181] width 840 height 362
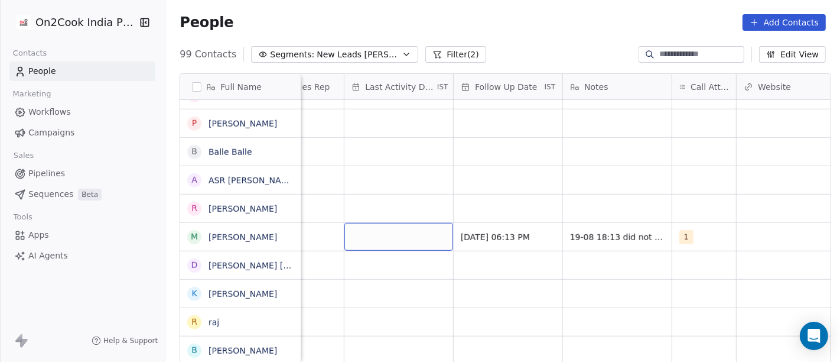
click at [381, 237] on div "grid" at bounding box center [398, 237] width 109 height 28
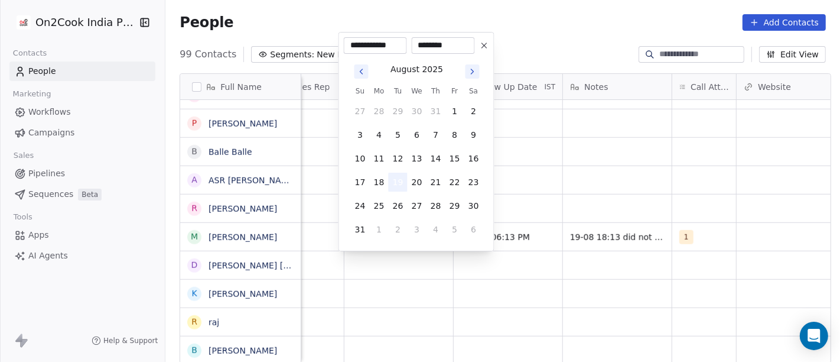
click at [396, 178] on button "19" at bounding box center [398, 182] width 19 height 19
click at [634, 172] on html "On2Cook India Pvt. Ltd. Contacts People Marketing Workflows Campaigns Sales Pip…" at bounding box center [420, 181] width 840 height 362
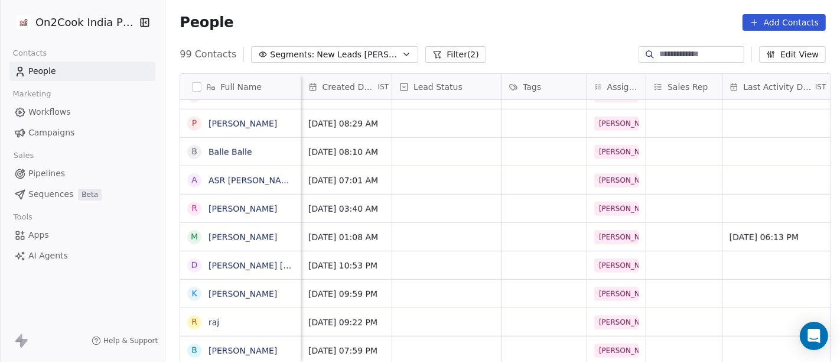
scroll to position [0, 317]
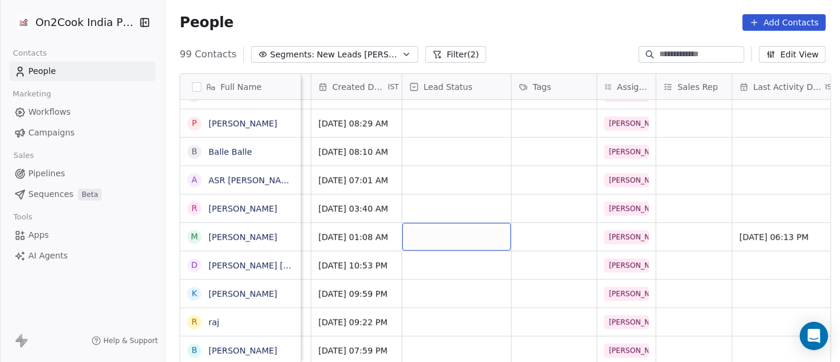
click at [422, 239] on div "grid" at bounding box center [456, 237] width 109 height 28
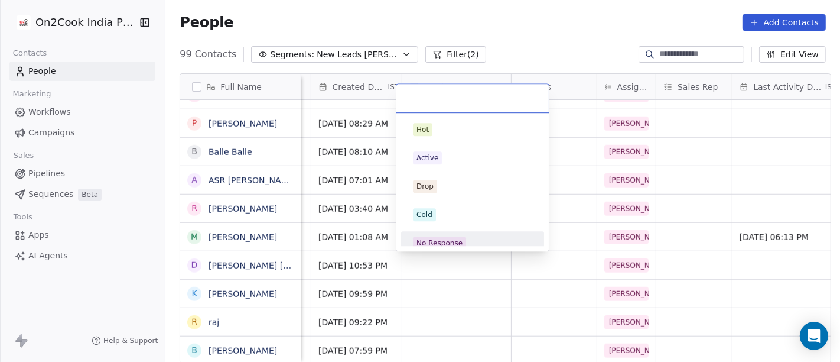
click at [447, 240] on div "No Response" at bounding box center [440, 243] width 46 height 11
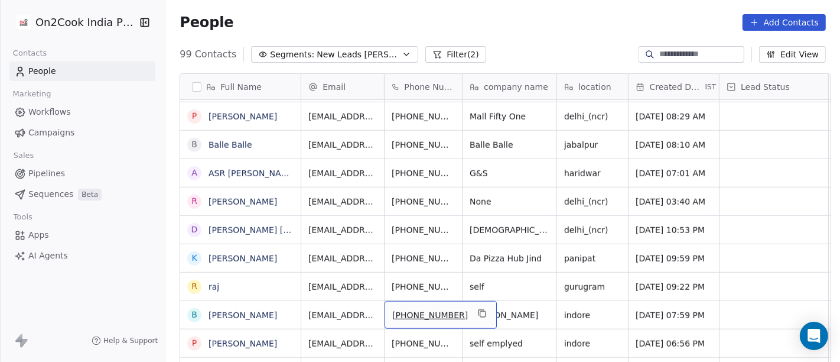
scroll to position [1, 0]
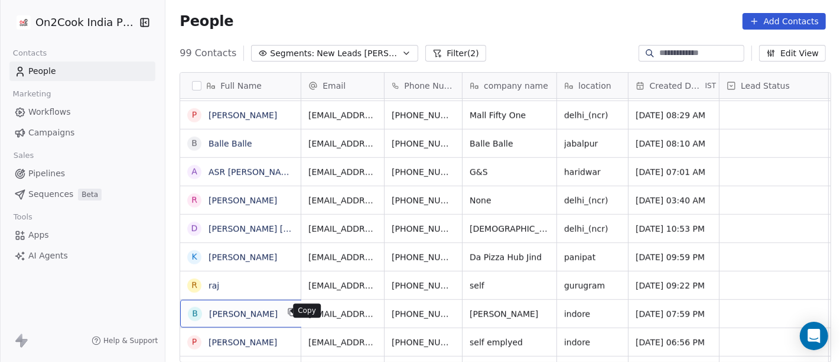
click at [289, 309] on icon "grid" at bounding box center [291, 310] width 5 height 5
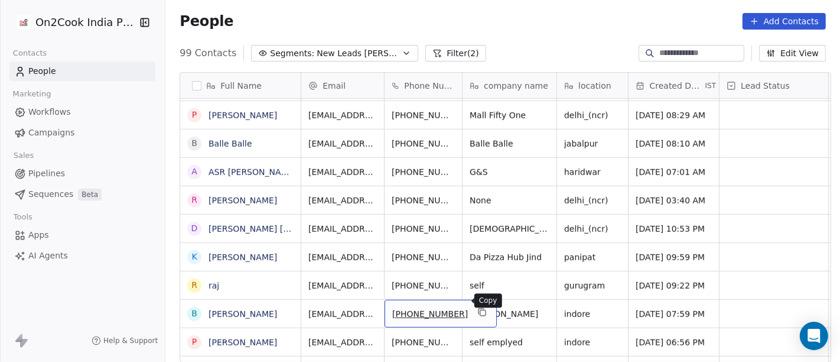
click at [475, 305] on button "grid" at bounding box center [482, 312] width 14 height 14
click at [231, 314] on link "Basant Patel" at bounding box center [243, 313] width 69 height 9
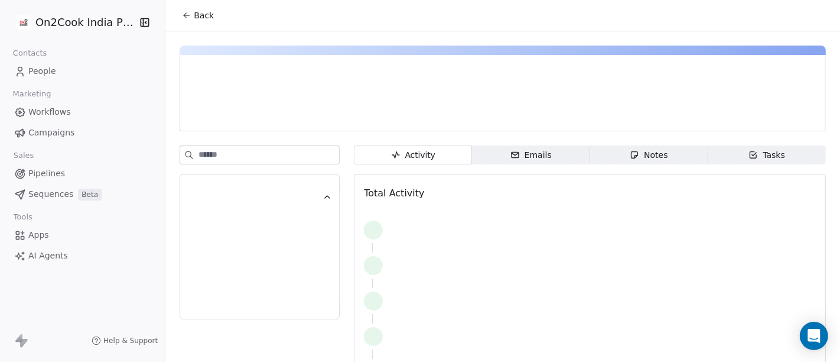
click at [182, 12] on icon at bounding box center [186, 15] width 9 height 9
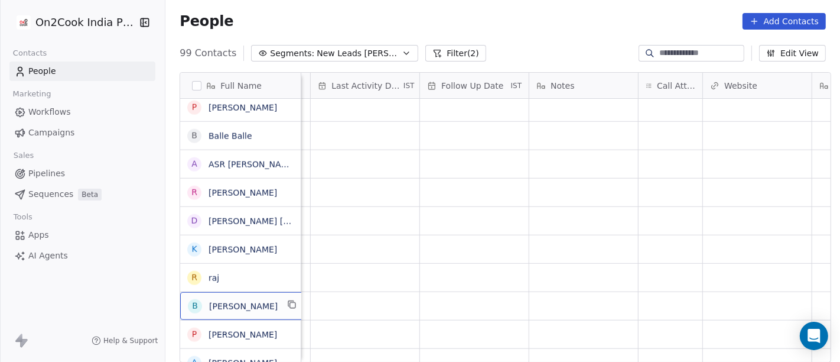
scroll to position [0, 740]
click at [656, 292] on div "grid" at bounding box center [670, 306] width 64 height 28
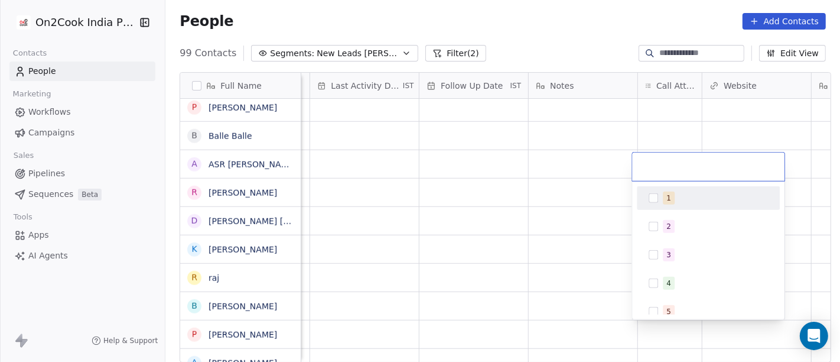
click at [672, 197] on span "1" at bounding box center [669, 197] width 12 height 13
click at [582, 210] on html "On2Cook India Pvt. Ltd. Contacts People Marketing Workflows Campaigns Sales Pip…" at bounding box center [420, 181] width 840 height 362
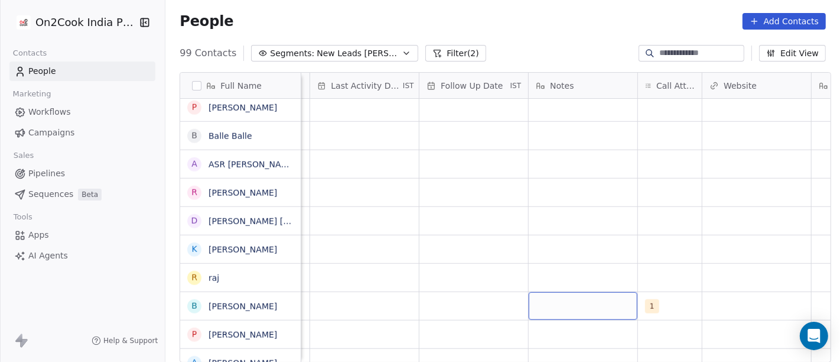
click at [573, 316] on div "grid" at bounding box center [583, 306] width 109 height 28
click at [381, 299] on html "On2Cook India Pvt. Ltd. Contacts People Marketing Workflows Campaigns Sales Pip…" at bounding box center [420, 181] width 840 height 362
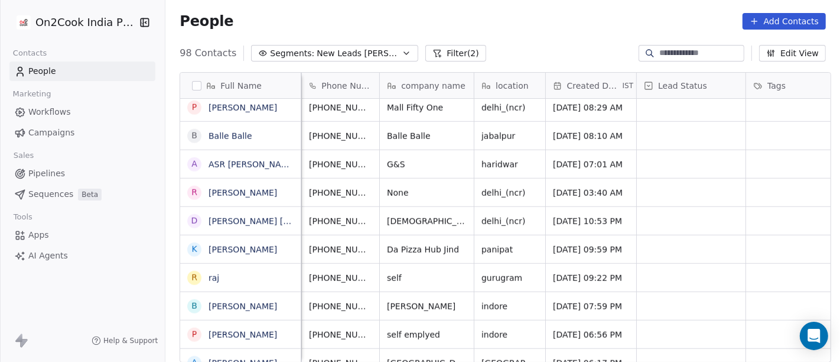
scroll to position [0, 0]
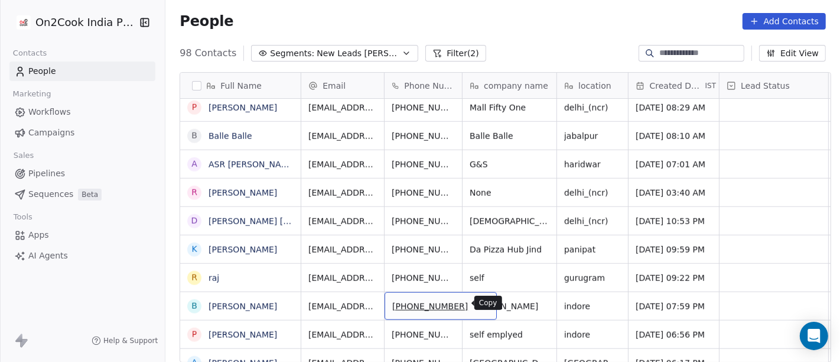
click at [477, 300] on icon "grid" at bounding box center [481, 304] width 9 height 9
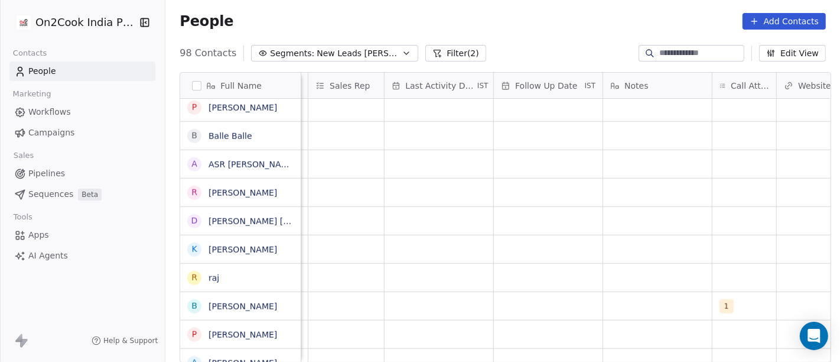
scroll to position [0, 674]
click at [613, 300] on div "grid" at bounding box center [649, 306] width 109 height 28
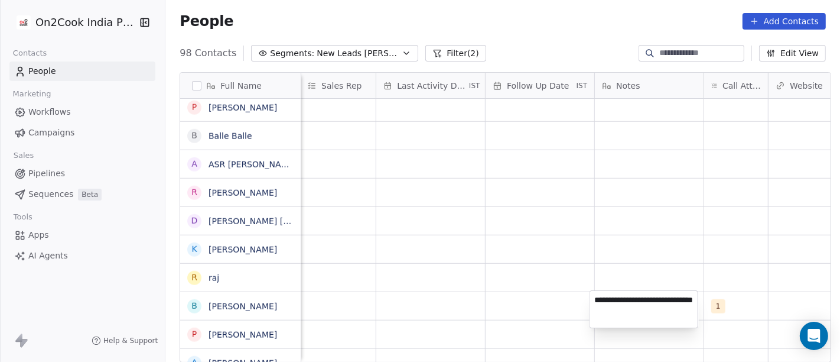
click at [688, 300] on textarea "**********" at bounding box center [644, 309] width 108 height 37
click at [651, 313] on textarea "**********" at bounding box center [644, 309] width 108 height 37
type textarea "**********"
click at [455, 245] on html "On2Cook India Pvt. Ltd. Contacts People Marketing Workflows Campaigns Sales Pip…" at bounding box center [420, 181] width 840 height 362
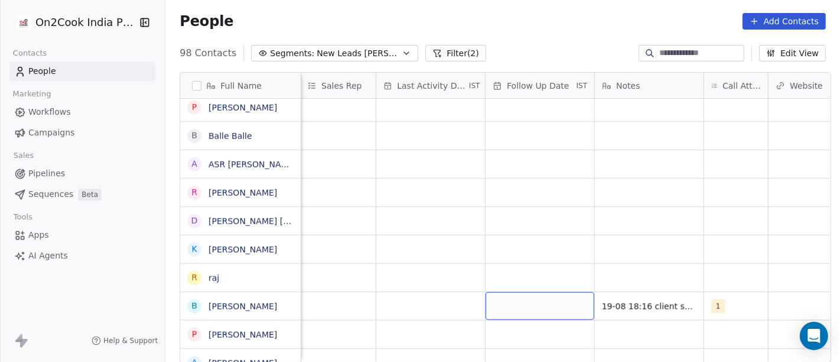
click at [550, 302] on div "grid" at bounding box center [540, 306] width 109 height 28
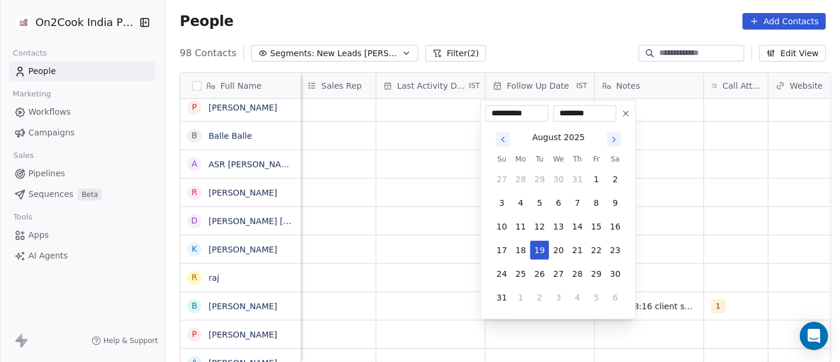
click at [625, 115] on icon at bounding box center [626, 113] width 5 height 5
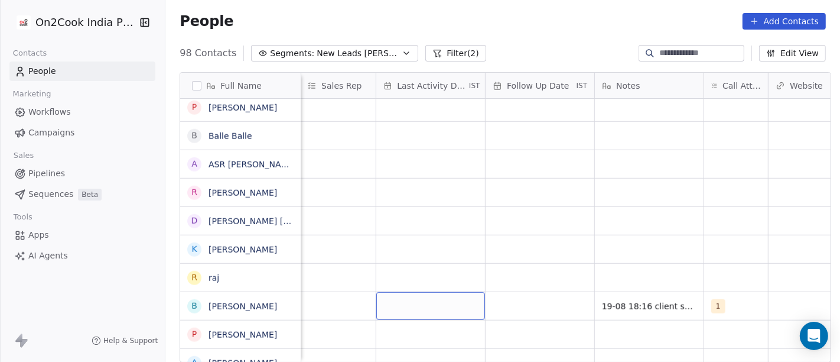
click at [398, 308] on div "grid" at bounding box center [430, 306] width 109 height 28
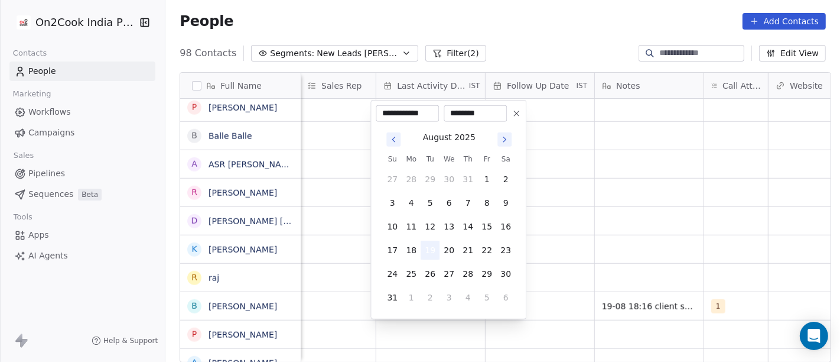
click at [429, 247] on button "19" at bounding box center [430, 249] width 19 height 19
click at [650, 235] on html "On2Cook India Pvt. Ltd. Contacts People Marketing Workflows Campaigns Sales Pip…" at bounding box center [420, 181] width 840 height 362
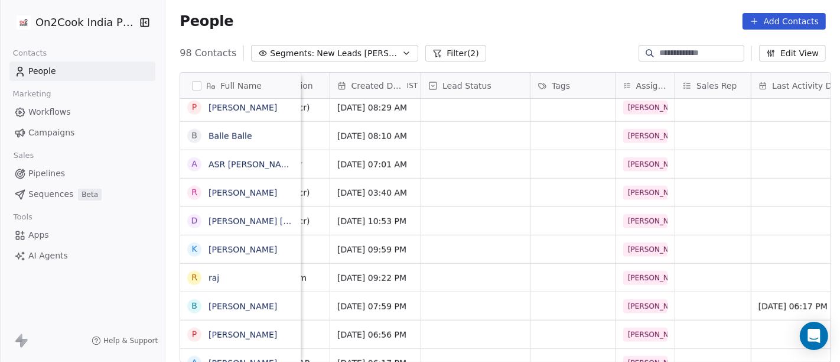
scroll to position [0, 298]
click at [457, 304] on div "grid" at bounding box center [476, 306] width 109 height 28
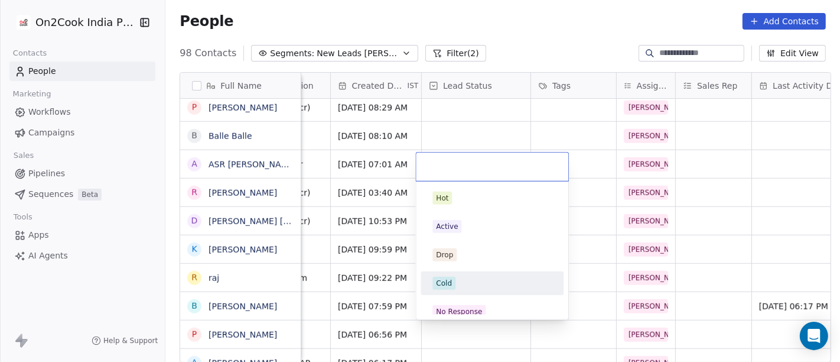
click at [476, 283] on div "Cold" at bounding box center [491, 283] width 119 height 13
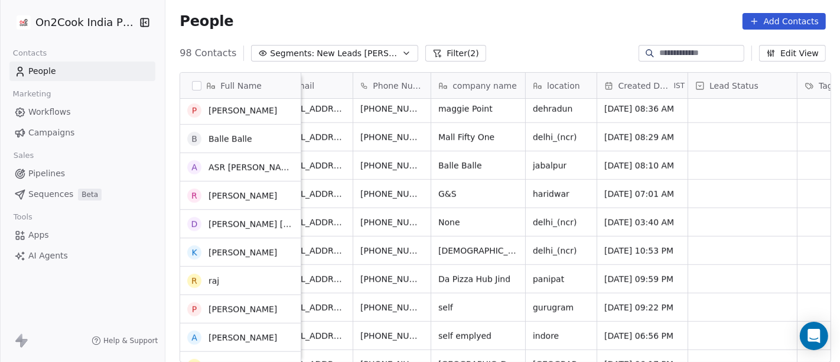
scroll to position [989, 0]
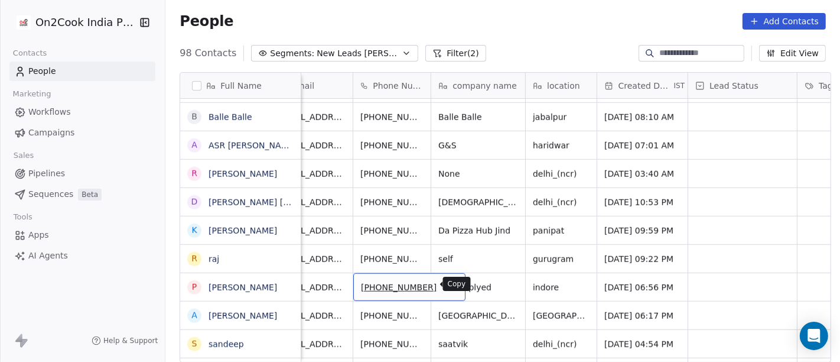
click at [446, 282] on icon "grid" at bounding box center [450, 285] width 9 height 9
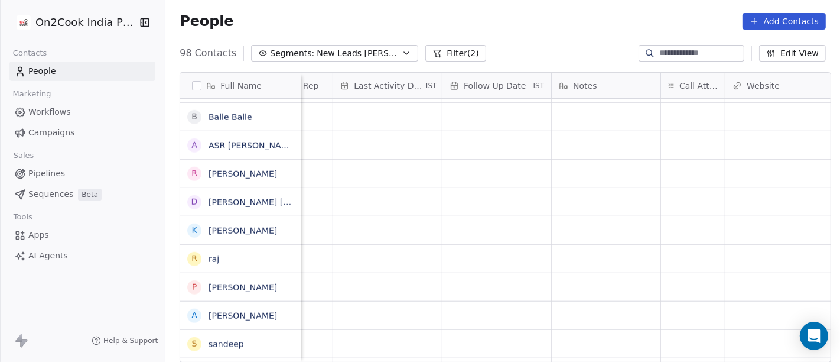
scroll to position [0, 731]
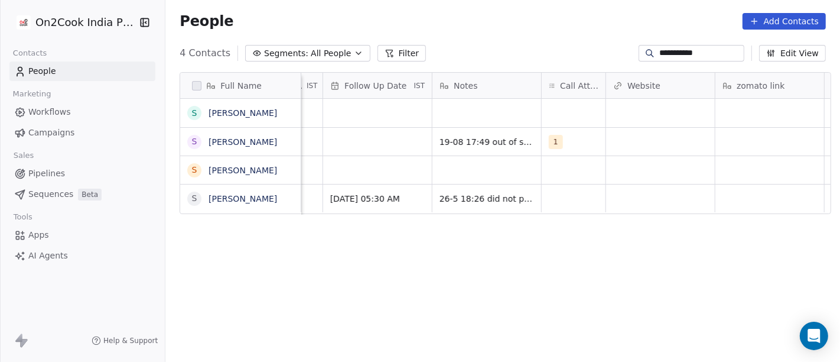
scroll to position [0, 883]
type input "**********"
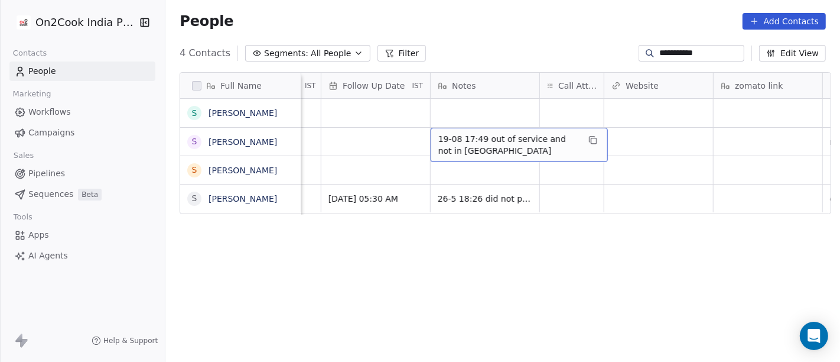
click at [465, 145] on span "19-08 17:49 out of service and not in [GEOGRAPHIC_DATA]" at bounding box center [508, 145] width 141 height 24
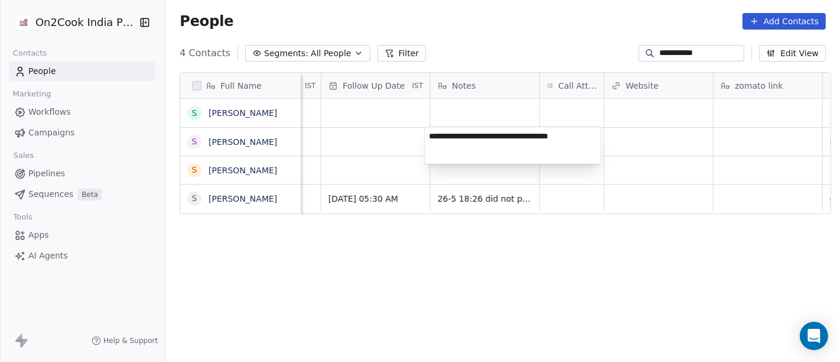
click at [465, 145] on textarea "**********" at bounding box center [513, 145] width 176 height 37
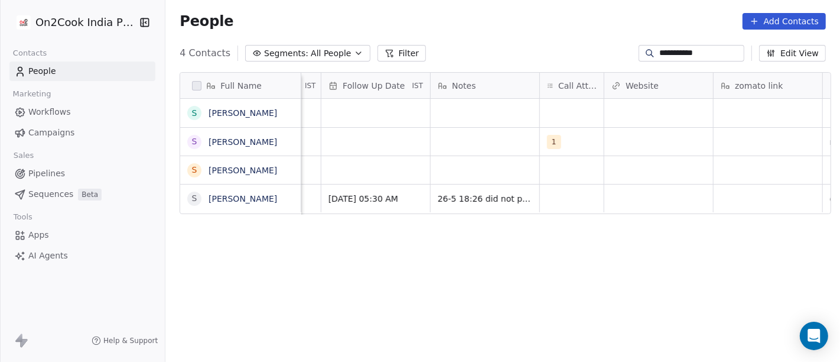
click at [392, 152] on html "**********" at bounding box center [420, 181] width 840 height 362
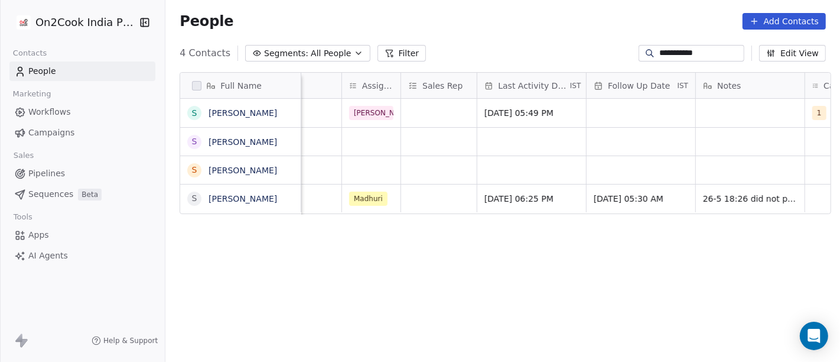
scroll to position [0, 617]
click at [527, 113] on span "[DATE] 05:49 PM" at bounding box center [522, 113] width 72 height 12
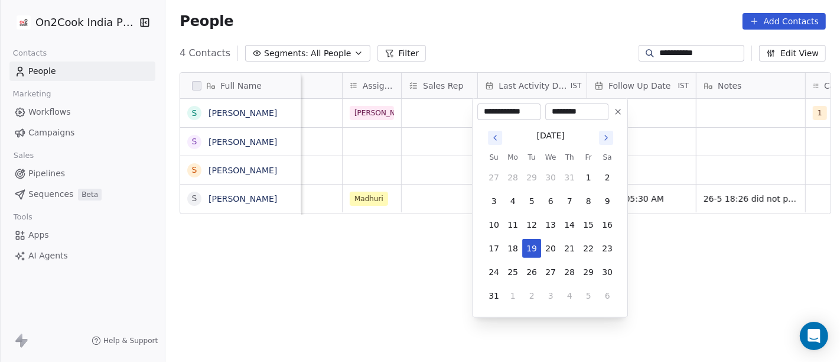
click at [614, 109] on icon at bounding box center [617, 111] width 9 height 9
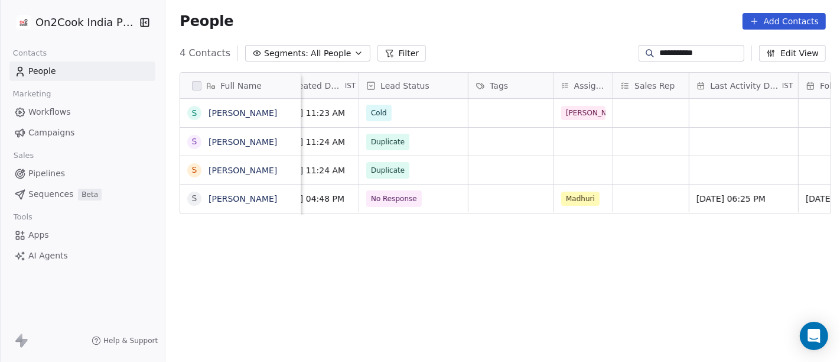
scroll to position [0, 337]
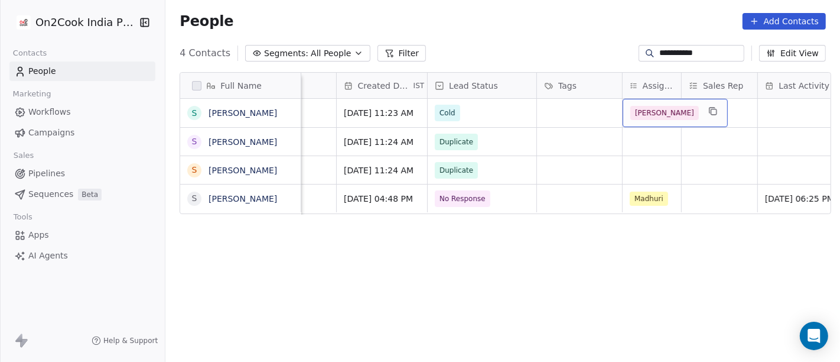
click at [638, 107] on span "[PERSON_NAME]" at bounding box center [664, 113] width 69 height 14
click at [448, 110] on html "**********" at bounding box center [420, 181] width 840 height 362
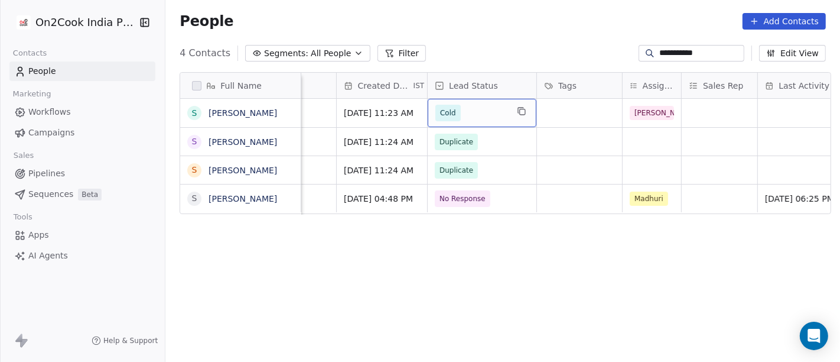
click at [448, 110] on span "Cold" at bounding box center [448, 113] width 16 height 12
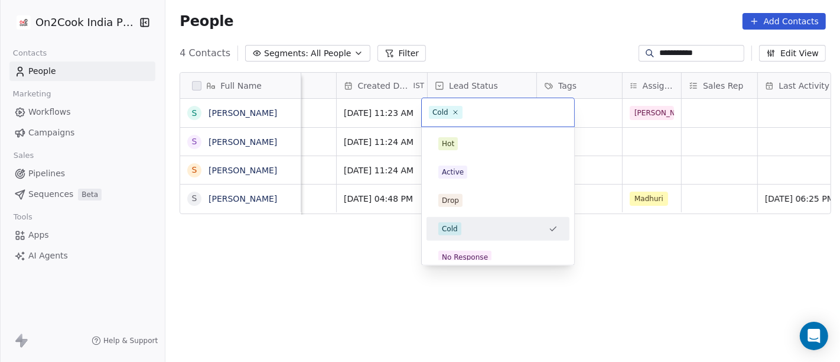
click at [448, 110] on span "Cold" at bounding box center [446, 112] width 34 height 13
click at [481, 223] on div "Cold" at bounding box center [490, 228] width 105 height 13
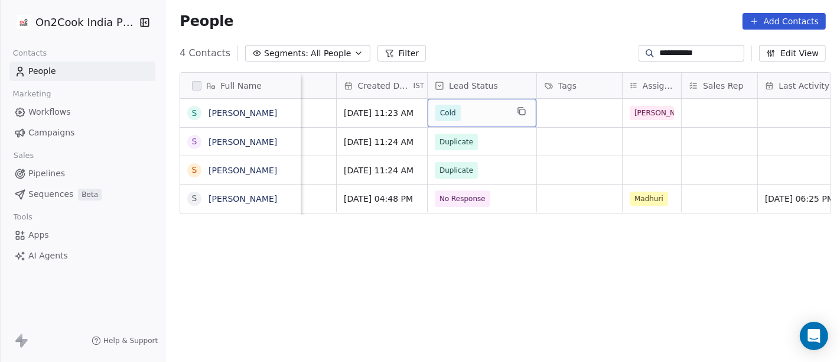
click at [440, 112] on span "Cold" at bounding box center [448, 113] width 16 height 12
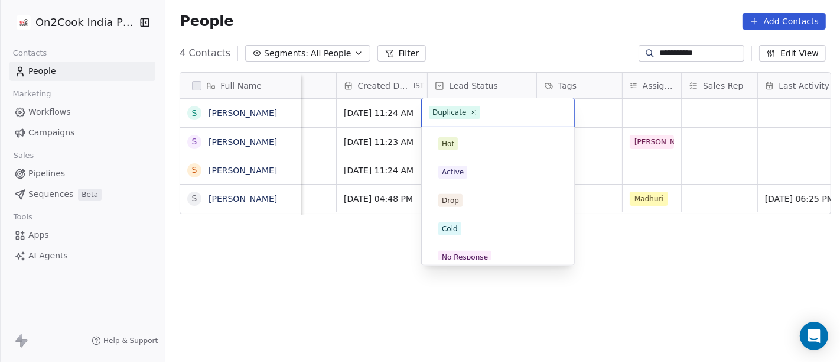
scroll to position [122, 0]
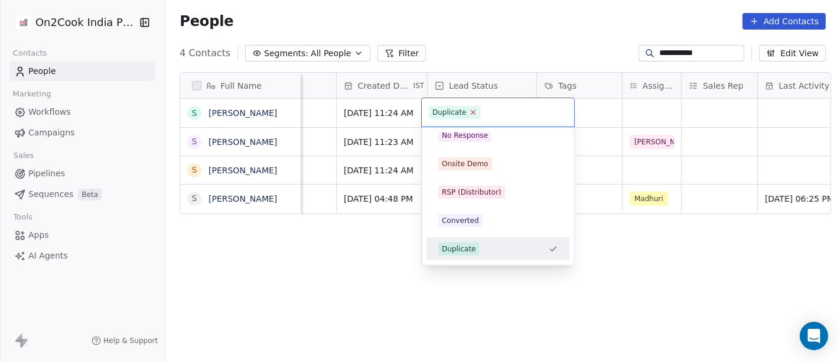
click at [473, 111] on icon at bounding box center [474, 112] width 8 height 8
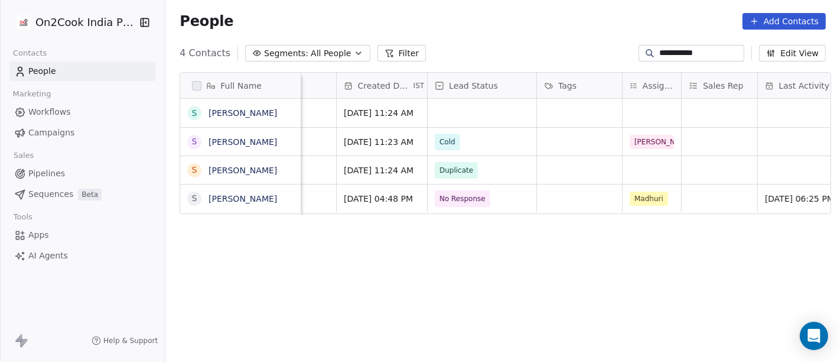
click at [491, 43] on html "**********" at bounding box center [420, 181] width 840 height 362
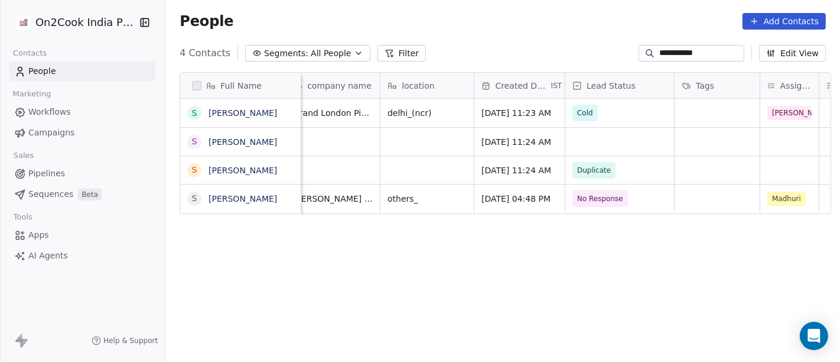
scroll to position [10, 199]
click at [609, 131] on div "grid" at bounding box center [619, 142] width 109 height 28
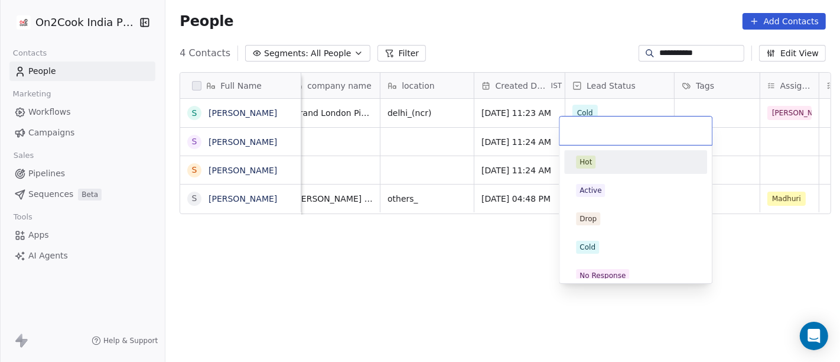
click at [609, 131] on input "text" at bounding box center [636, 130] width 138 height 13
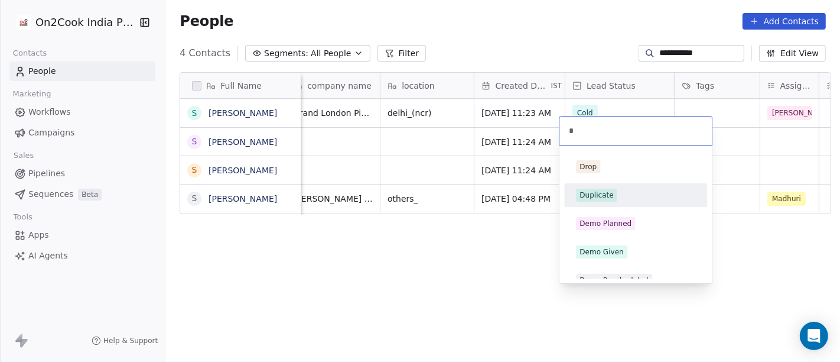
type input "*"
click at [606, 188] on span "Duplicate" at bounding box center [596, 194] width 41 height 13
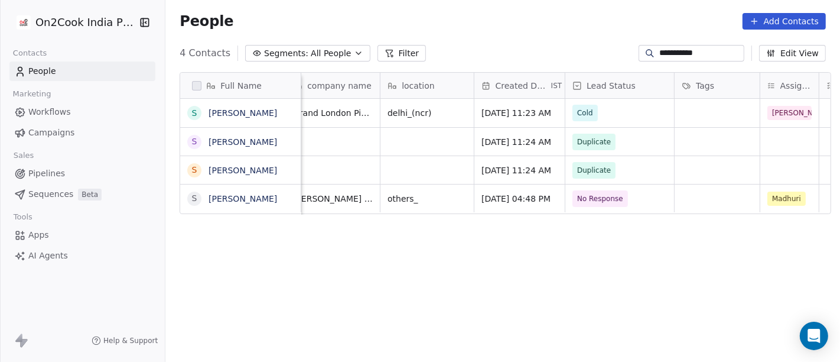
click at [479, 242] on div "Full Name S Suvam Suvam S Suvam Suvam S Suvam Suvam S Suvam Srichandan Naik Pho…" at bounding box center [502, 222] width 675 height 318
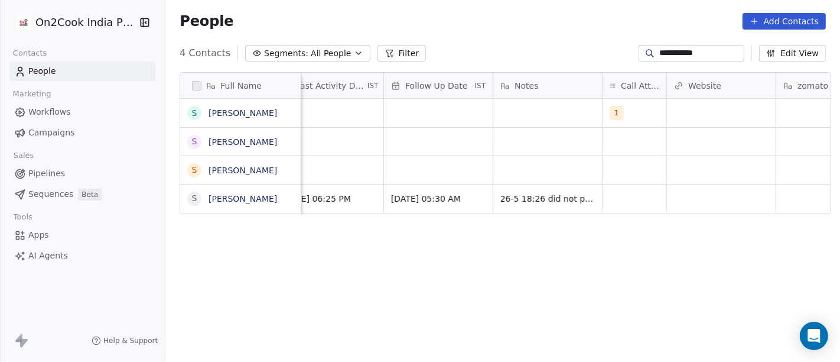
scroll to position [0, 818]
click at [508, 138] on div "grid" at bounding box center [549, 142] width 109 height 28
click at [508, 138] on textarea at bounding box center [543, 145] width 108 height 37
type textarea "**********"
click at [542, 174] on html "**********" at bounding box center [420, 181] width 840 height 362
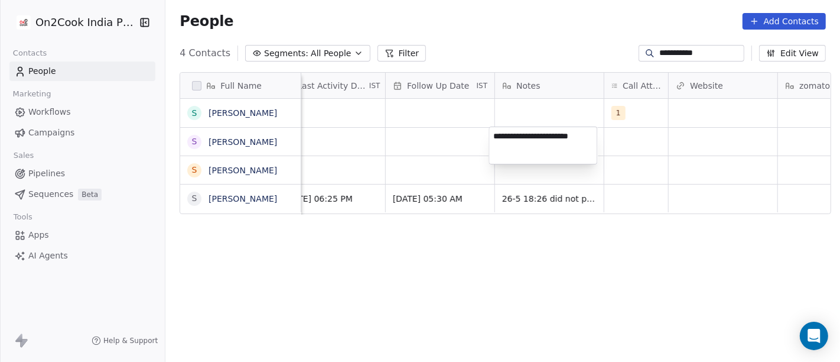
click at [526, 170] on html "**********" at bounding box center [420, 181] width 840 height 362
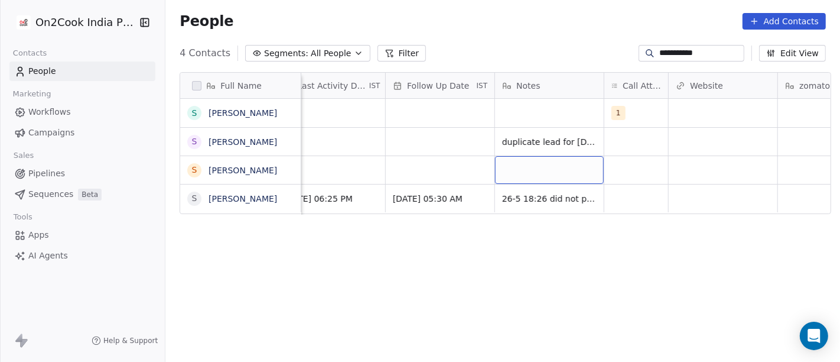
click at [526, 170] on div "grid" at bounding box center [549, 170] width 109 height 28
click at [517, 161] on div "grid" at bounding box center [549, 170] width 109 height 28
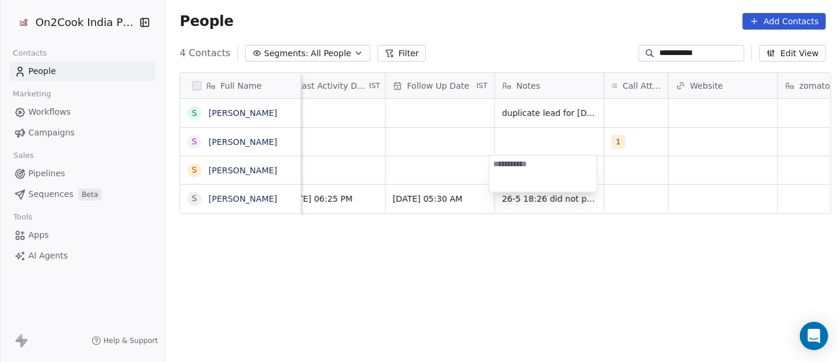
click at [517, 161] on textarea at bounding box center [543, 173] width 108 height 37
type textarea "**********"
click at [413, 158] on html "**********" at bounding box center [420, 181] width 840 height 362
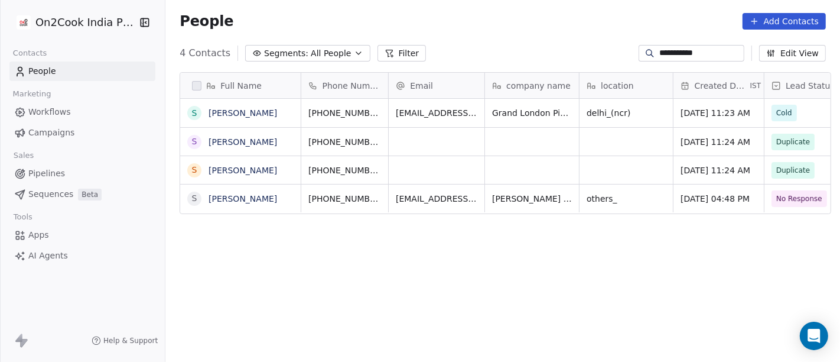
scroll to position [0, 0]
click at [395, 111] on icon "grid" at bounding box center [399, 110] width 9 height 9
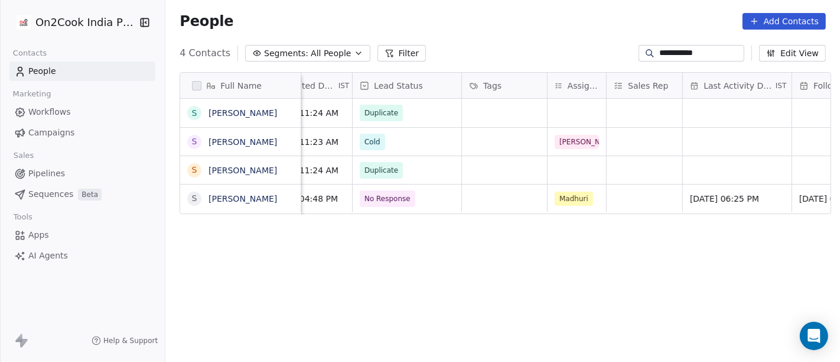
scroll to position [0, 409]
click at [400, 142] on span "Cold" at bounding box center [399, 142] width 72 height 17
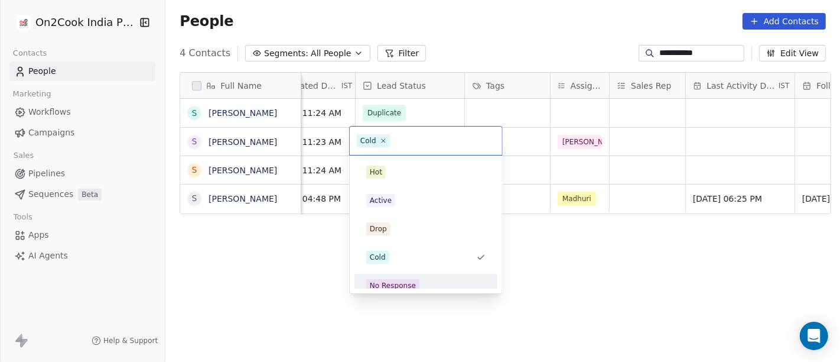
click at [391, 280] on div "No Response" at bounding box center [393, 285] width 46 height 11
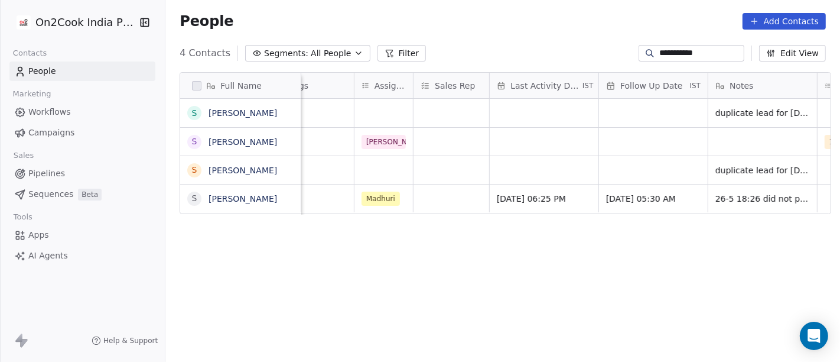
scroll to position [0, 610]
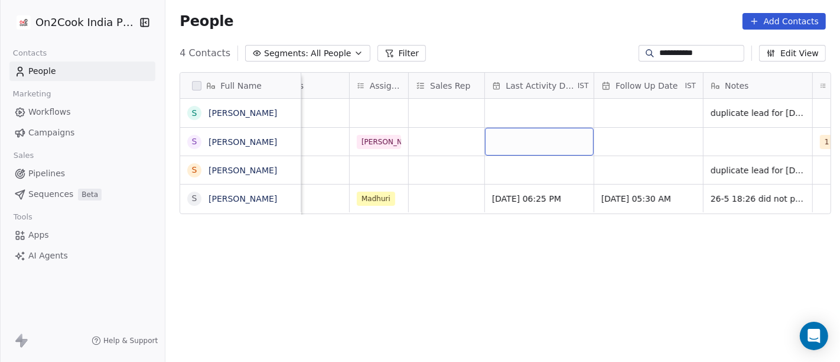
click at [532, 142] on div "grid" at bounding box center [539, 142] width 109 height 28
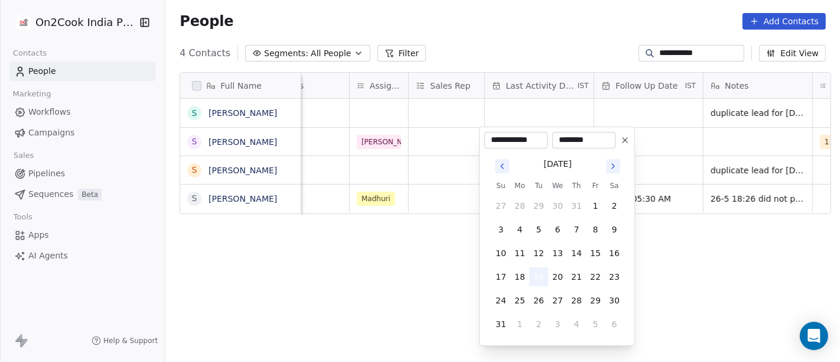
click at [542, 274] on button "19" at bounding box center [538, 276] width 19 height 19
click at [656, 263] on html "**********" at bounding box center [420, 181] width 840 height 362
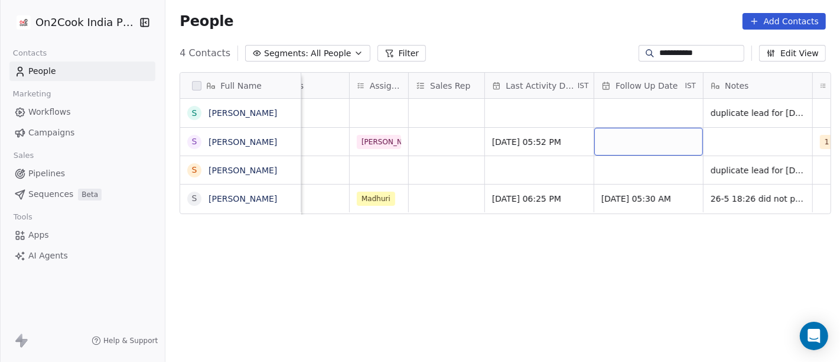
click at [626, 141] on div "grid" at bounding box center [648, 142] width 109 height 28
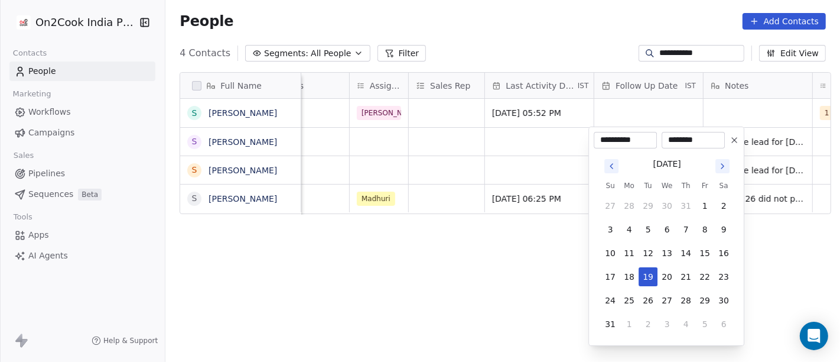
click at [733, 139] on icon at bounding box center [734, 139] width 9 height 9
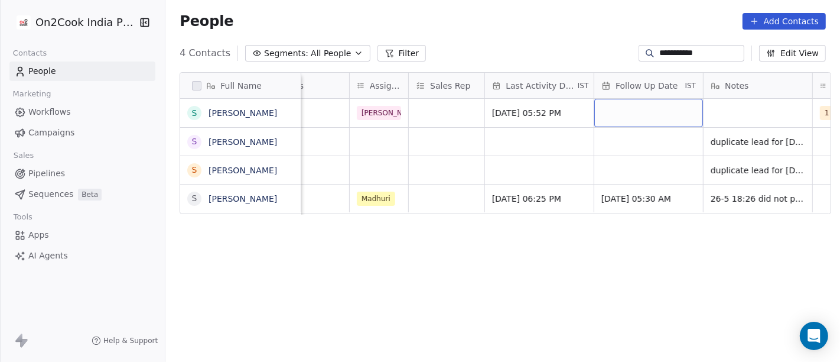
click at [655, 107] on div "grid" at bounding box center [648, 113] width 109 height 28
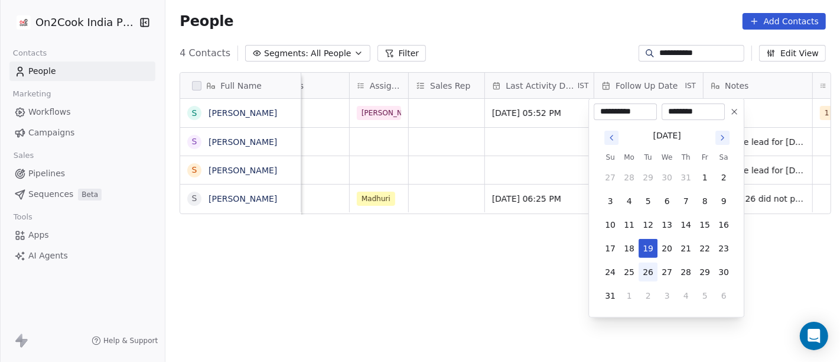
click at [650, 269] on button "26" at bounding box center [648, 271] width 19 height 19
type input "**********"
click at [536, 259] on html "**********" at bounding box center [420, 181] width 840 height 362
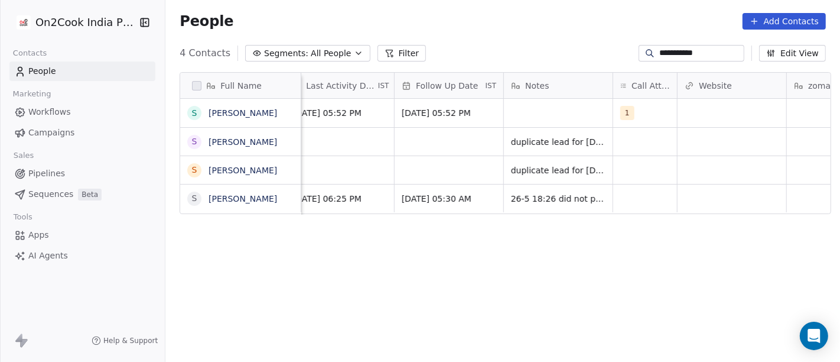
scroll to position [0, 811]
click at [525, 113] on div "grid" at bounding box center [557, 113] width 109 height 28
type textarea "**********"
click at [523, 278] on html "**********" at bounding box center [420, 181] width 840 height 362
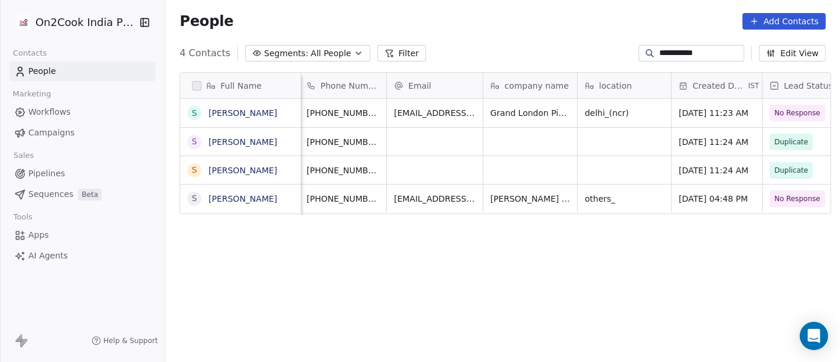
scroll to position [0, 0]
click at [669, 48] on input "**********" at bounding box center [700, 53] width 83 height 12
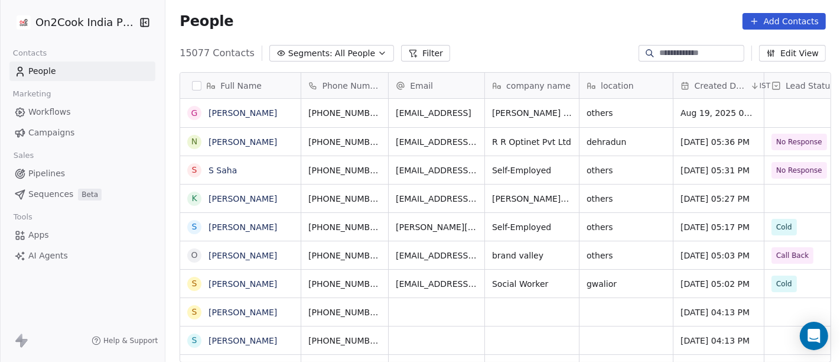
scroll to position [308, 670]
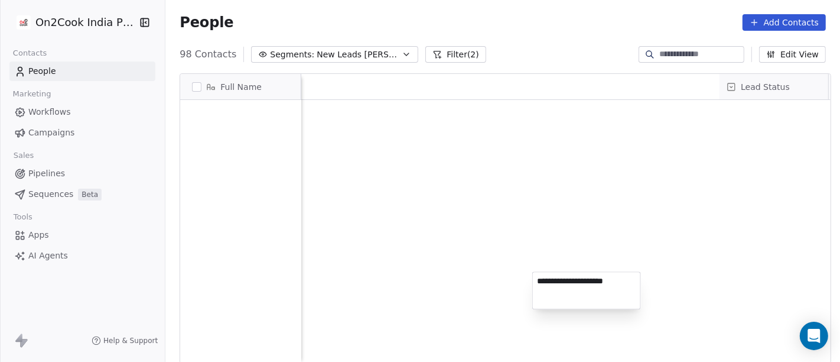
scroll to position [308, 670]
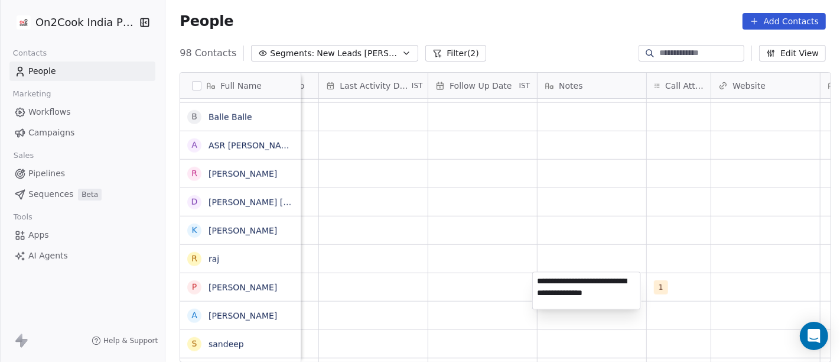
type textarea "**********"
click at [521, 252] on html "On2Cook India Pvt. Ltd. Contacts People Marketing Workflows Campaigns Sales Pip…" at bounding box center [420, 181] width 840 height 362
click at [476, 291] on html "On2Cook India Pvt. Ltd. Contacts People Marketing Workflows Campaigns Sales Pip…" at bounding box center [420, 181] width 840 height 362
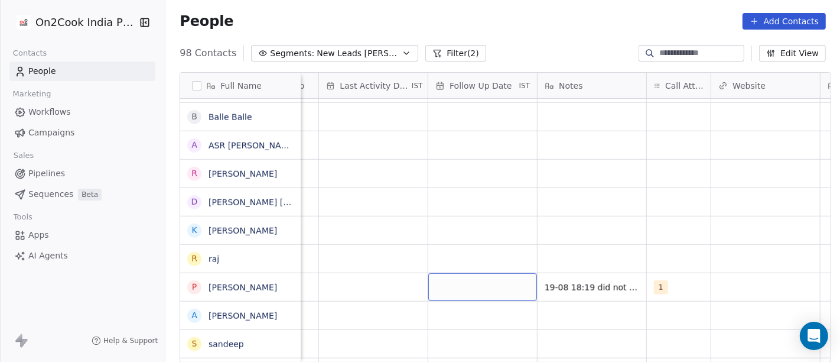
click at [467, 286] on div "grid" at bounding box center [482, 287] width 109 height 28
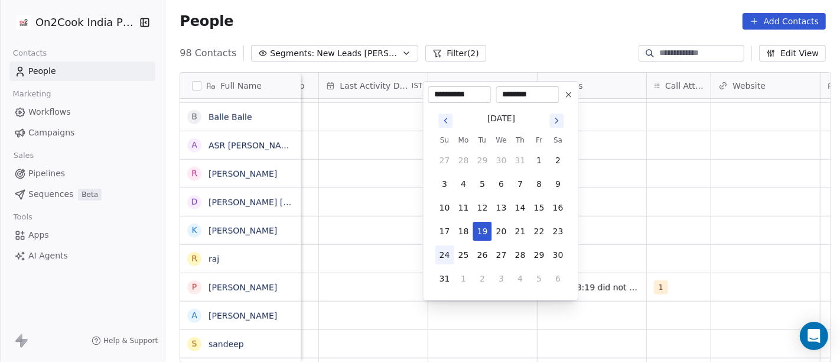
click at [444, 254] on button "24" at bounding box center [444, 254] width 19 height 19
type input "**********"
click at [626, 243] on html "On2Cook India Pvt. Ltd. Contacts People Marketing Workflows Campaigns Sales Pip…" at bounding box center [420, 181] width 840 height 362
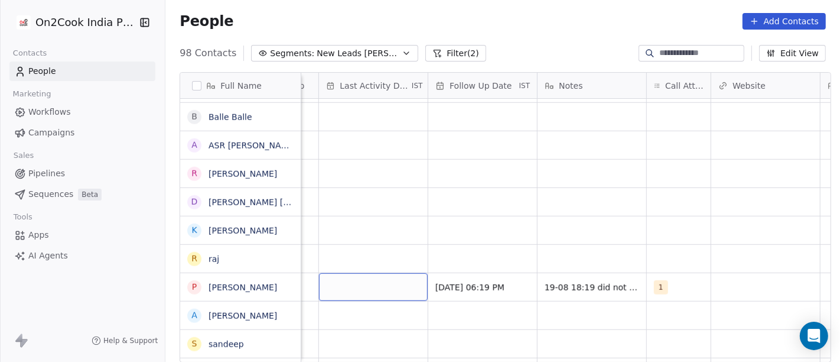
click at [347, 289] on div "grid" at bounding box center [373, 287] width 109 height 28
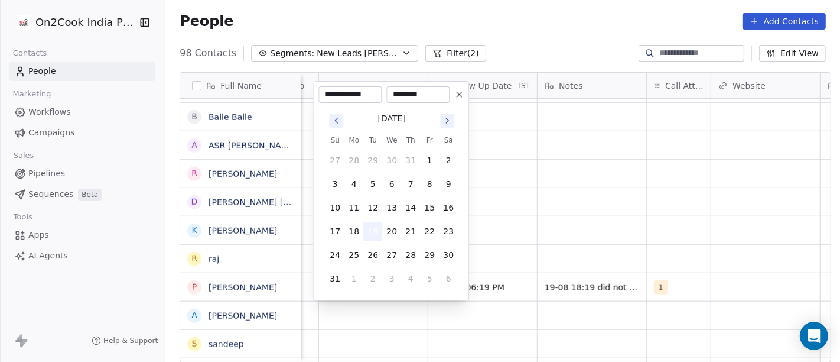
click at [371, 230] on button "19" at bounding box center [372, 231] width 19 height 19
click at [639, 230] on html "On2Cook India Pvt. Ltd. Contacts People Marketing Workflows Campaigns Sales Pip…" at bounding box center [420, 181] width 840 height 362
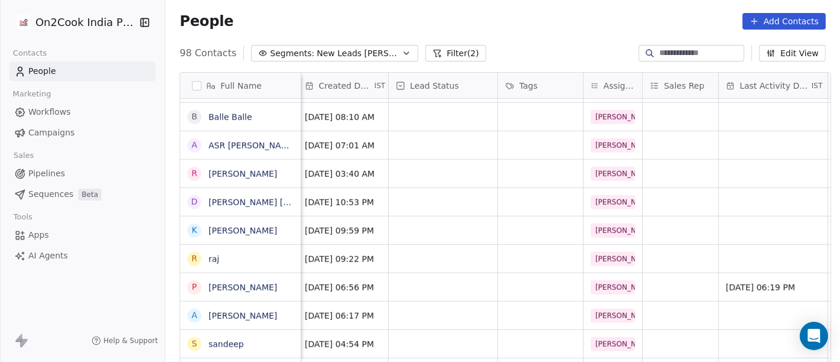
scroll to position [0, 329]
click at [452, 279] on div "grid" at bounding box center [445, 287] width 109 height 28
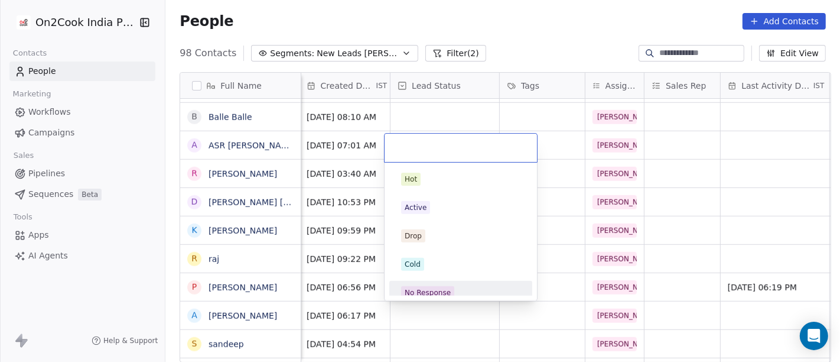
click at [431, 282] on div "No Response" at bounding box center [460, 293] width 143 height 24
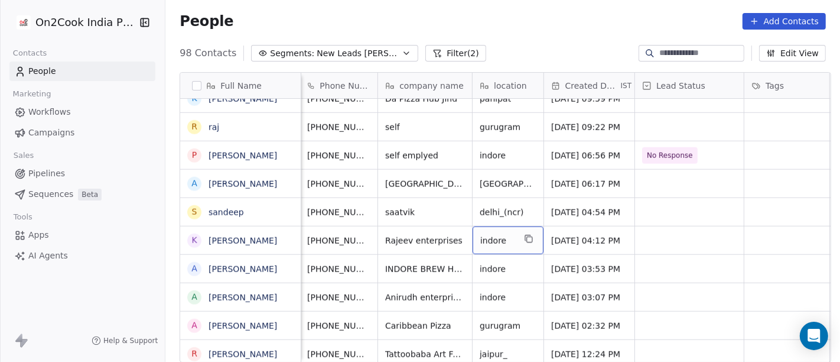
scroll to position [0, 83]
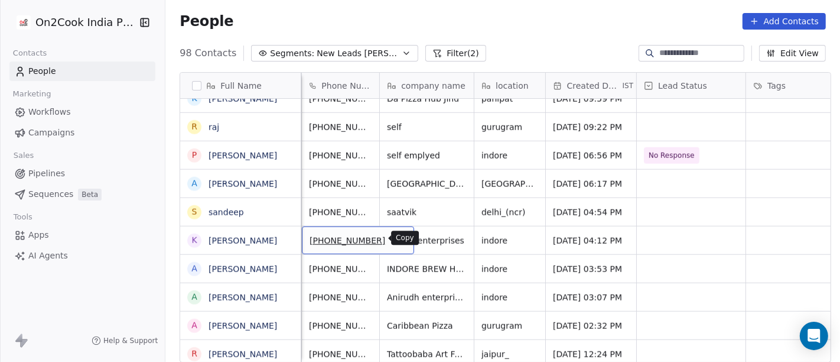
click at [395, 238] on icon "grid" at bounding box center [399, 238] width 9 height 9
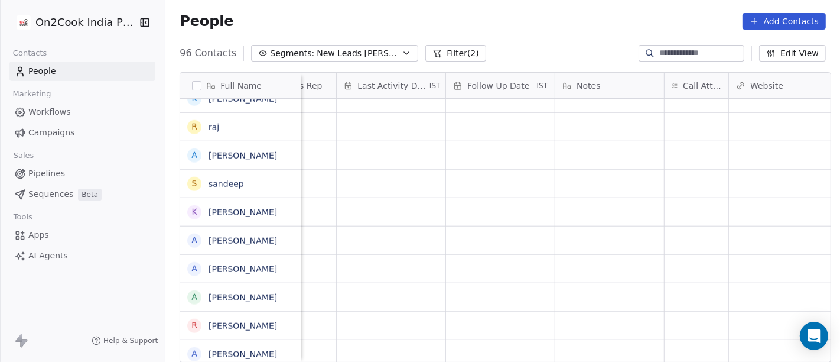
scroll to position [0, 887]
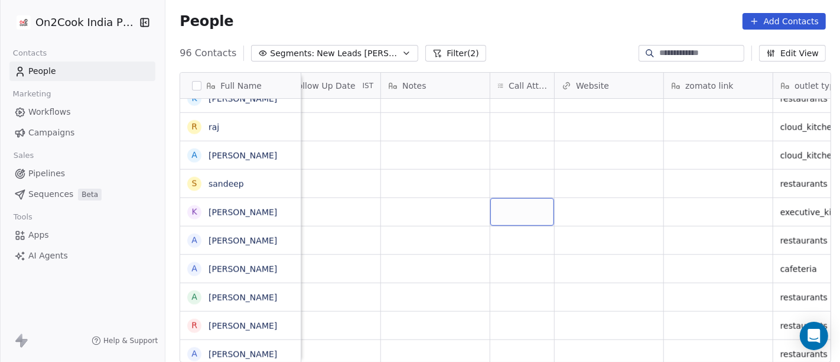
click at [506, 210] on div "grid" at bounding box center [522, 212] width 64 height 28
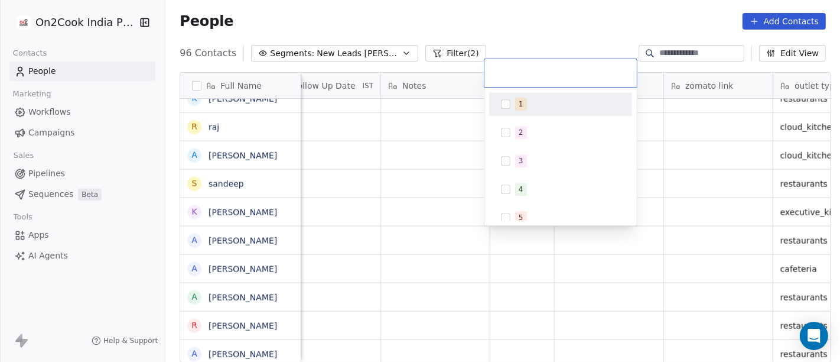
click at [512, 109] on div "1" at bounding box center [561, 104] width 134 height 19
click at [480, 18] on html "On2Cook India Pvt. Ltd. Contacts People Marketing Workflows Campaigns Sales Pip…" at bounding box center [420, 181] width 840 height 362
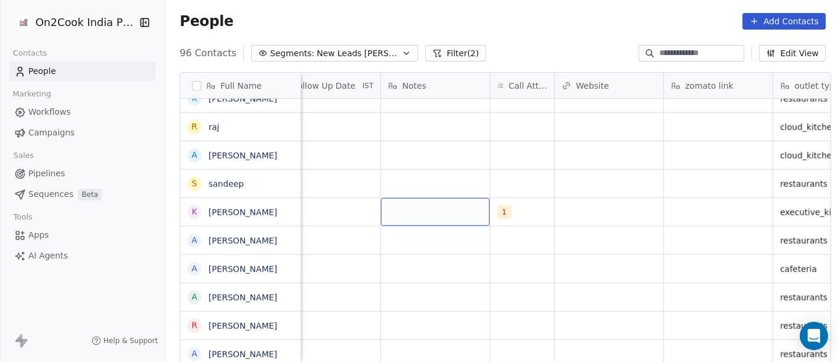
click at [417, 215] on div "grid" at bounding box center [435, 212] width 109 height 28
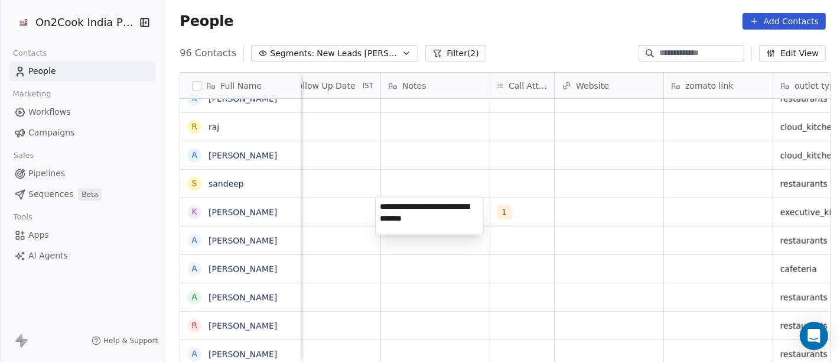
type textarea "**********"
click at [514, 214] on html "On2Cook India Pvt. Ltd. Contacts People Marketing Workflows Campaigns Sales Pip…" at bounding box center [420, 181] width 840 height 362
click at [516, 214] on html "On2Cook India Pvt. Ltd. Contacts People Marketing Workflows Campaigns Sales Pip…" at bounding box center [420, 181] width 840 height 362
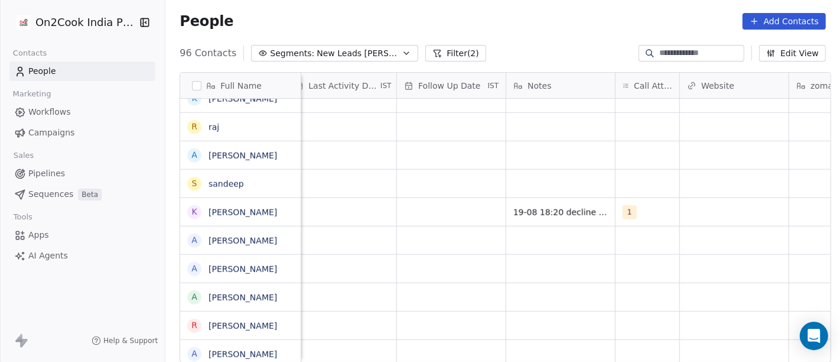
scroll to position [0, 756]
click at [419, 210] on div "grid" at bounding box center [457, 212] width 109 height 28
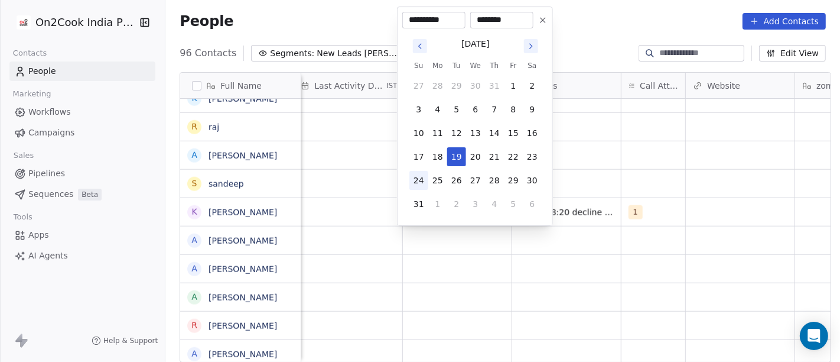
click at [409, 187] on button "24" at bounding box center [418, 180] width 19 height 19
type input "**********"
click at [666, 190] on html "On2Cook India Pvt. Ltd. Contacts People Marketing Workflows Campaigns Sales Pip…" at bounding box center [420, 181] width 840 height 362
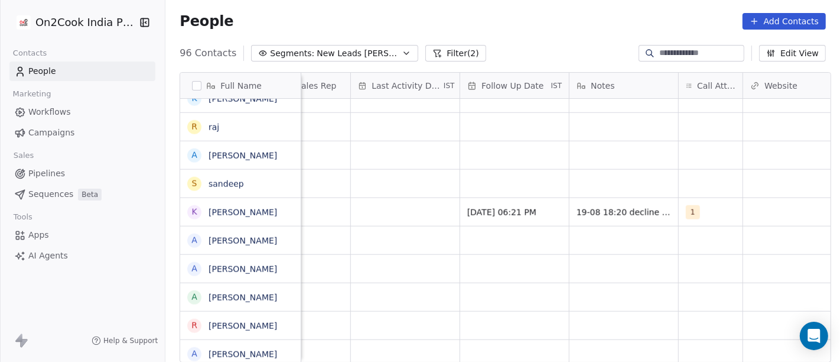
scroll to position [0, 698]
click at [359, 212] on div "grid" at bounding box center [406, 212] width 109 height 28
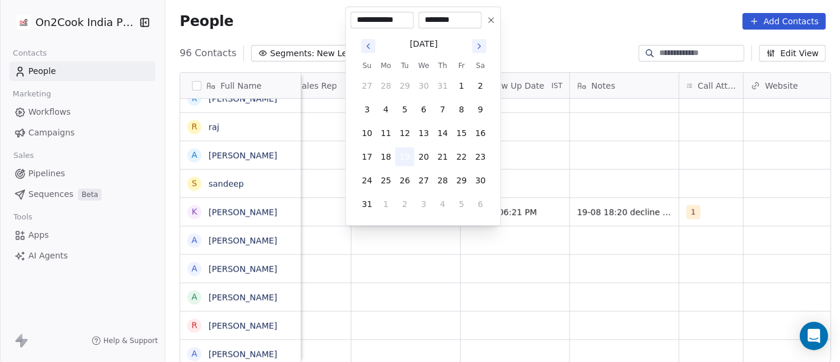
click at [407, 155] on button "19" at bounding box center [404, 156] width 19 height 19
click at [598, 166] on html "On2Cook India Pvt. Ltd. Contacts People Marketing Workflows Campaigns Sales Pip…" at bounding box center [420, 181] width 840 height 362
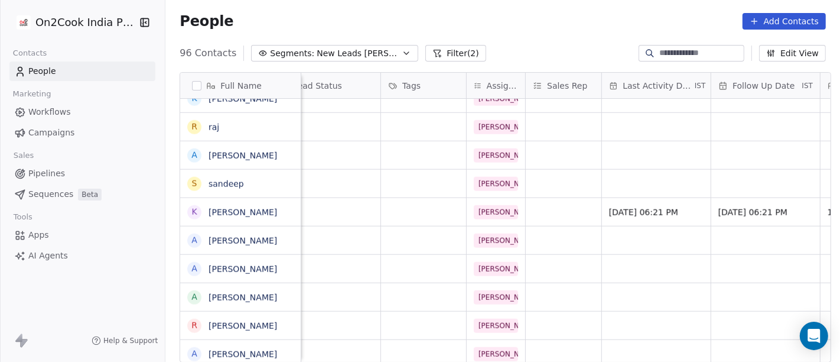
scroll to position [0, 418]
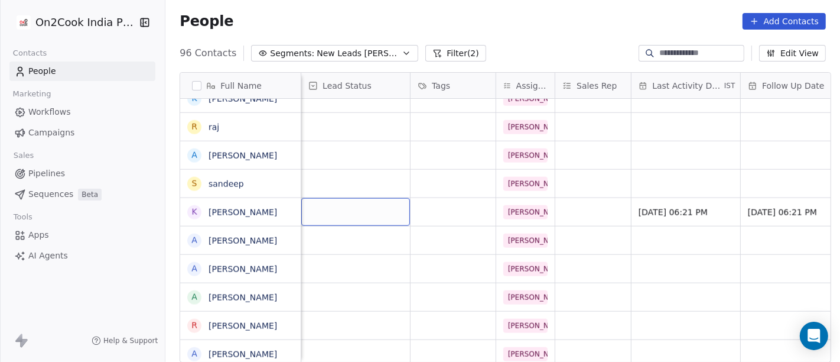
click at [339, 213] on div "grid" at bounding box center [355, 212] width 109 height 28
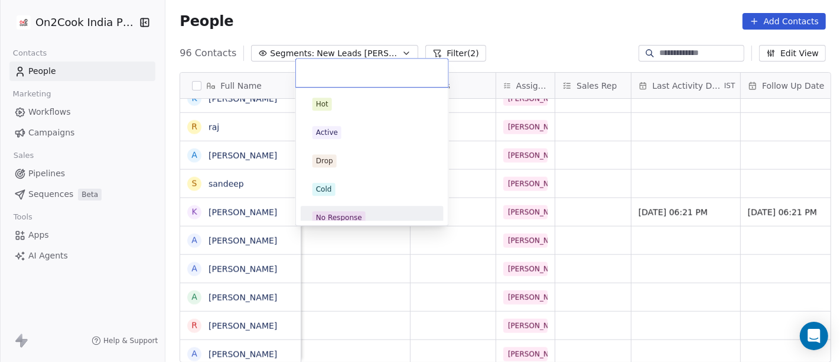
click at [339, 209] on div "No Response" at bounding box center [372, 217] width 134 height 19
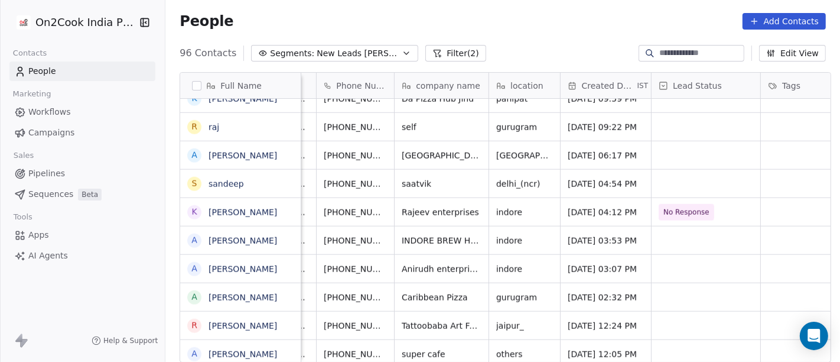
scroll to position [0, 64]
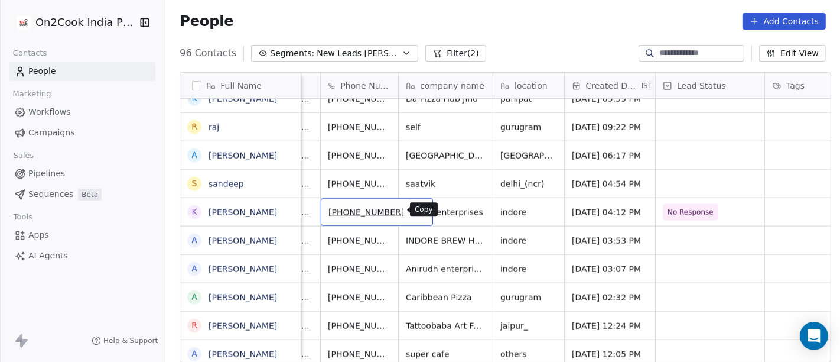
click at [417, 212] on icon "grid" at bounding box center [419, 211] width 5 height 5
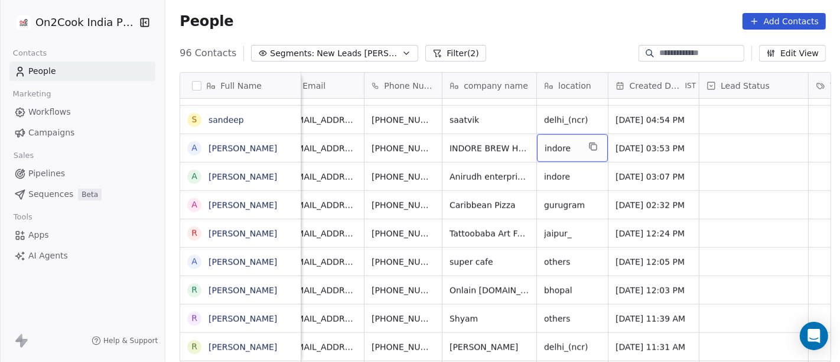
scroll to position [0, 14]
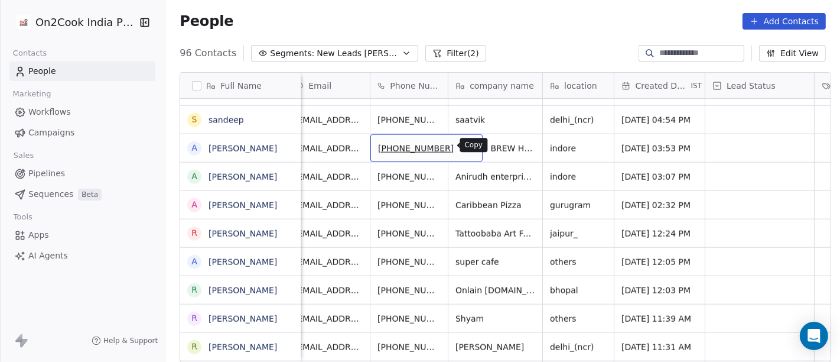
click at [463, 147] on icon "grid" at bounding box center [467, 146] width 9 height 9
click at [463, 149] on icon "grid" at bounding box center [467, 146] width 9 height 9
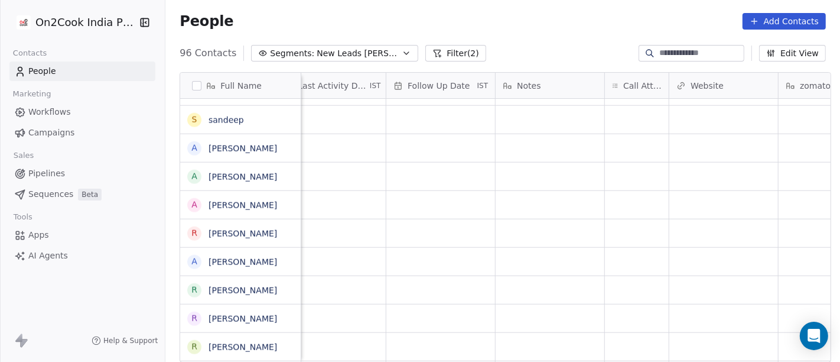
scroll to position [0, 773]
click at [614, 146] on div "grid" at bounding box center [637, 148] width 64 height 28
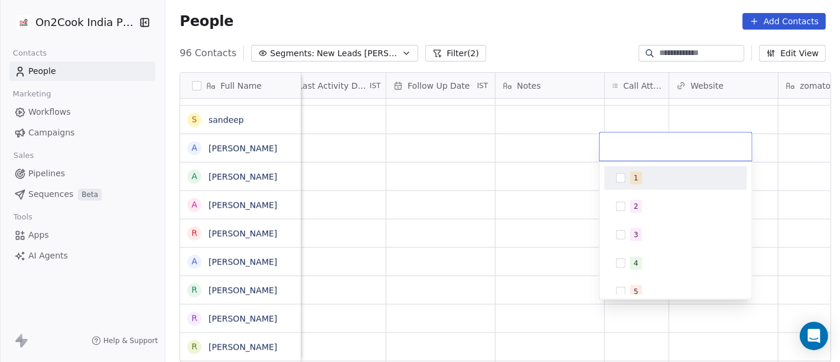
click at [631, 174] on span "1" at bounding box center [636, 177] width 12 height 13
click at [525, 155] on html "On2Cook India Pvt. Ltd. Contacts People Marketing Workflows Campaigns Sales Pip…" at bounding box center [420, 181] width 840 height 362
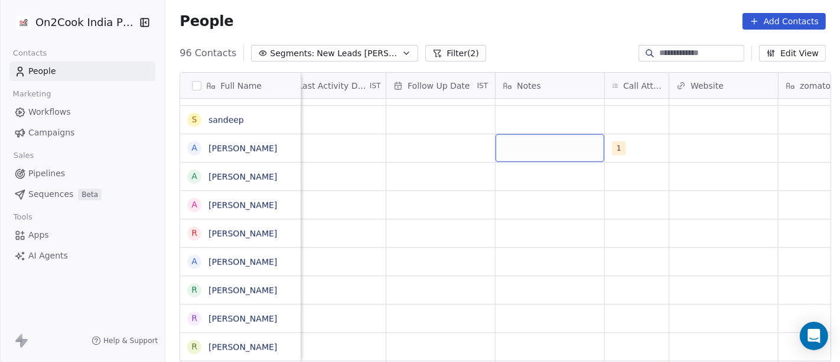
click at [519, 154] on div "grid" at bounding box center [550, 148] width 109 height 28
type textarea "**********"
click at [456, 188] on html "On2Cook India Pvt. Ltd. Contacts People Marketing Workflows Campaigns Sales Pip…" at bounding box center [420, 181] width 840 height 362
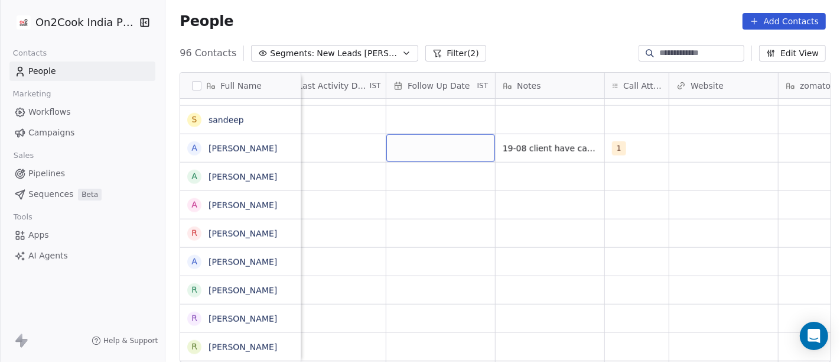
click at [424, 142] on div "grid" at bounding box center [440, 148] width 109 height 28
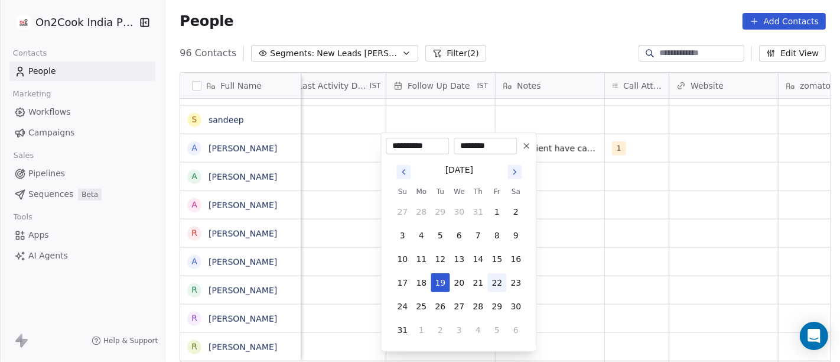
click at [492, 284] on button "22" at bounding box center [496, 282] width 19 height 19
type input "**********"
click at [623, 257] on html "On2Cook India Pvt. Ltd. Contacts People Marketing Workflows Campaigns Sales Pip…" at bounding box center [420, 181] width 840 height 362
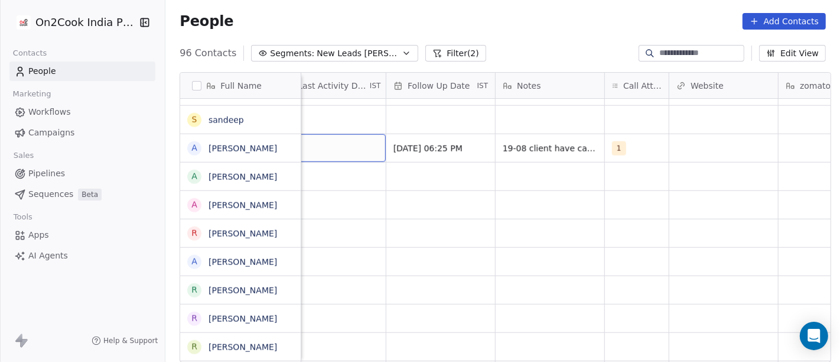
scroll to position [0, 748]
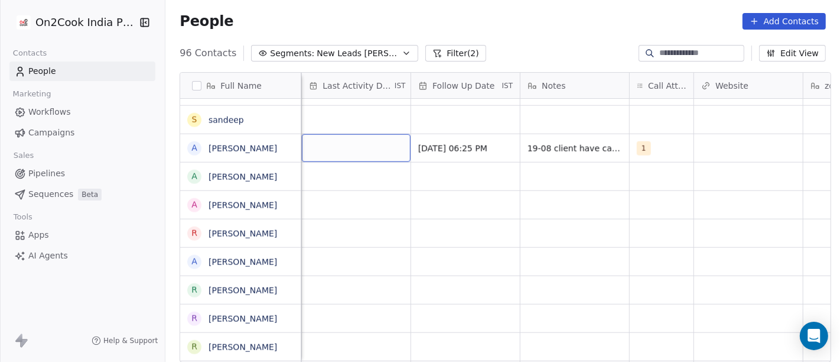
click at [347, 149] on div "grid" at bounding box center [356, 148] width 109 height 28
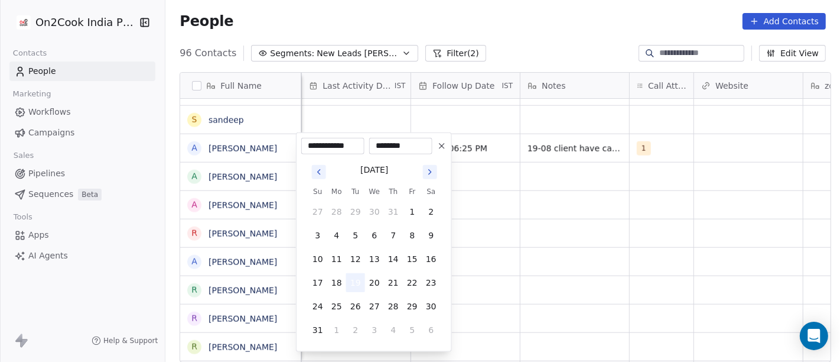
click at [359, 282] on button "19" at bounding box center [355, 282] width 19 height 19
click at [581, 270] on html "On2Cook India Pvt. Ltd. Contacts People Marketing Workflows Campaigns Sales Pip…" at bounding box center [420, 181] width 840 height 362
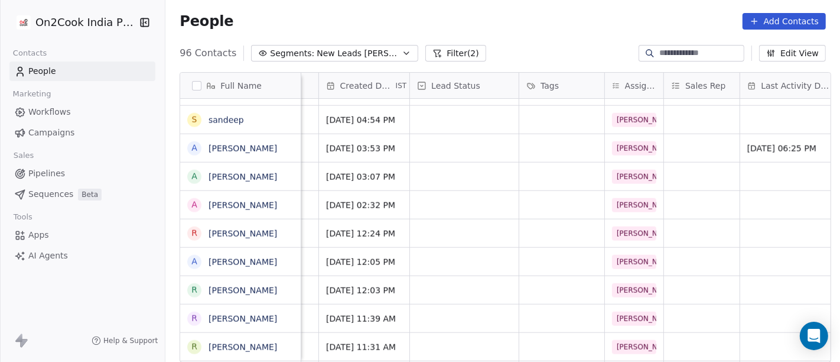
scroll to position [0, 307]
click at [418, 150] on div "grid" at bounding box center [466, 148] width 109 height 28
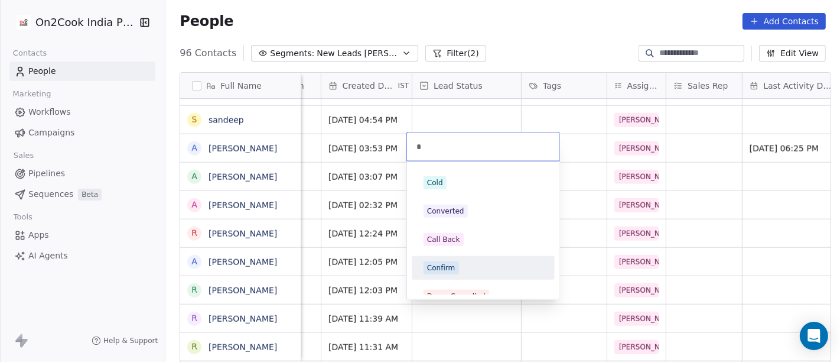
type input "*"
click at [451, 270] on div "Confirm" at bounding box center [441, 267] width 28 height 11
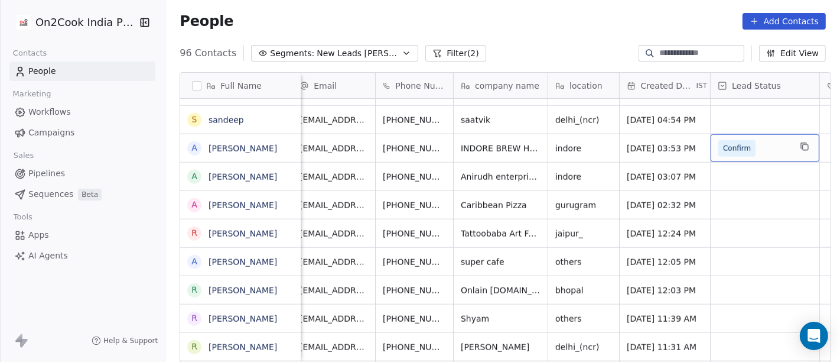
scroll to position [0, 8]
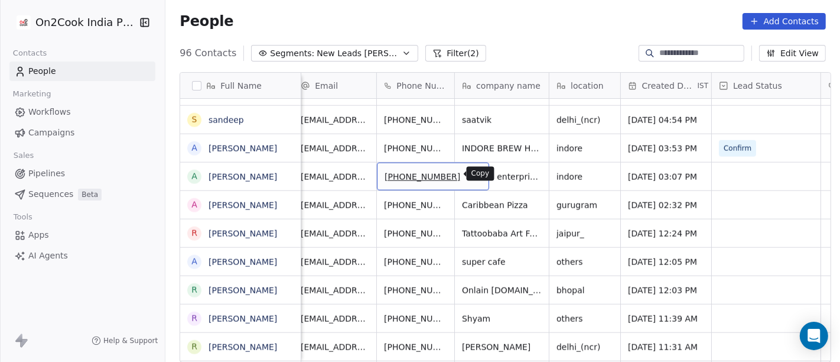
click at [470, 178] on icon "grid" at bounding box center [474, 174] width 9 height 9
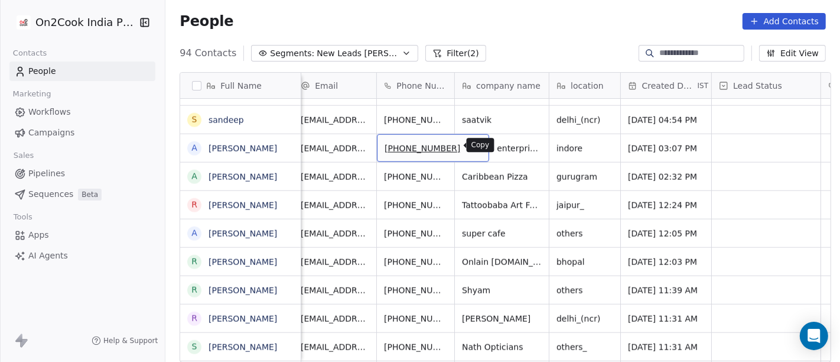
click at [470, 147] on icon "grid" at bounding box center [474, 146] width 9 height 9
click at [470, 143] on icon "grid" at bounding box center [474, 146] width 9 height 9
click at [470, 146] on icon "grid" at bounding box center [474, 146] width 9 height 9
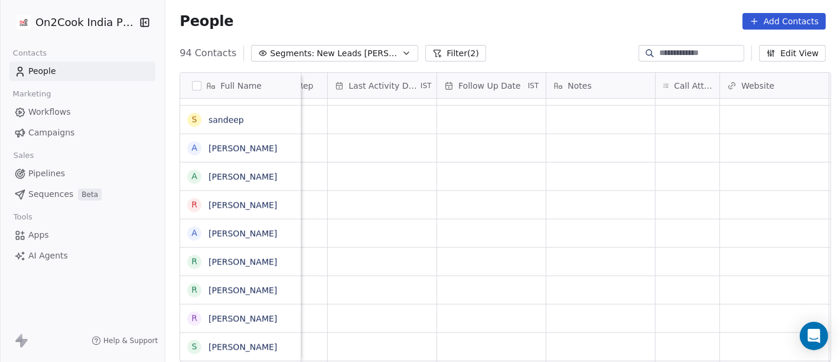
scroll to position [0, 723]
click at [681, 135] on div "grid" at bounding box center [687, 148] width 64 height 28
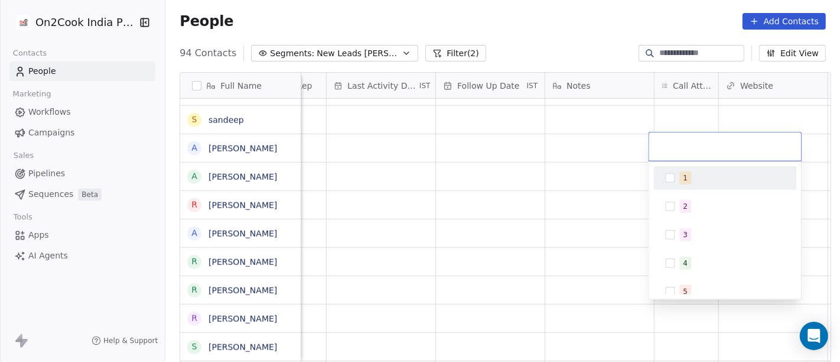
click at [675, 149] on input "text" at bounding box center [725, 146] width 138 height 13
click at [678, 173] on div "1" at bounding box center [726, 177] width 134 height 19
click at [606, 142] on html "On2Cook India Pvt. Ltd. Contacts People Marketing Workflows Campaigns Sales Pip…" at bounding box center [420, 181] width 840 height 362
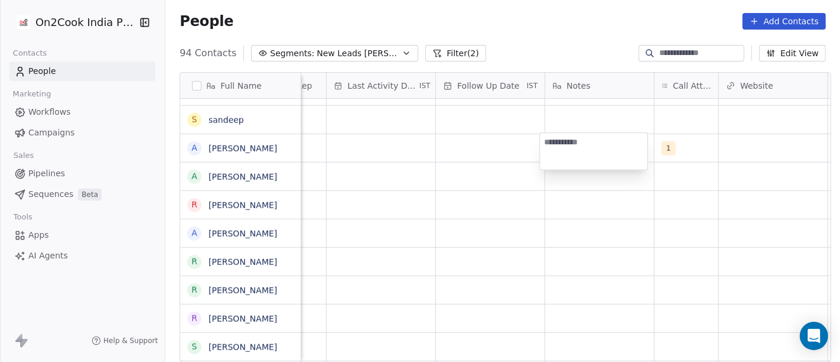
click at [578, 145] on textarea at bounding box center [594, 151] width 108 height 37
click at [619, 151] on textarea "**********" at bounding box center [594, 153] width 108 height 40
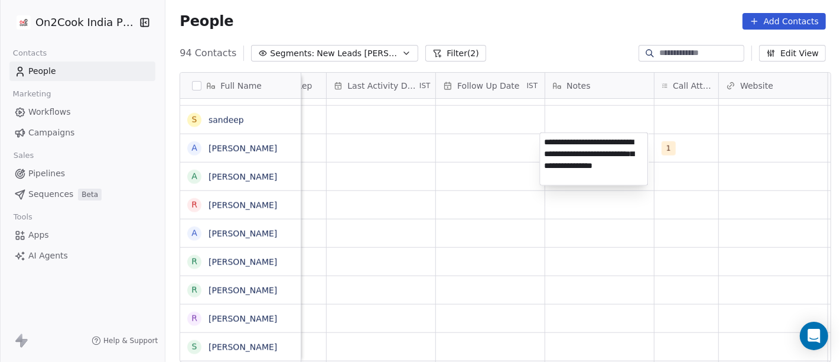
type textarea "**********"
click at [617, 232] on html "On2Cook India Pvt. Ltd. Contacts People Marketing Workflows Campaigns Sales Pip…" at bounding box center [420, 181] width 840 height 362
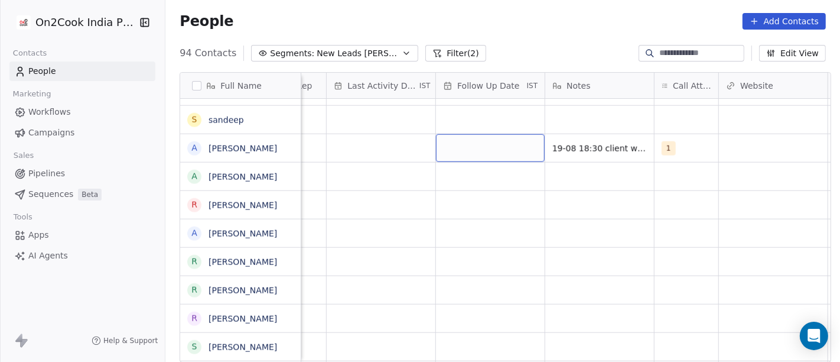
click at [476, 152] on div "grid" at bounding box center [490, 148] width 109 height 28
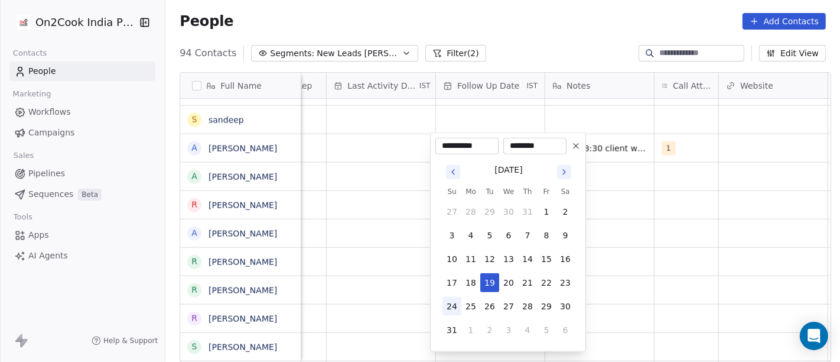
click at [456, 308] on button "24" at bounding box center [452, 306] width 19 height 19
type input "**********"
click at [705, 247] on html "On2Cook India Pvt. Ltd. Contacts People Marketing Workflows Campaigns Sales Pip…" at bounding box center [420, 181] width 840 height 362
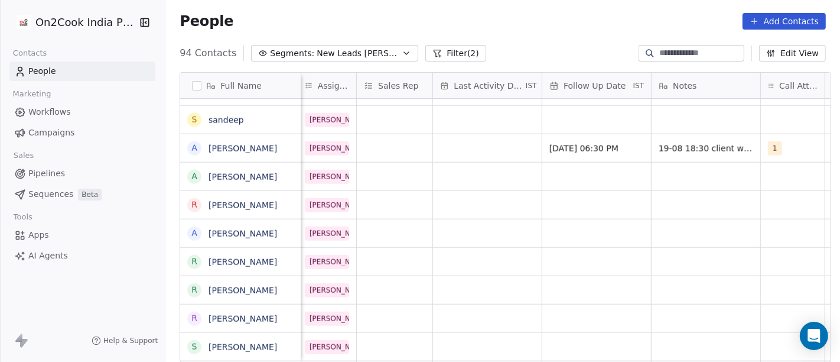
scroll to position [0, 613]
click at [474, 144] on div "grid" at bounding box center [491, 148] width 109 height 28
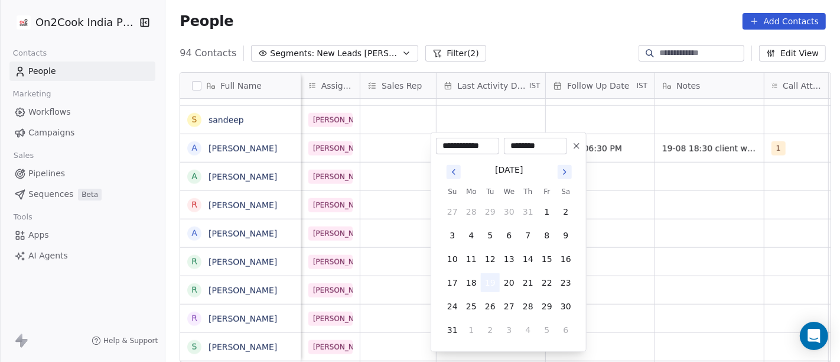
click at [491, 279] on button "19" at bounding box center [490, 282] width 19 height 19
click at [658, 208] on html "On2Cook India Pvt. Ltd. Contacts People Marketing Workflows Campaigns Sales Pip…" at bounding box center [420, 181] width 840 height 362
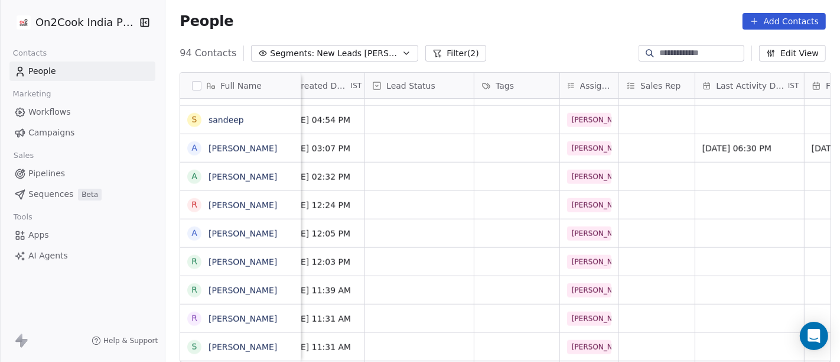
scroll to position [0, 355]
click at [411, 148] on div "grid" at bounding box center [419, 148] width 109 height 28
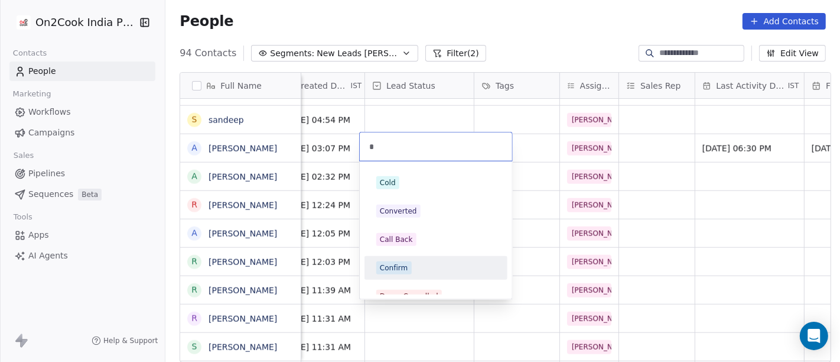
type input "*"
click at [412, 266] on div "Confirm" at bounding box center [435, 267] width 119 height 13
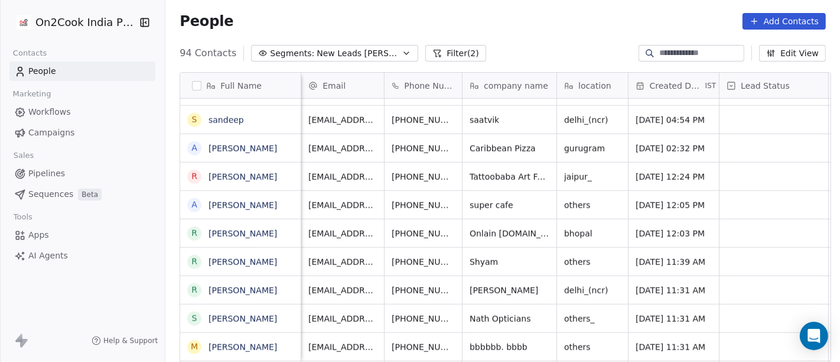
scroll to position [1, 0]
click at [477, 227] on icon "grid" at bounding box center [481, 231] width 9 height 9
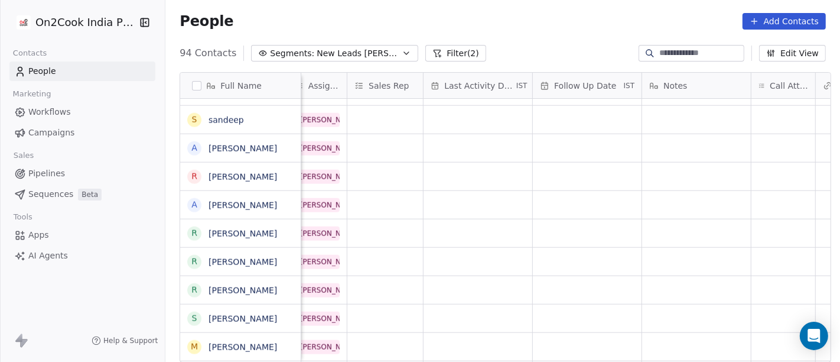
scroll to position [1, 722]
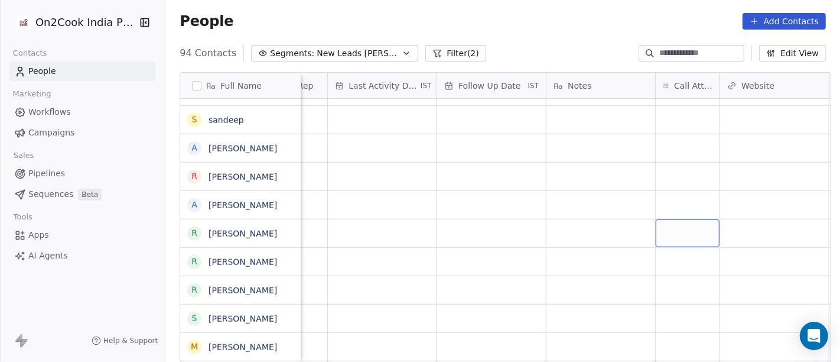
click at [676, 232] on div "grid" at bounding box center [688, 233] width 64 height 28
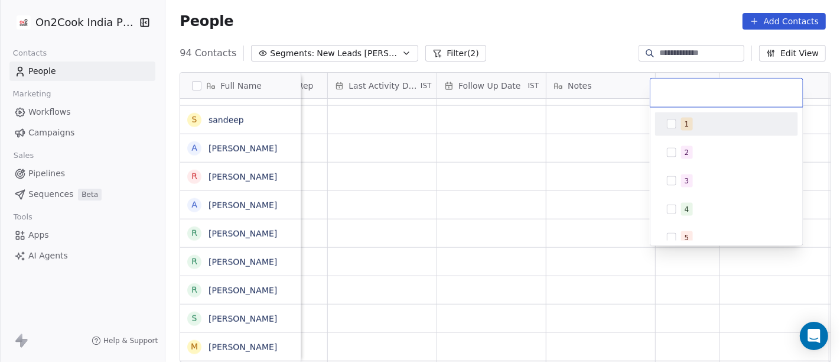
click at [682, 131] on div "1" at bounding box center [727, 124] width 134 height 19
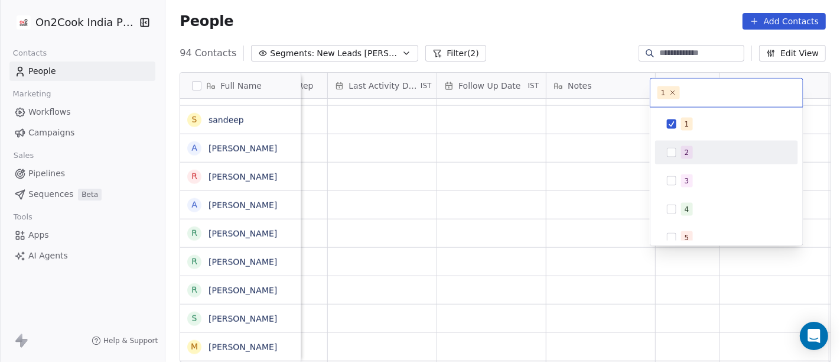
click at [596, 151] on html "On2Cook India Pvt. Ltd. Contacts People Marketing Workflows Campaigns Sales Pip…" at bounding box center [420, 181] width 840 height 362
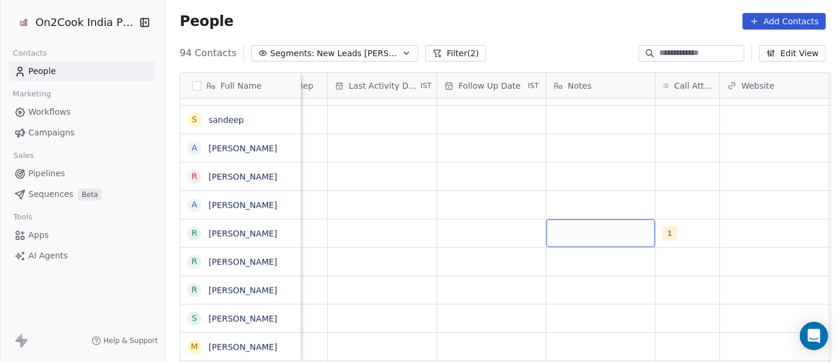
click at [575, 229] on div "grid" at bounding box center [601, 233] width 109 height 28
click at [575, 229] on textarea at bounding box center [596, 235] width 108 height 37
type textarea "**********"
click at [515, 233] on html "On2Cook India Pvt. Ltd. Contacts People Marketing Workflows Campaigns Sales Pip…" at bounding box center [420, 181] width 840 height 362
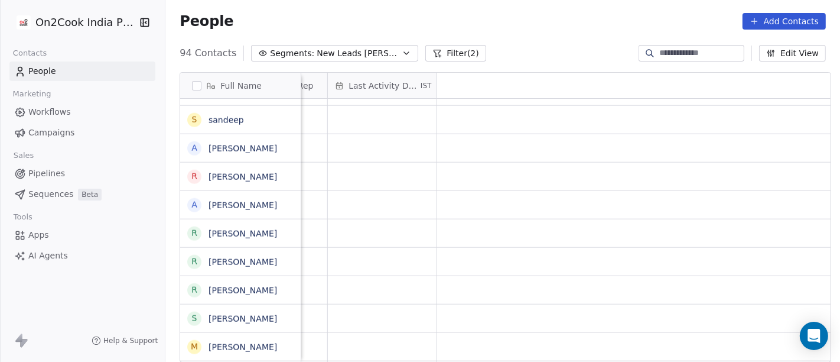
scroll to position [1, 0]
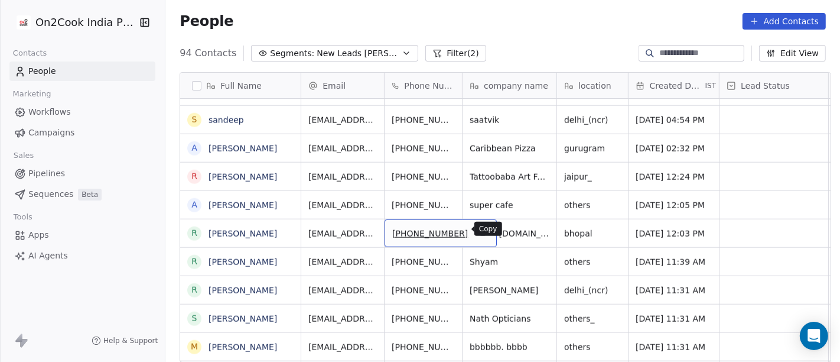
click at [477, 232] on icon "grid" at bounding box center [481, 231] width 9 height 9
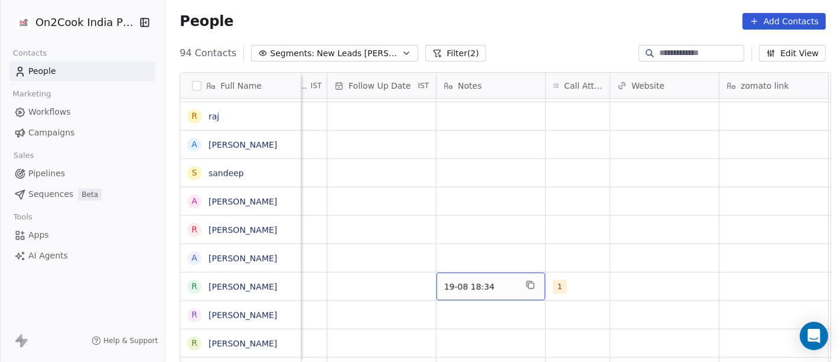
scroll to position [1, 831]
click at [479, 282] on span "19-08 18:34" at bounding box center [481, 287] width 72 height 12
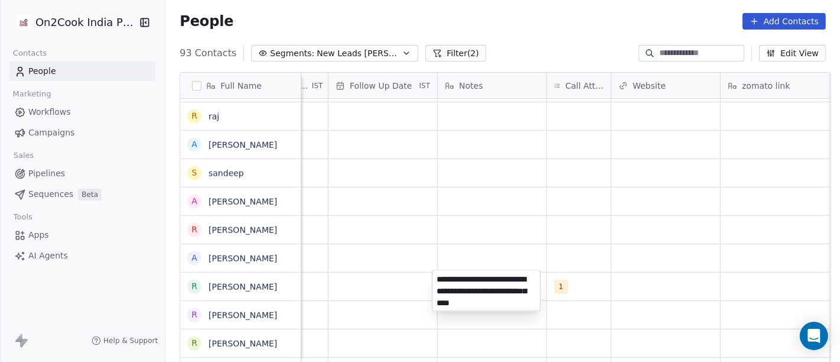
type textarea "**********"
click at [652, 267] on html "On2Cook India Pvt. Ltd. Contacts People Marketing Workflows Campaigns Sales Pip…" at bounding box center [420, 181] width 840 height 362
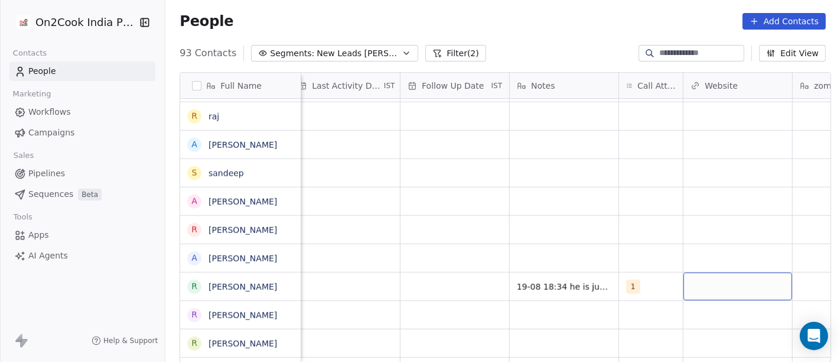
scroll to position [1, 710]
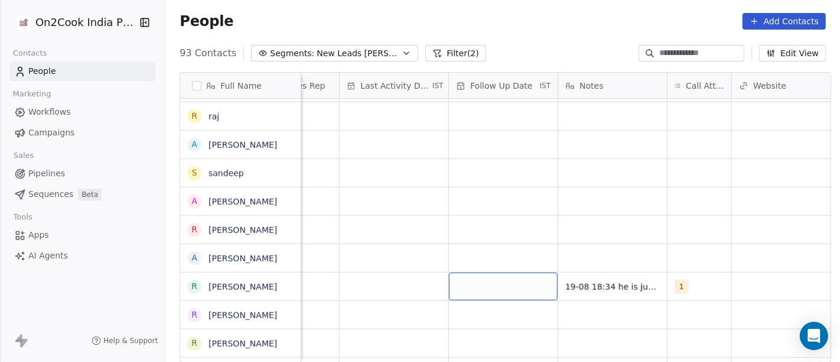
click at [476, 282] on div "grid" at bounding box center [503, 286] width 109 height 28
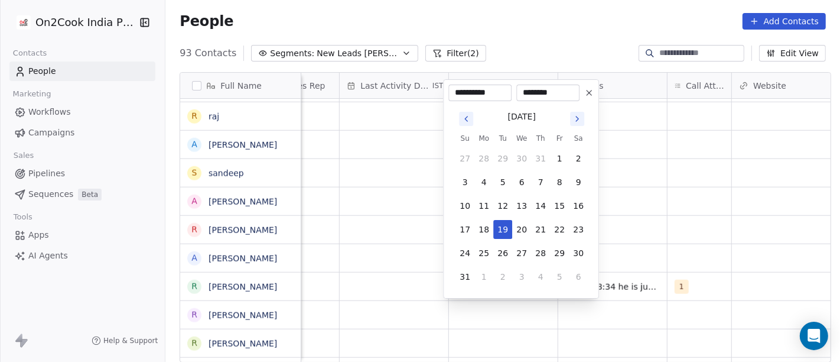
click at [593, 92] on icon at bounding box center [588, 92] width 9 height 9
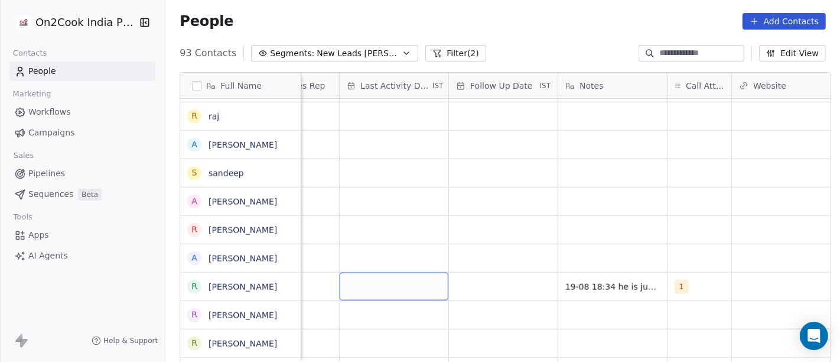
click at [355, 285] on div "grid" at bounding box center [394, 286] width 109 height 28
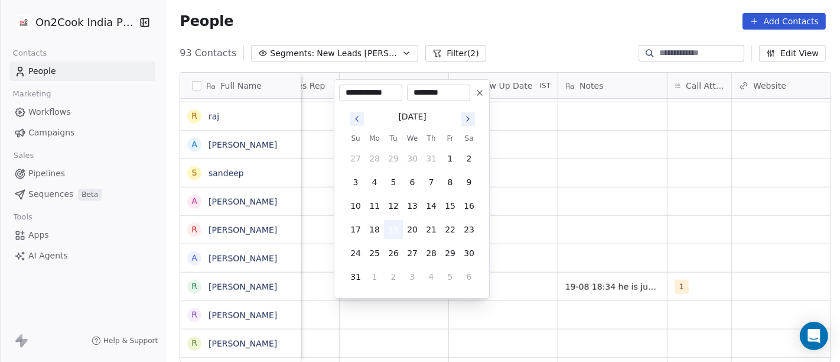
click at [395, 226] on button "19" at bounding box center [393, 229] width 19 height 19
click at [617, 227] on html "On2Cook India Pvt. Ltd. Contacts People Marketing Workflows Campaigns Sales Pip…" at bounding box center [420, 181] width 840 height 362
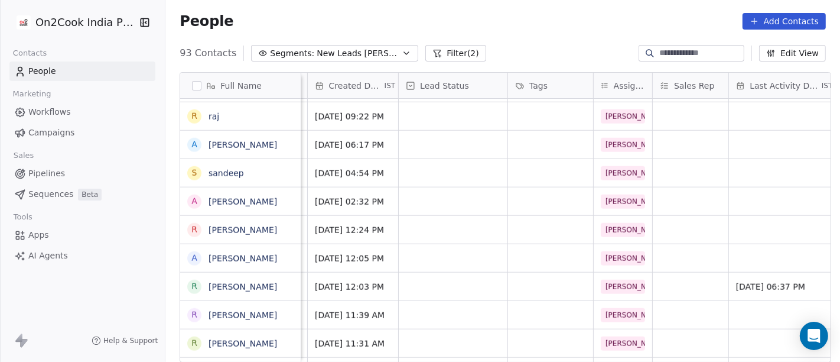
scroll to position [1, 320]
click at [479, 281] on div "grid" at bounding box center [453, 286] width 109 height 28
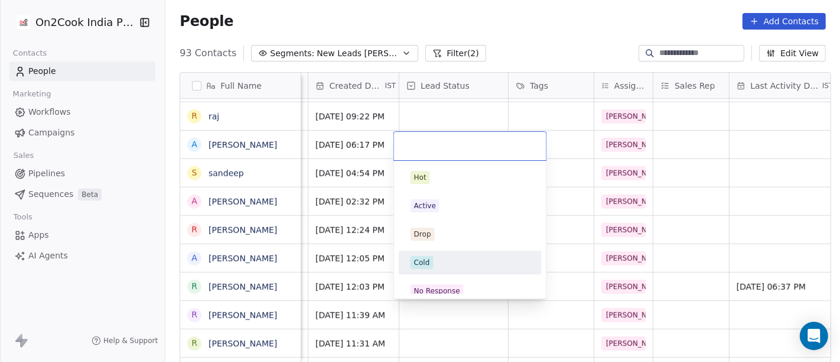
click at [456, 260] on div "Cold" at bounding box center [470, 262] width 119 height 13
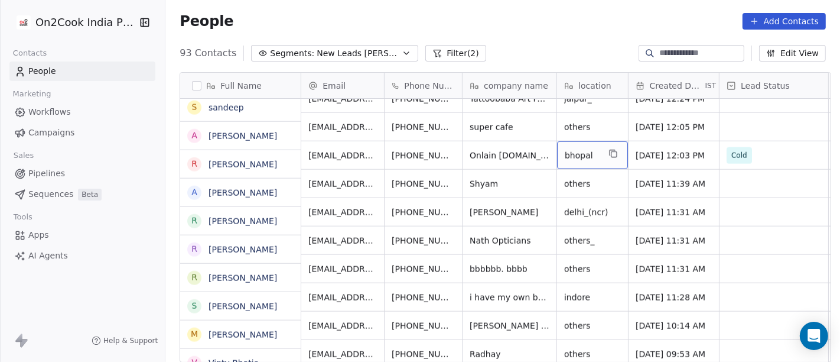
scroll to position [1263, 0]
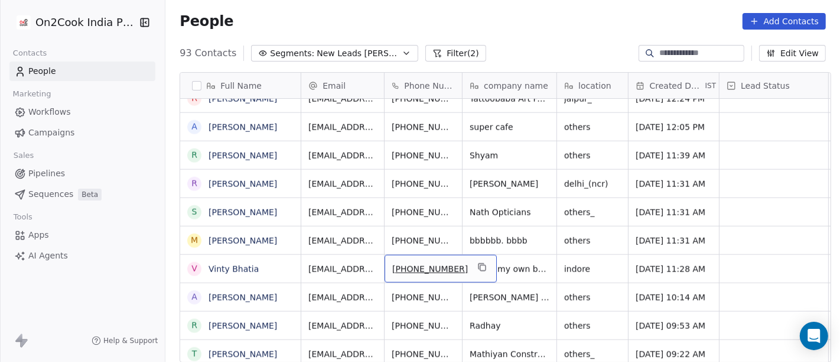
click at [454, 272] on div "[PHONE_NUMBER]" at bounding box center [441, 269] width 112 height 28
click at [477, 262] on icon "grid" at bounding box center [481, 266] width 9 height 9
click at [477, 266] on icon "grid" at bounding box center [481, 266] width 9 height 9
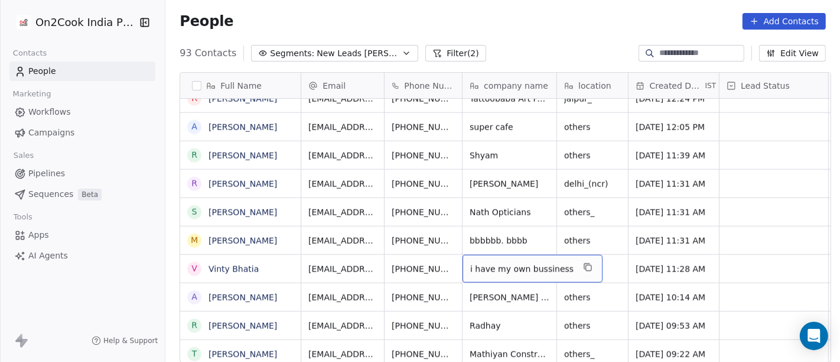
click at [492, 264] on span "i have my own bussiness" at bounding box center [521, 269] width 103 height 12
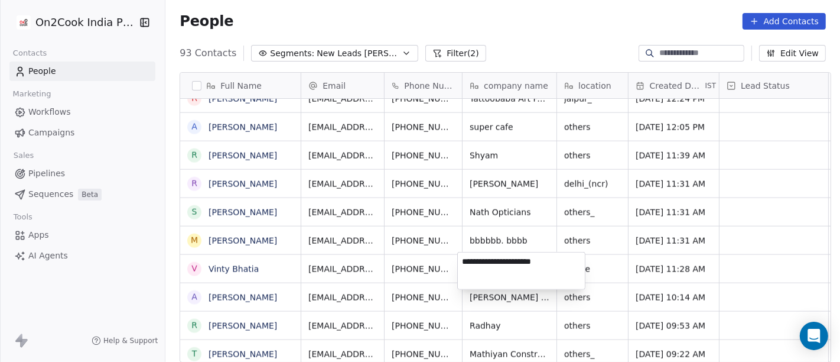
click at [492, 264] on textarea "**********" at bounding box center [521, 270] width 127 height 37
type textarea "**********"
click at [583, 261] on textarea "**********" at bounding box center [521, 270] width 127 height 37
click at [600, 264] on html "On2Cook India Pvt. Ltd. Contacts People Marketing Workflows Campaigns Sales Pip…" at bounding box center [420, 181] width 840 height 362
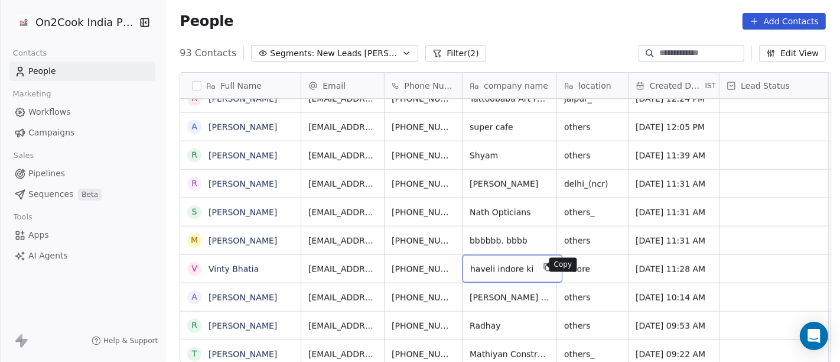
click at [541, 269] on button "grid" at bounding box center [548, 267] width 14 height 14
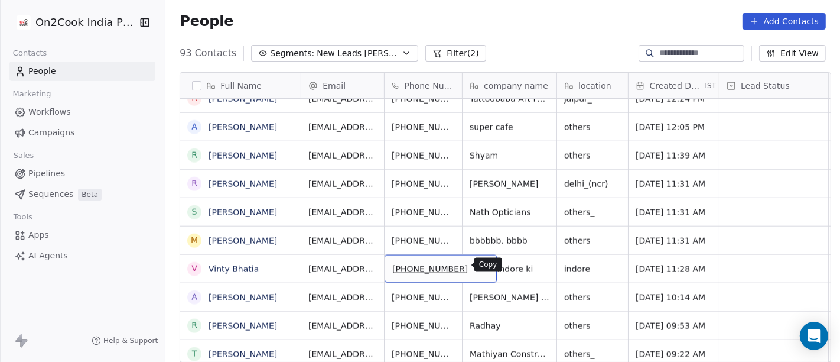
click at [477, 265] on icon "grid" at bounding box center [481, 266] width 9 height 9
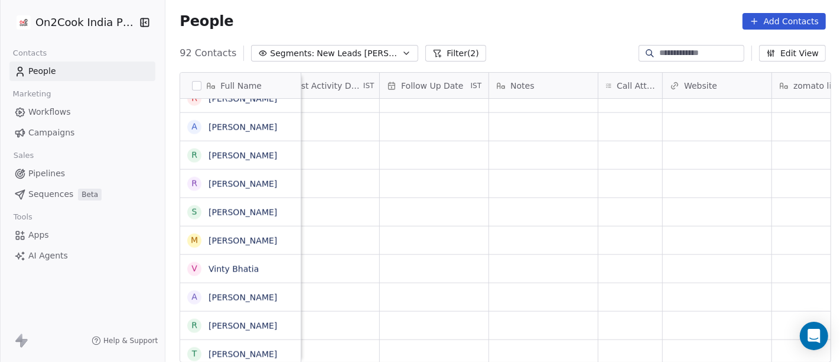
scroll to position [1, 785]
click at [623, 262] on div "grid" at bounding box center [625, 269] width 64 height 28
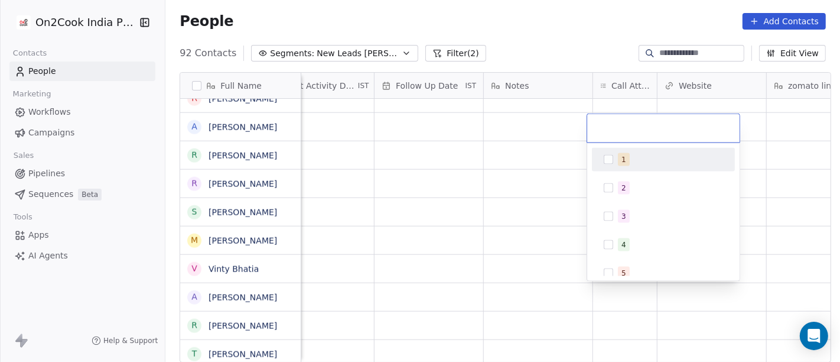
click at [629, 148] on div "1" at bounding box center [663, 160] width 143 height 24
click at [497, 186] on html "On2Cook India Pvt. Ltd. Contacts People Marketing Workflows Campaigns Sales Pip…" at bounding box center [420, 181] width 840 height 362
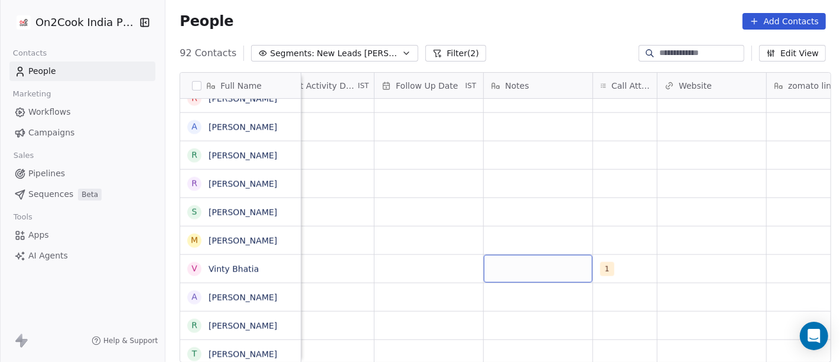
click at [512, 264] on div "grid" at bounding box center [538, 269] width 109 height 28
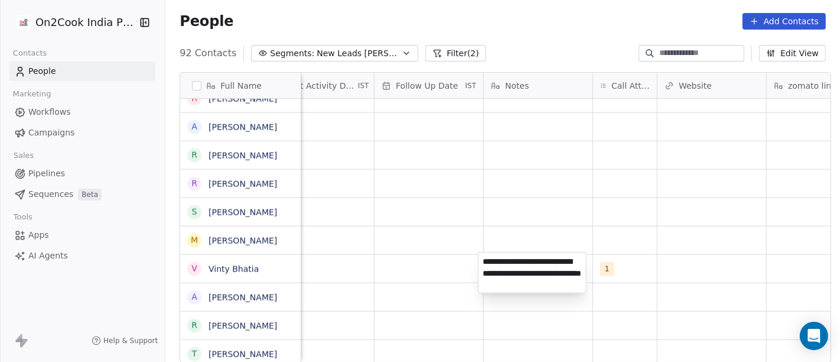
click at [506, 284] on textarea "**********" at bounding box center [533, 272] width 108 height 40
type textarea "**********"
click at [656, 300] on html "On2Cook India Pvt. Ltd. Contacts People Marketing Workflows Campaigns Sales Pip…" at bounding box center [420, 181] width 840 height 362
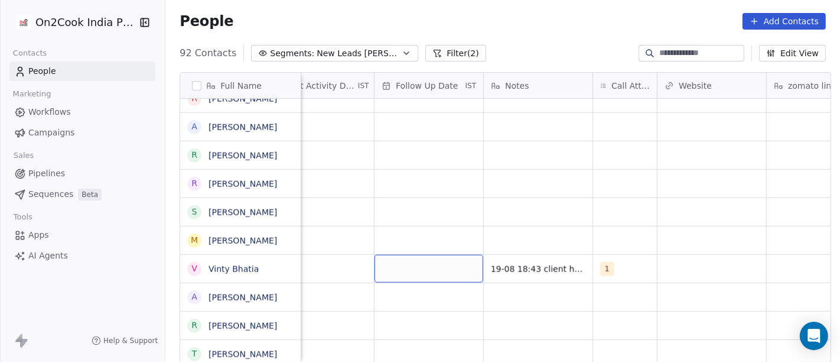
click at [449, 262] on div "grid" at bounding box center [429, 269] width 109 height 28
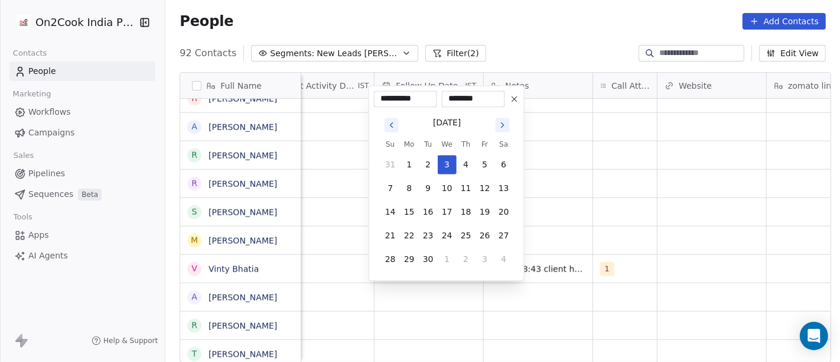
click at [385, 131] on button "Go to previous month" at bounding box center [392, 125] width 14 height 14
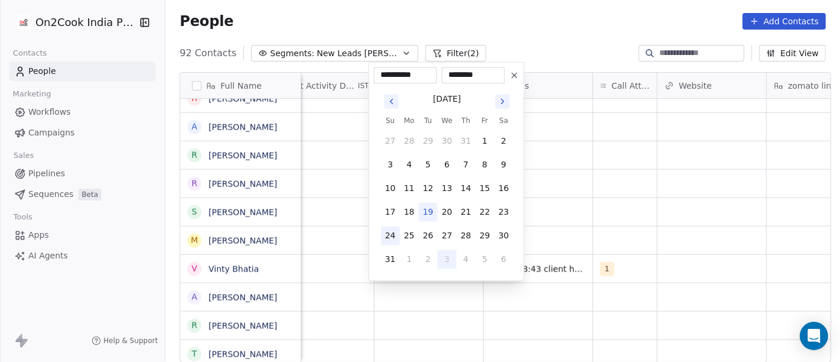
click at [385, 237] on button "24" at bounding box center [390, 235] width 19 height 19
type input "**********"
click at [636, 203] on html "On2Cook India Pvt. Ltd. Contacts People Marketing Workflows Campaigns Sales Pip…" at bounding box center [420, 181] width 840 height 362
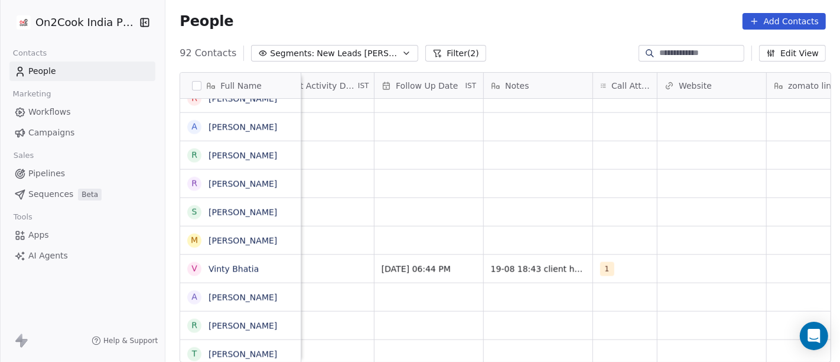
scroll to position [1, 574]
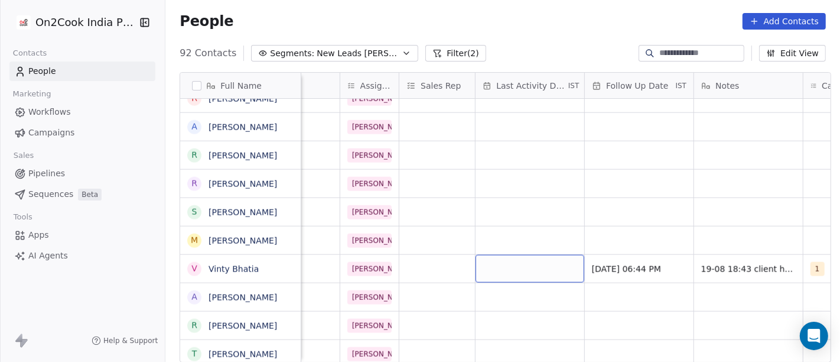
click at [535, 265] on div "grid" at bounding box center [530, 269] width 109 height 28
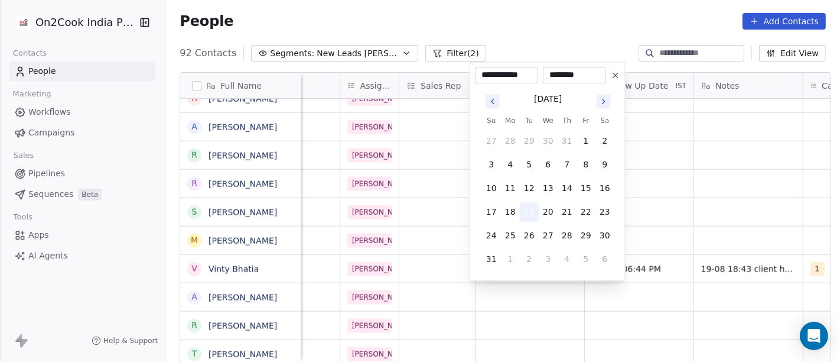
click at [523, 205] on button "19" at bounding box center [529, 211] width 19 height 19
click at [648, 207] on html "On2Cook India Pvt. Ltd. Contacts People Marketing Workflows Campaigns Sales Pip…" at bounding box center [420, 181] width 840 height 362
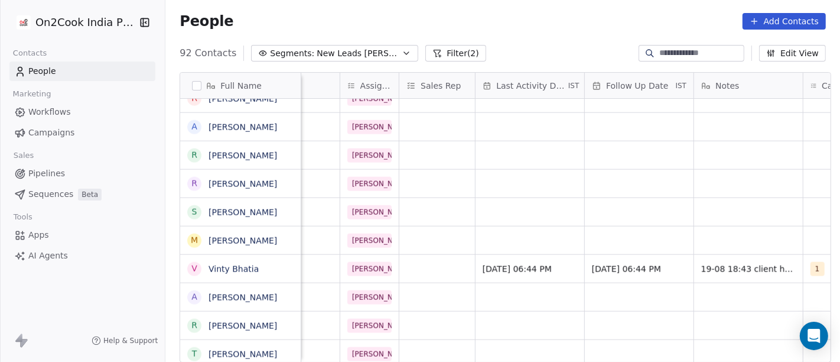
scroll to position [1, 345]
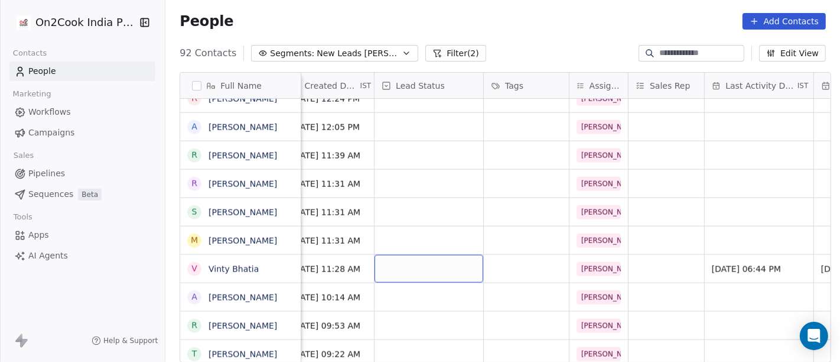
click at [447, 265] on div "grid" at bounding box center [429, 269] width 109 height 28
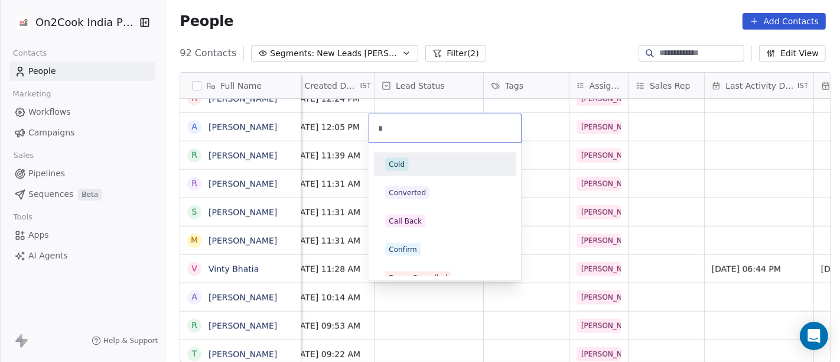
scroll to position [42, 0]
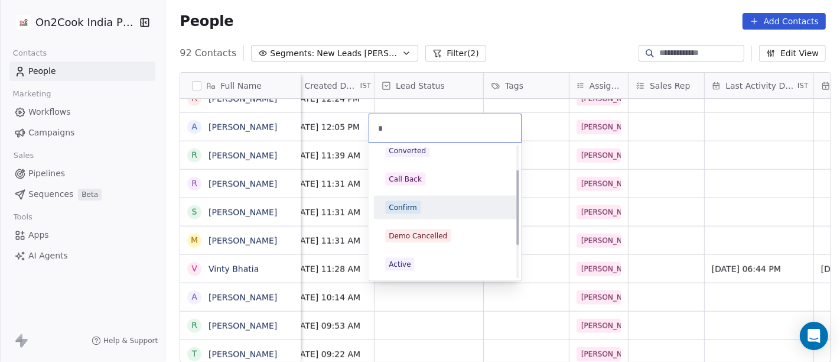
type input "*"
click at [419, 216] on div "Confirm" at bounding box center [445, 207] width 134 height 19
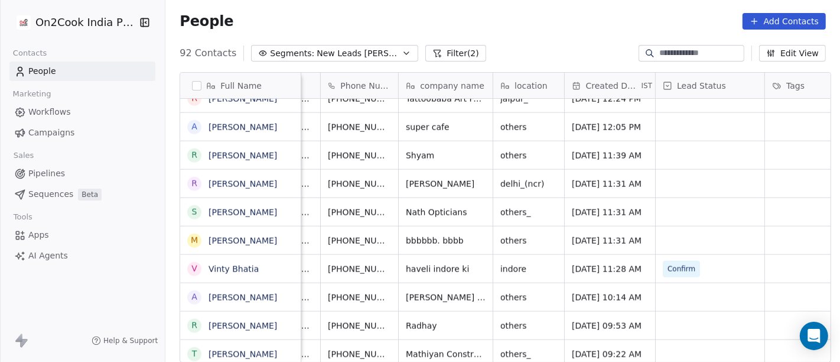
scroll to position [1, 62]
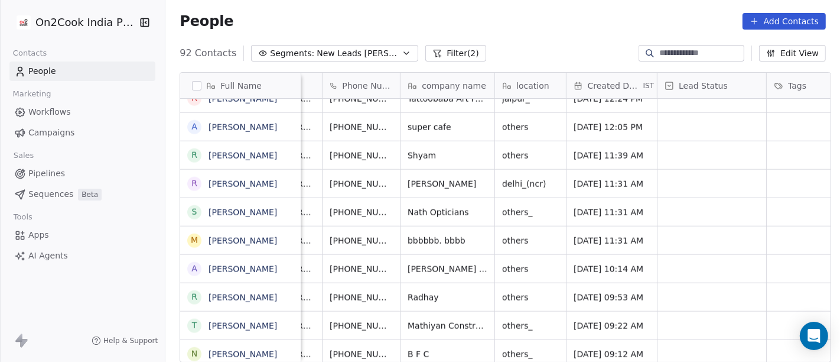
click at [534, 34] on div "People Add Contacts" at bounding box center [502, 21] width 675 height 45
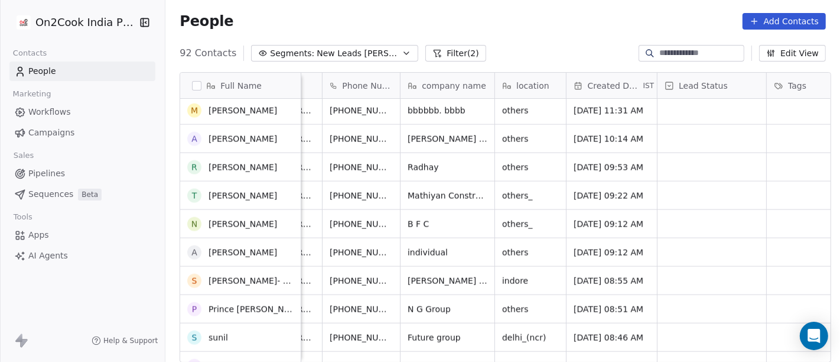
scroll to position [1394, 0]
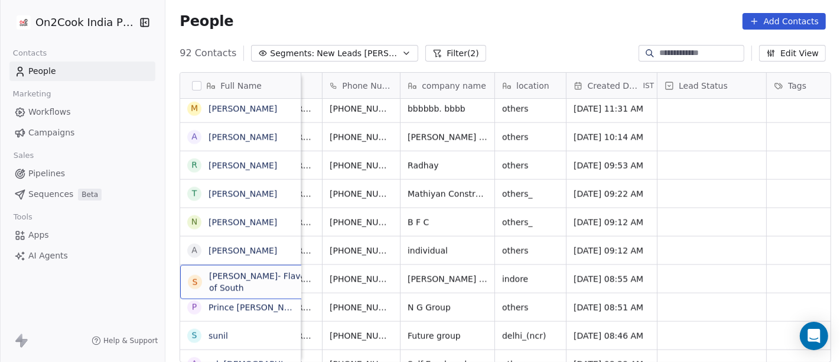
click at [253, 285] on span "[PERSON_NAME]- Flavours of South" at bounding box center [268, 282] width 119 height 24
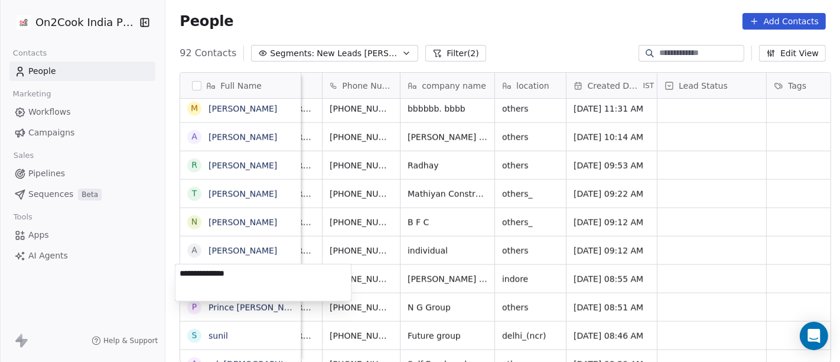
type textarea "**********"
click at [406, 271] on html "On2Cook India Pvt. Ltd. Contacts People Marketing Workflows Campaigns Sales Pip…" at bounding box center [420, 181] width 840 height 362
click at [372, 269] on html "On2Cook India Pvt. Ltd. Contacts People Marketing Workflows Campaigns Sales Pip…" at bounding box center [420, 181] width 840 height 362
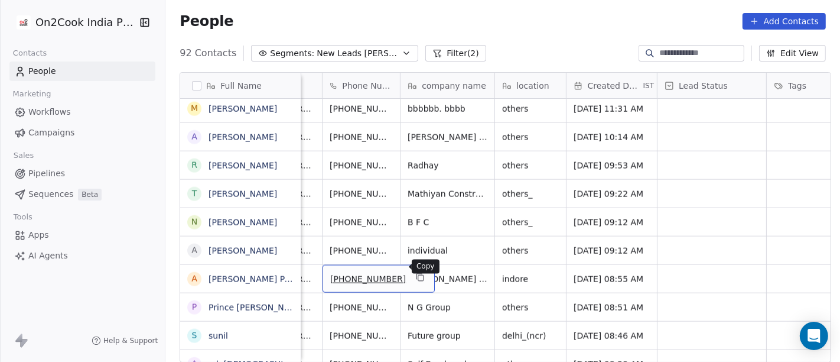
click at [413, 271] on button "grid" at bounding box center [420, 277] width 14 height 14
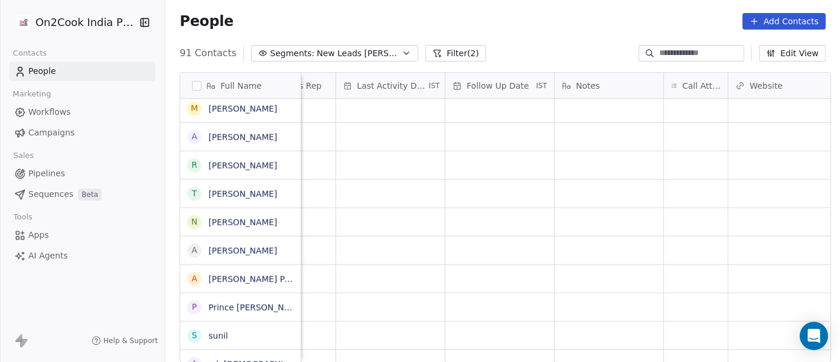
scroll to position [10, 753]
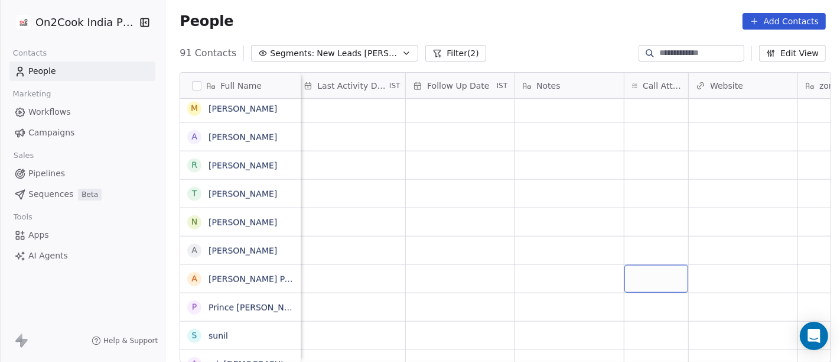
click at [662, 267] on div "grid" at bounding box center [657, 279] width 64 height 28
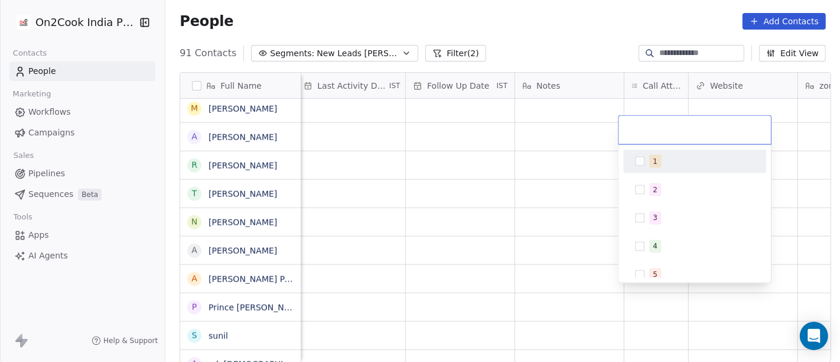
click at [658, 155] on span "1" at bounding box center [655, 161] width 12 height 13
click at [560, 14] on html "On2Cook India Pvt. Ltd. Contacts People Marketing Workflows Campaigns Sales Pip…" at bounding box center [420, 181] width 840 height 362
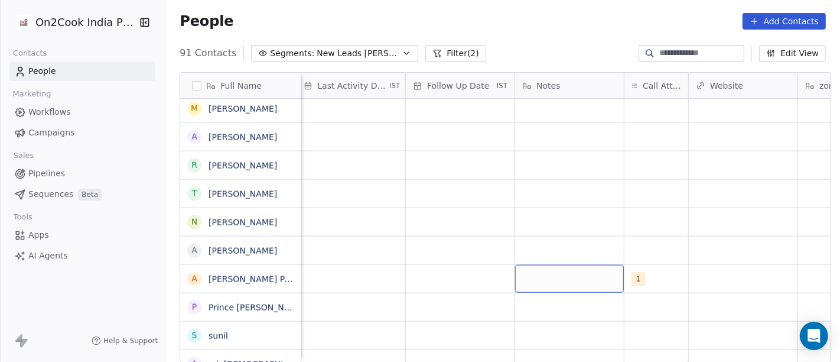
click at [546, 268] on div "grid" at bounding box center [569, 279] width 109 height 28
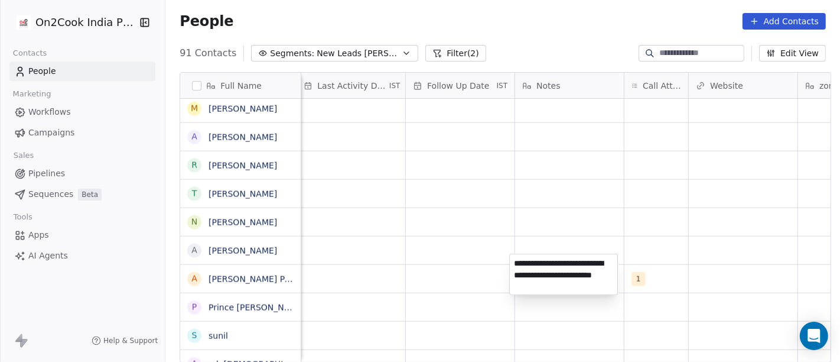
type textarea "**********"
click at [513, 222] on html "On2Cook India Pvt. Ltd. Contacts People Marketing Workflows Campaigns Sales Pip…" at bounding box center [420, 181] width 840 height 362
click at [408, 271] on html "On2Cook India Pvt. Ltd. Contacts People Marketing Workflows Campaigns Sales Pip…" at bounding box center [420, 181] width 840 height 362
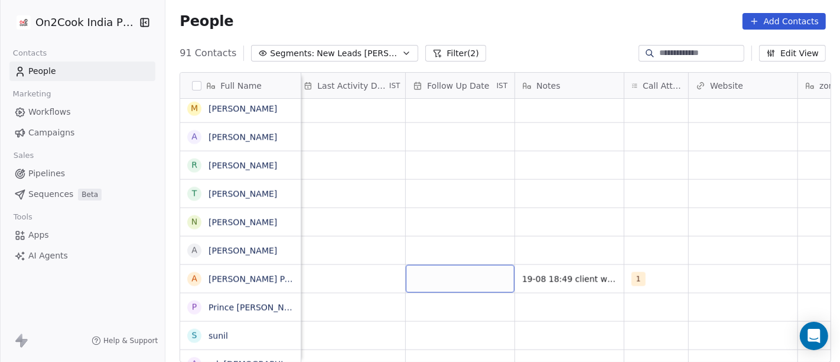
click at [462, 271] on div "grid" at bounding box center [460, 279] width 109 height 28
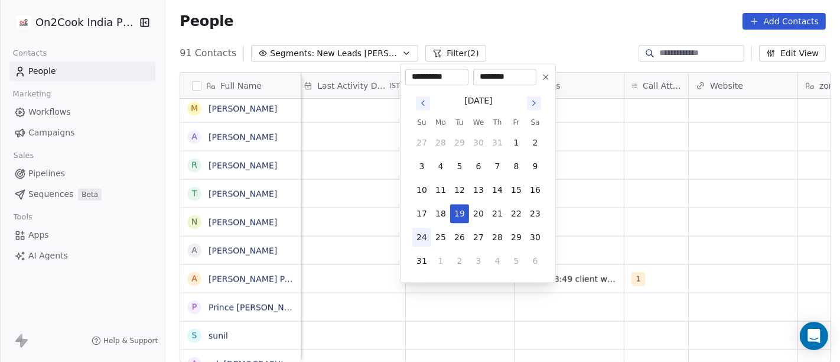
click at [422, 243] on button "24" at bounding box center [421, 236] width 19 height 19
type input "**********"
click at [625, 213] on html "On2Cook India Pvt. Ltd. Contacts People Marketing Workflows Campaigns Sales Pip…" at bounding box center [420, 181] width 840 height 362
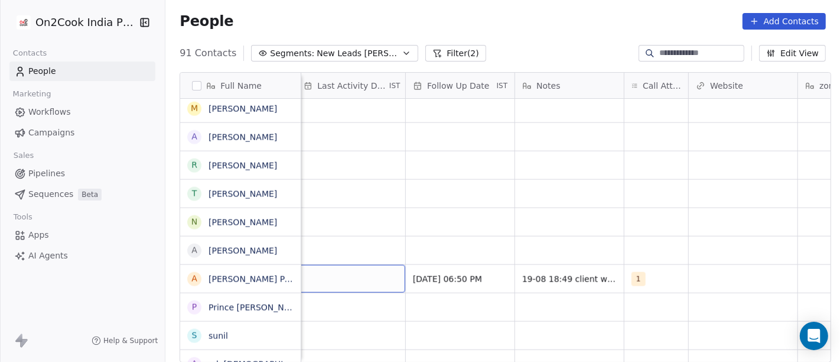
scroll to position [10, 748]
click at [347, 269] on div "grid" at bounding box center [356, 279] width 109 height 28
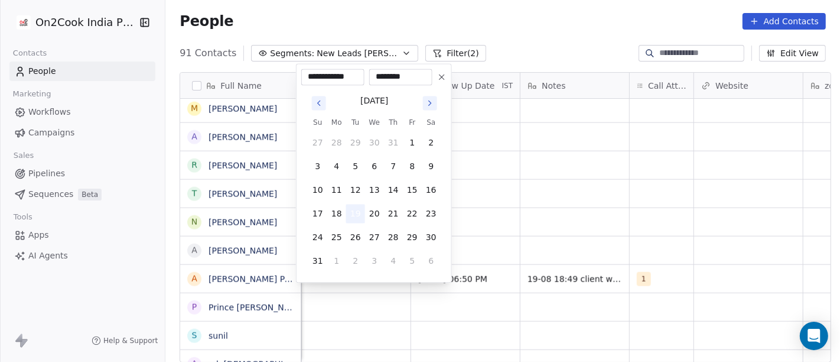
click at [357, 216] on button "19" at bounding box center [355, 213] width 19 height 19
click at [483, 216] on html "On2Cook India Pvt. Ltd. Contacts People Marketing Workflows Campaigns Sales Pip…" at bounding box center [420, 181] width 840 height 362
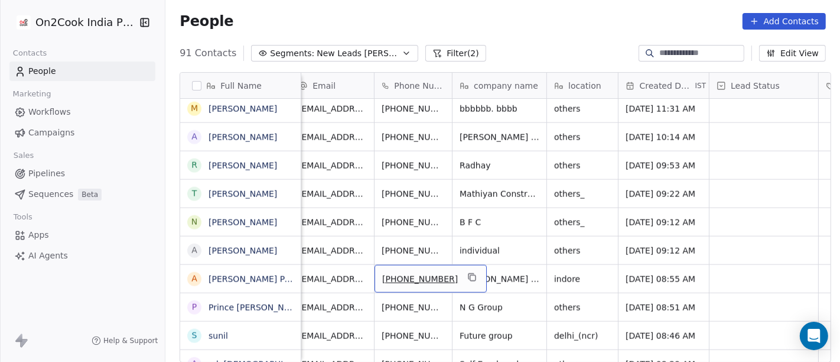
scroll to position [10, 9]
click at [469, 272] on icon "grid" at bounding box center [473, 276] width 9 height 9
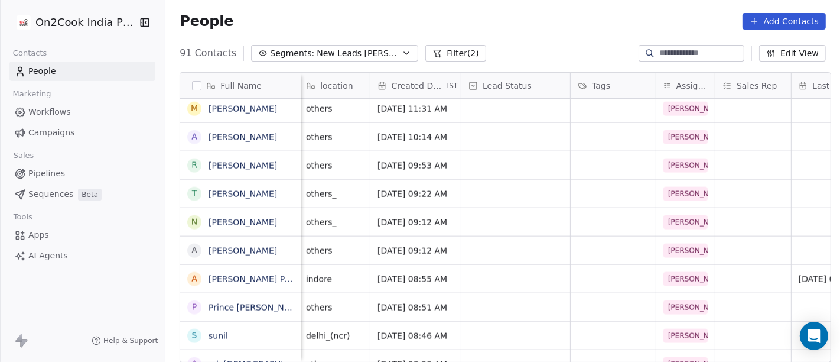
scroll to position [10, 257]
click at [508, 265] on div "grid" at bounding box center [517, 279] width 109 height 28
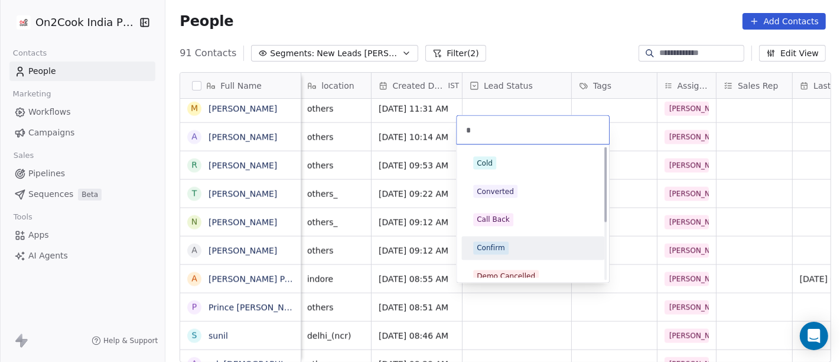
scroll to position [0, 0]
type input "*"
click at [521, 247] on div "Confirm" at bounding box center [532, 251] width 119 height 13
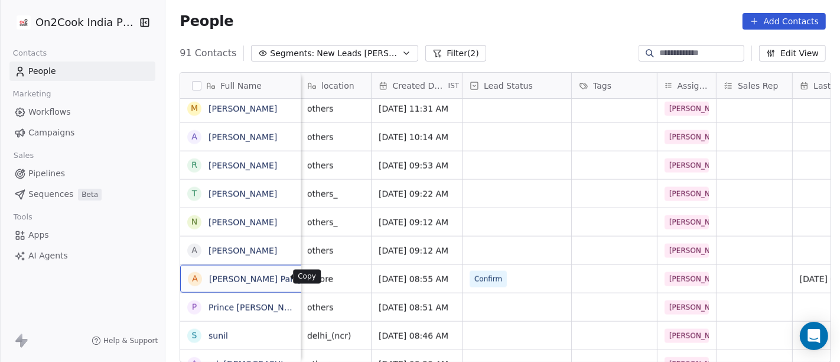
click at [319, 273] on icon "grid" at bounding box center [323, 276] width 9 height 9
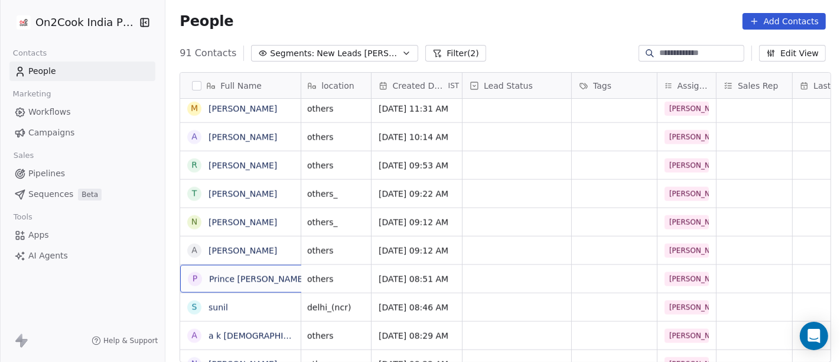
scroll to position [10, 0]
